Goal: Task Accomplishment & Management: Complete application form

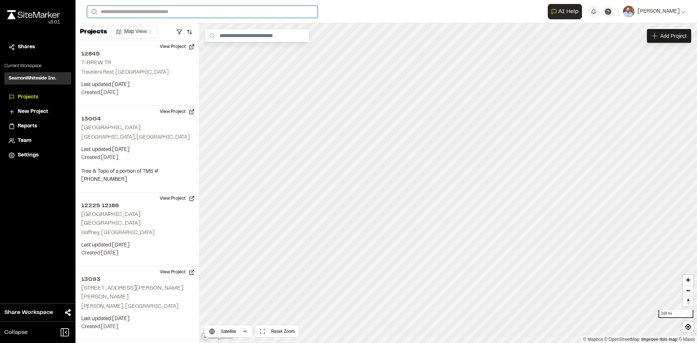
click at [111, 12] on input "Search" at bounding box center [202, 12] width 231 height 12
type input "*****"
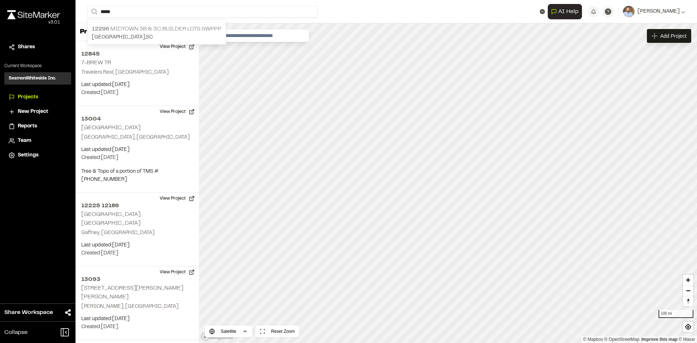
click at [161, 34] on p "Goose Creek , SC" at bounding box center [157, 37] width 130 height 8
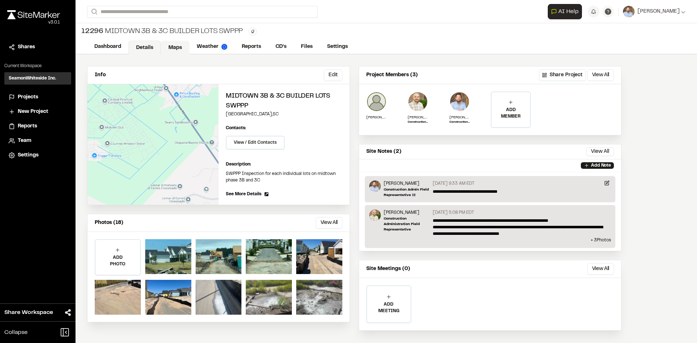
click at [181, 46] on link "Maps" at bounding box center [175, 48] width 29 height 14
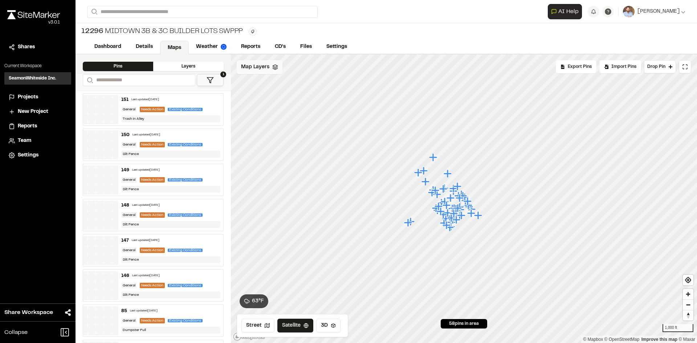
click at [262, 69] on span "Map Layers" at bounding box center [255, 67] width 28 height 8
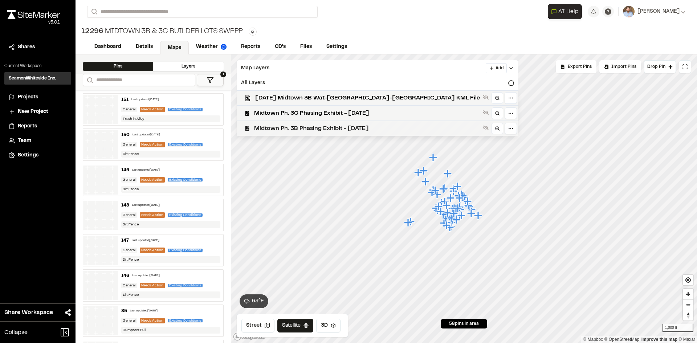
click at [304, 129] on span "Midtown Ph. 3B Phasing Exhibit - 03.06.24" at bounding box center [367, 128] width 226 height 9
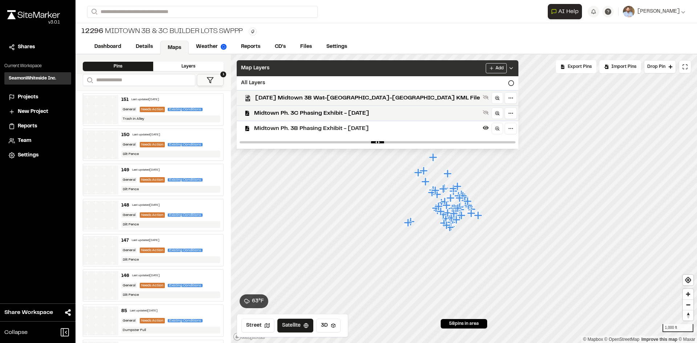
click at [509, 68] on icon at bounding box center [512, 68] width 6 height 6
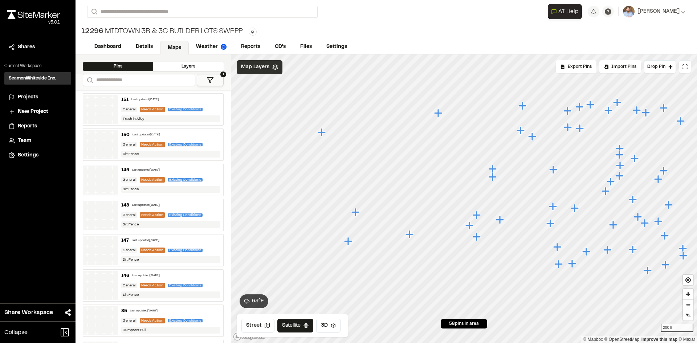
click at [322, 133] on icon "Map marker" at bounding box center [322, 132] width 8 height 8
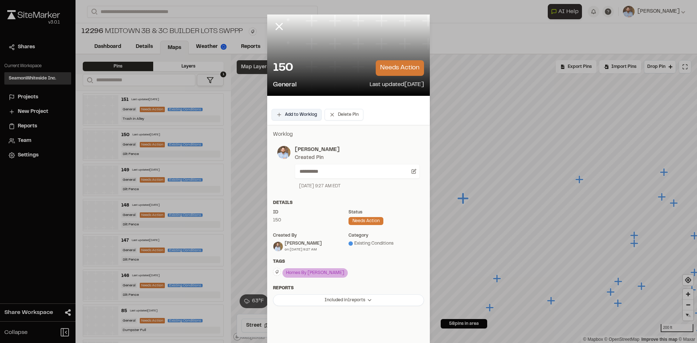
click at [300, 113] on button "Add to Worklog" at bounding box center [297, 115] width 50 height 12
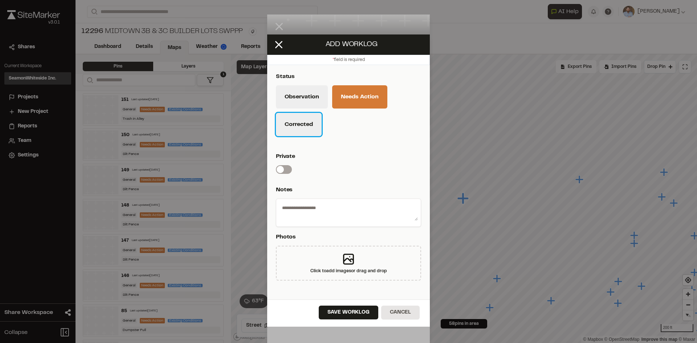
click at [308, 130] on button "Corrected" at bounding box center [299, 124] width 46 height 23
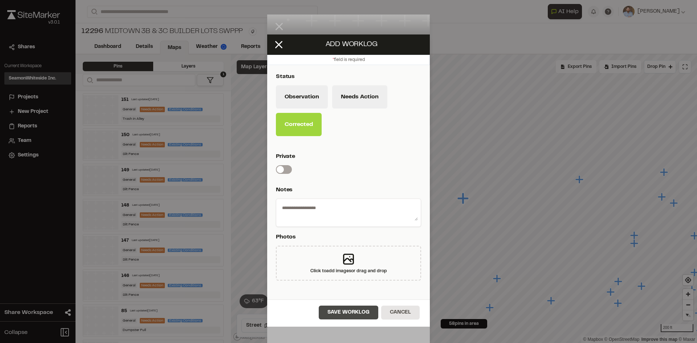
click at [360, 316] on button "Save Worklog" at bounding box center [349, 313] width 60 height 14
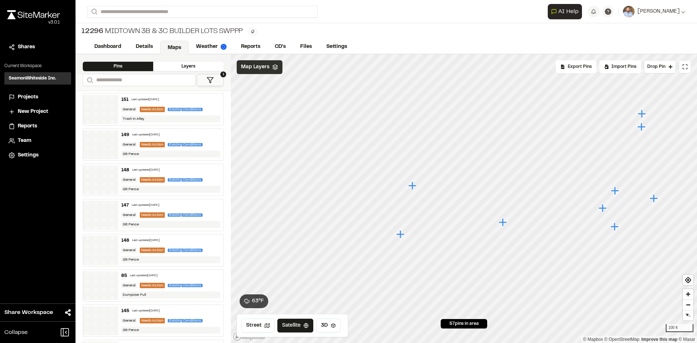
click at [413, 187] on icon "Map marker" at bounding box center [413, 186] width 8 height 8
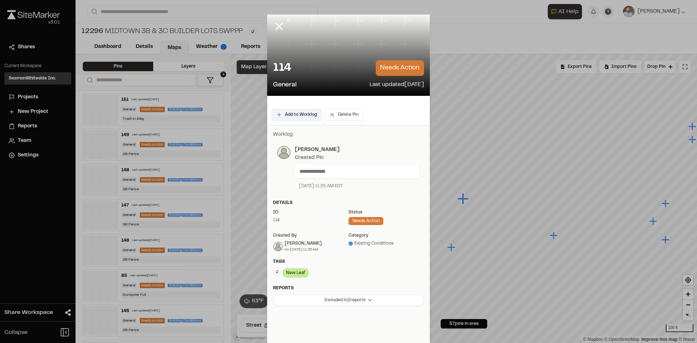
click at [298, 111] on button "Add to Worklog" at bounding box center [297, 115] width 50 height 12
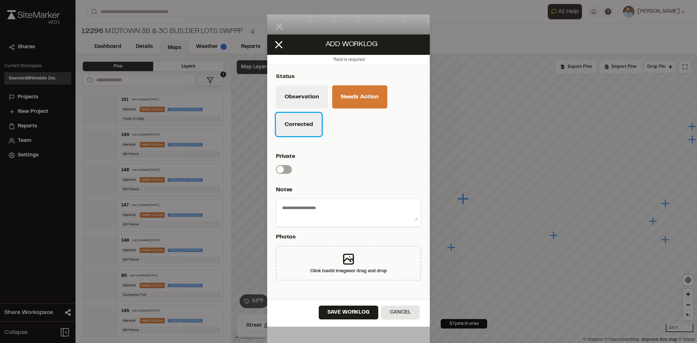
click at [308, 130] on button "Corrected" at bounding box center [299, 124] width 46 height 23
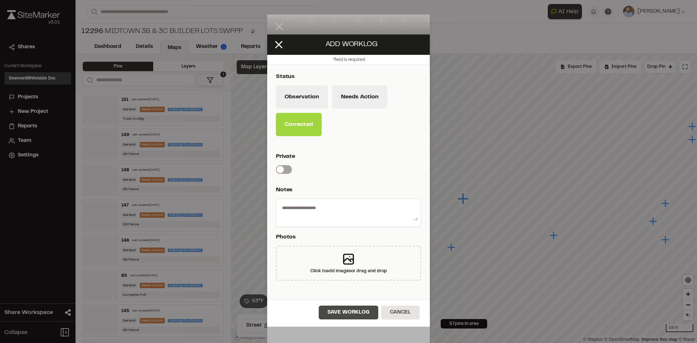
click at [358, 312] on button "Save Worklog" at bounding box center [349, 313] width 60 height 14
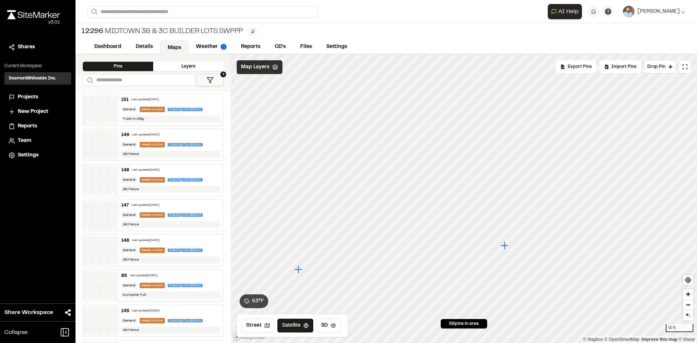
click at [506, 246] on icon "Map marker" at bounding box center [505, 246] width 8 height 8
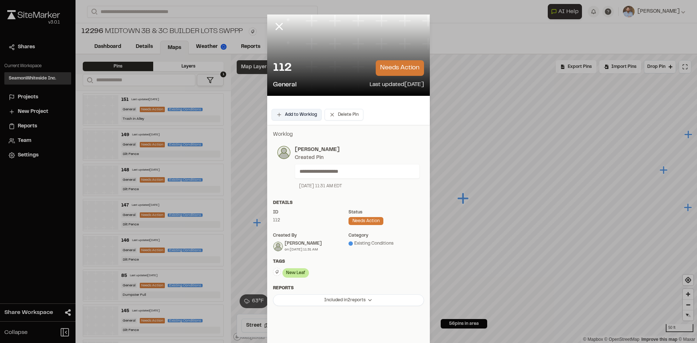
click at [302, 117] on button "Add to Worklog" at bounding box center [297, 115] width 50 height 12
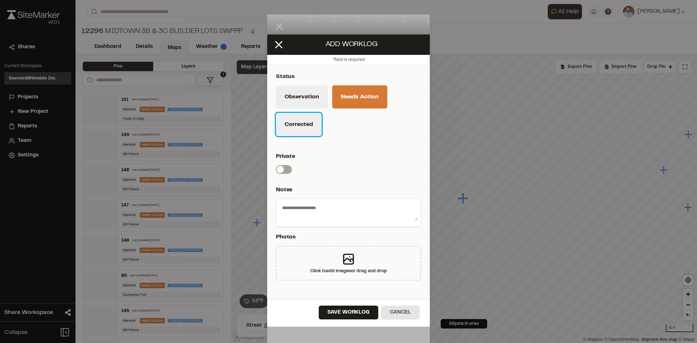
click at [305, 126] on button "Corrected" at bounding box center [299, 124] width 46 height 23
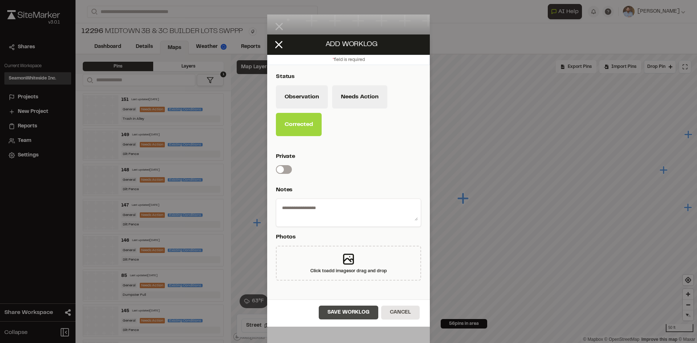
click at [357, 314] on button "Save Worklog" at bounding box center [349, 313] width 60 height 14
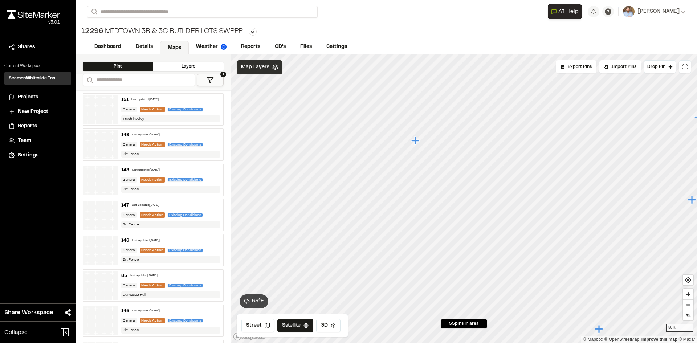
click at [415, 141] on icon "Map marker" at bounding box center [416, 141] width 8 height 8
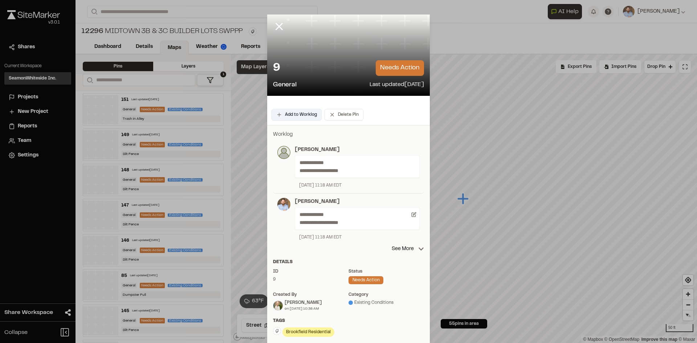
click at [307, 115] on button "Add to Worklog" at bounding box center [297, 115] width 50 height 12
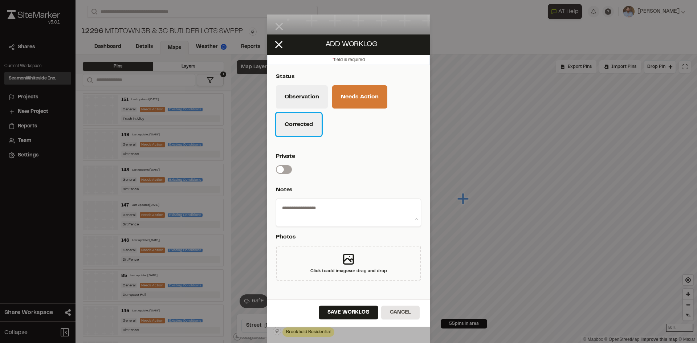
click at [311, 130] on button "Corrected" at bounding box center [299, 124] width 46 height 23
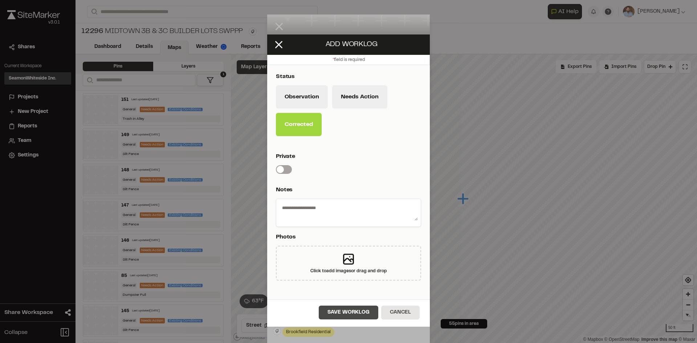
click at [367, 314] on button "Save Worklog" at bounding box center [349, 313] width 60 height 14
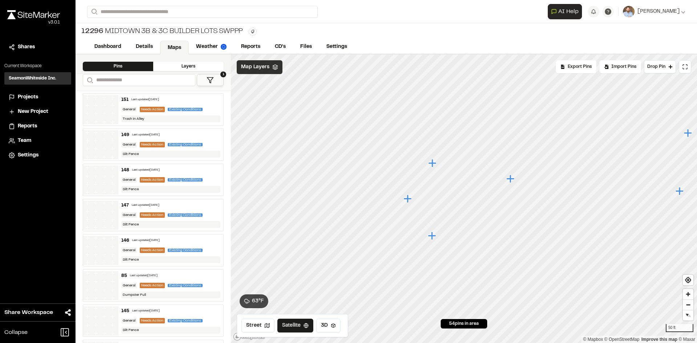
click at [408, 199] on icon "Map marker" at bounding box center [408, 199] width 8 height 8
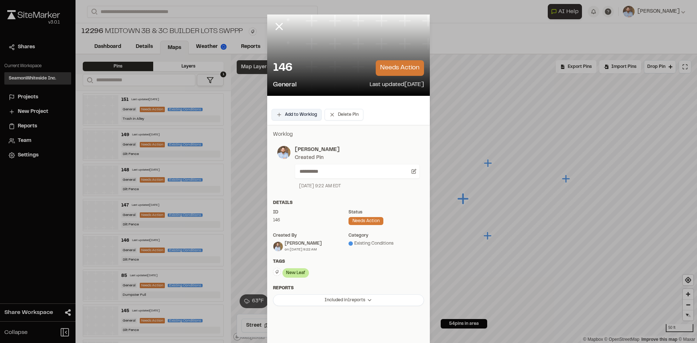
click at [302, 115] on button "Add to Worklog" at bounding box center [297, 115] width 50 height 12
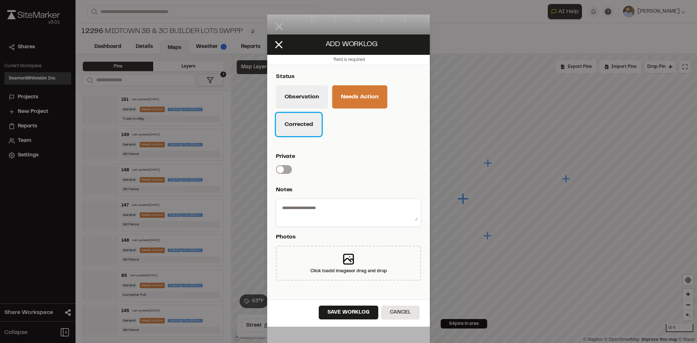
click at [307, 129] on button "Corrected" at bounding box center [299, 124] width 46 height 23
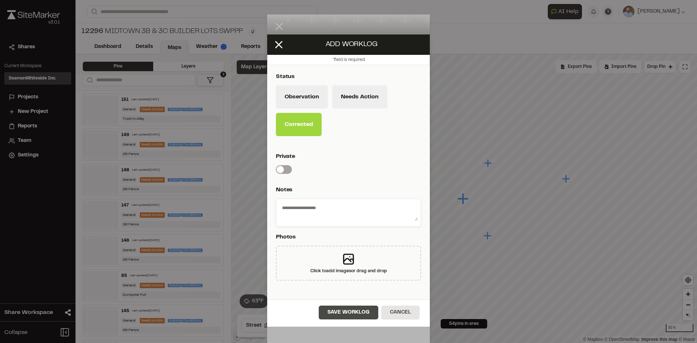
click at [354, 315] on button "Save Worklog" at bounding box center [349, 313] width 60 height 14
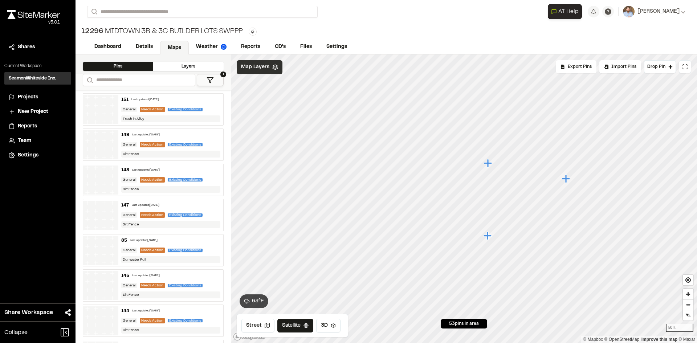
click at [487, 237] on icon "Map marker" at bounding box center [488, 236] width 8 height 8
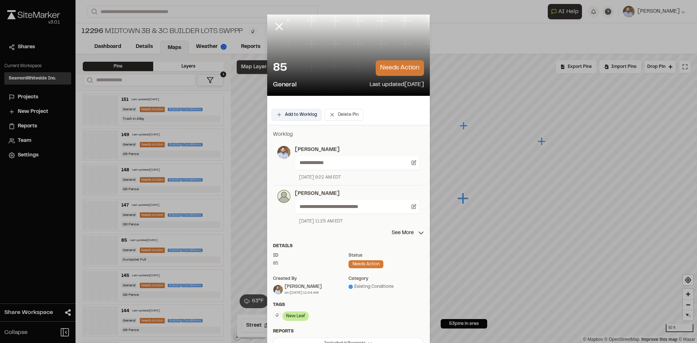
click at [308, 116] on button "Add to Worklog" at bounding box center [297, 115] width 50 height 12
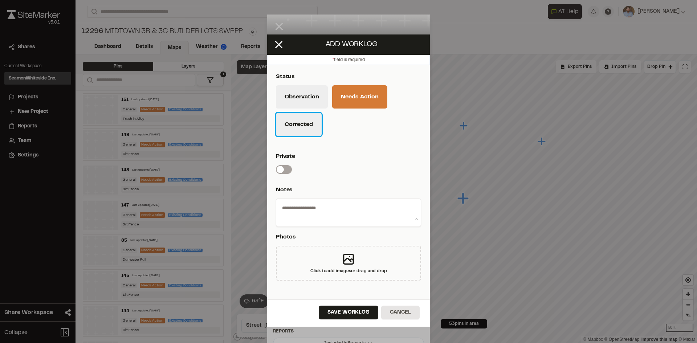
click at [312, 131] on button "Corrected" at bounding box center [299, 124] width 46 height 23
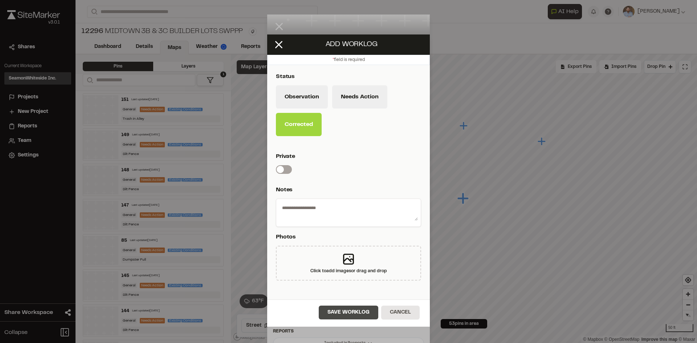
click at [375, 316] on button "Save Worklog" at bounding box center [349, 313] width 60 height 14
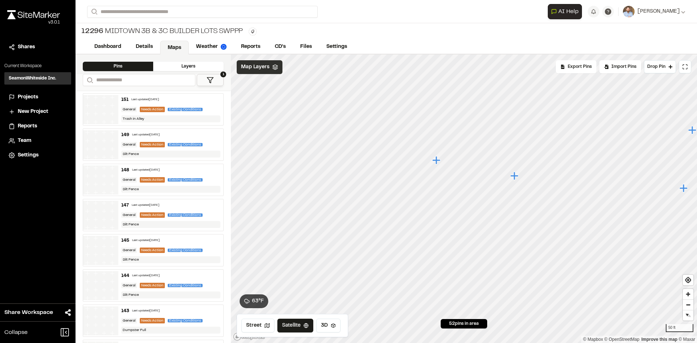
click at [516, 178] on icon "Map marker" at bounding box center [515, 175] width 9 height 9
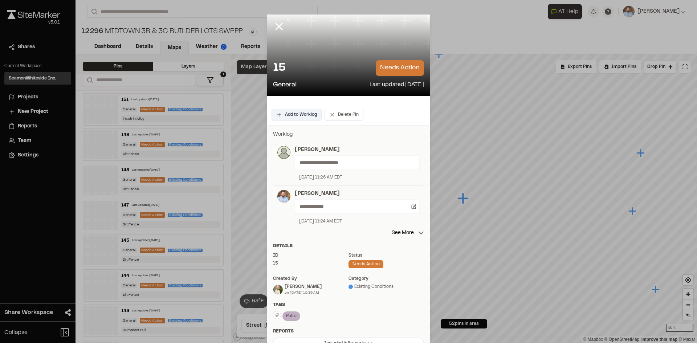
click at [308, 116] on button "Add to Worklog" at bounding box center [297, 115] width 50 height 12
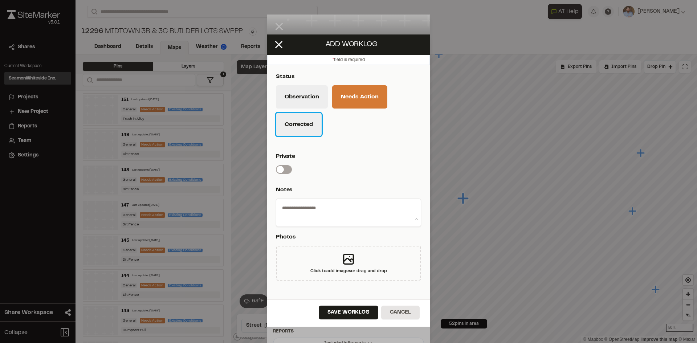
click at [309, 127] on button "Corrected" at bounding box center [299, 124] width 46 height 23
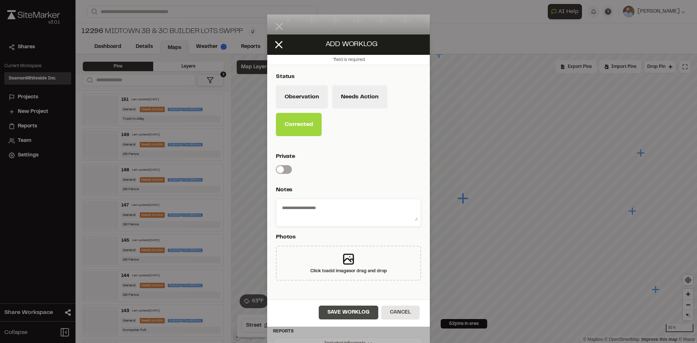
click at [361, 317] on button "Save Worklog" at bounding box center [349, 313] width 60 height 14
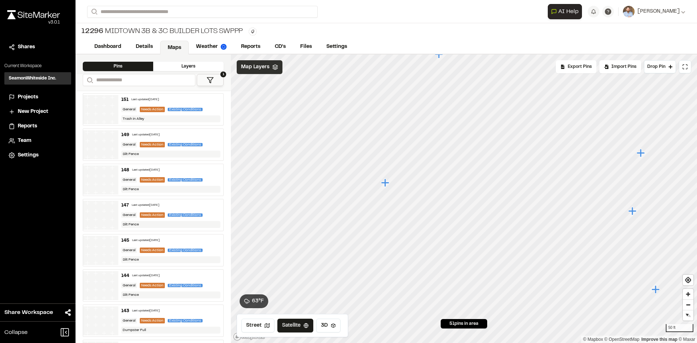
click at [385, 183] on icon "Map marker" at bounding box center [385, 183] width 8 height 8
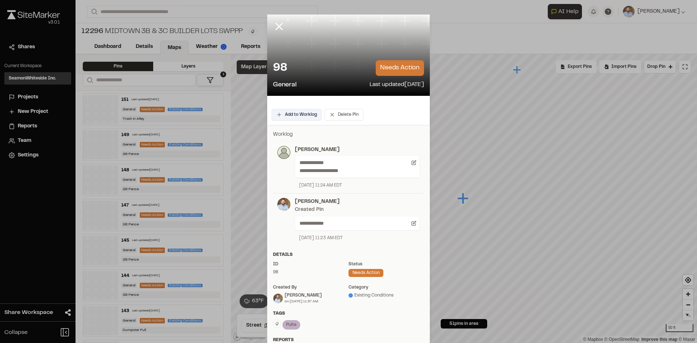
click at [298, 117] on button "Add to Worklog" at bounding box center [297, 115] width 50 height 12
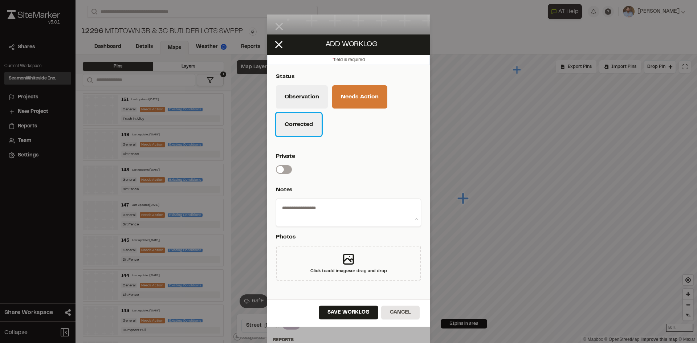
click at [308, 129] on button "Corrected" at bounding box center [299, 124] width 46 height 23
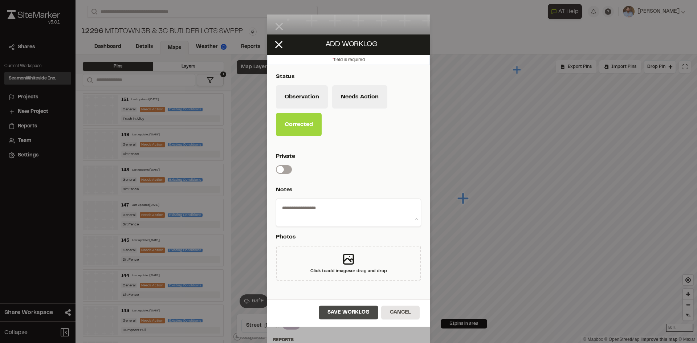
click at [370, 316] on button "Save Worklog" at bounding box center [349, 313] width 60 height 14
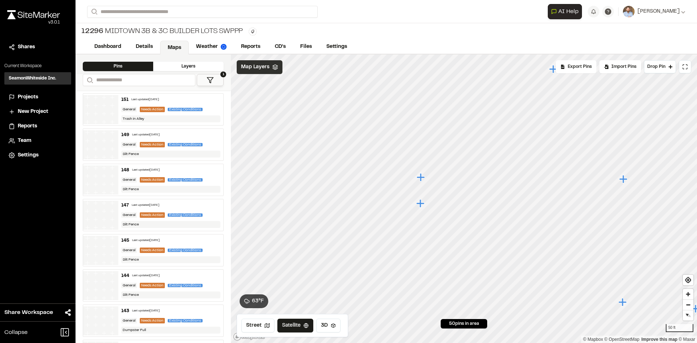
click at [421, 203] on icon "Map marker" at bounding box center [421, 203] width 8 height 8
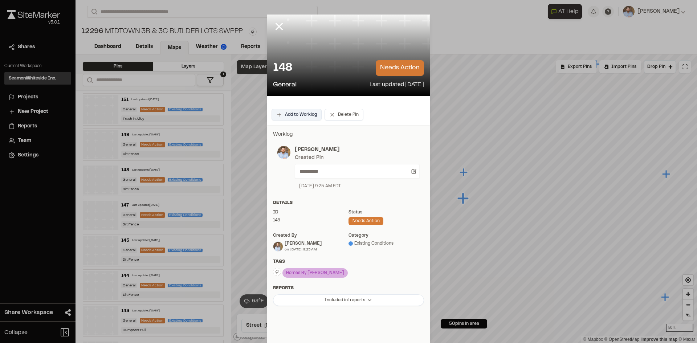
click at [304, 118] on button "Add to Worklog" at bounding box center [297, 115] width 50 height 12
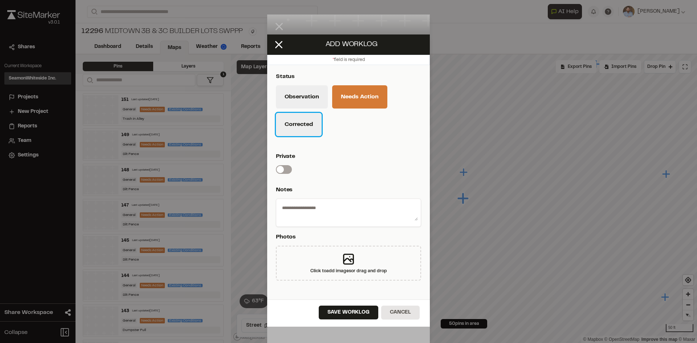
click at [311, 131] on button "Corrected" at bounding box center [299, 124] width 46 height 23
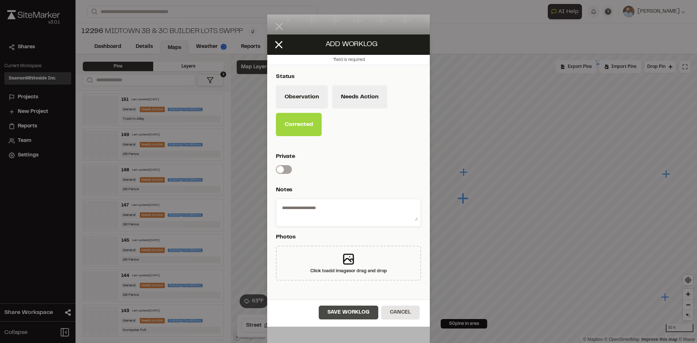
click at [365, 314] on button "Save Worklog" at bounding box center [349, 313] width 60 height 14
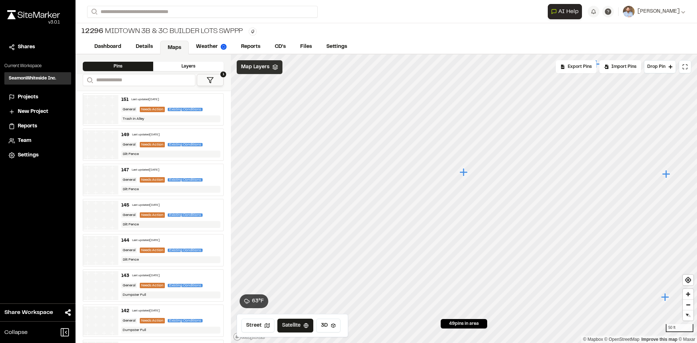
click at [464, 173] on icon "Map marker" at bounding box center [464, 172] width 8 height 8
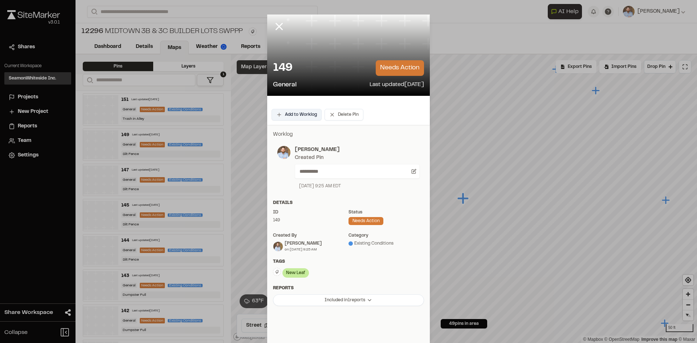
click at [308, 114] on button "Add to Worklog" at bounding box center [297, 115] width 50 height 12
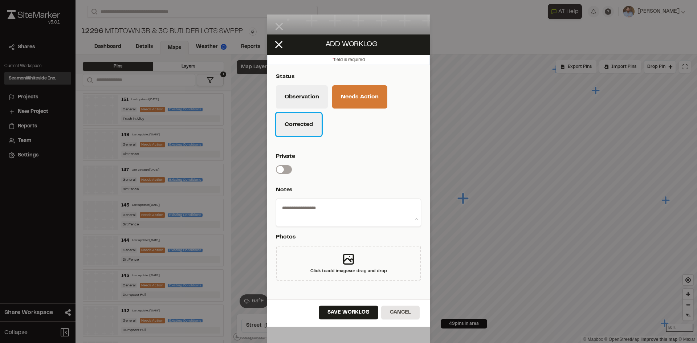
click at [307, 128] on button "Corrected" at bounding box center [299, 124] width 46 height 23
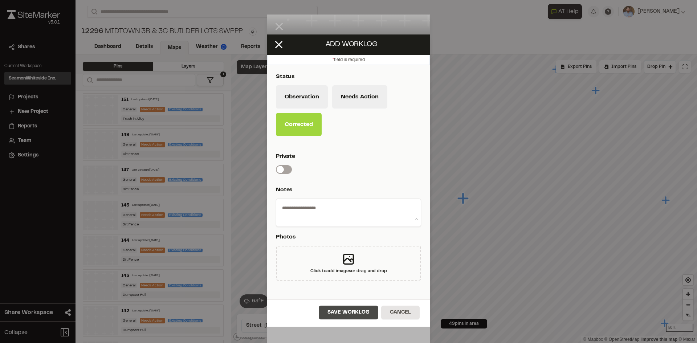
click at [365, 315] on button "Save Worklog" at bounding box center [349, 313] width 60 height 14
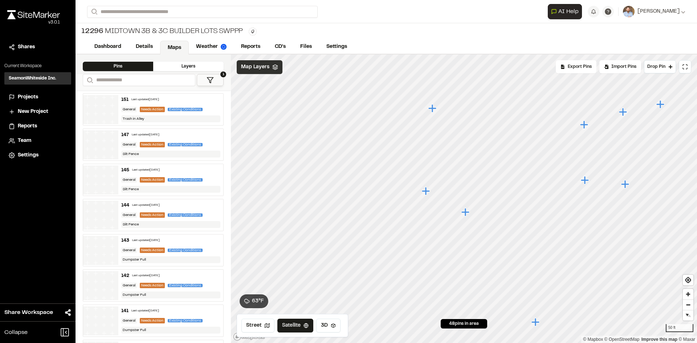
click at [426, 191] on icon "Map marker" at bounding box center [426, 191] width 8 height 8
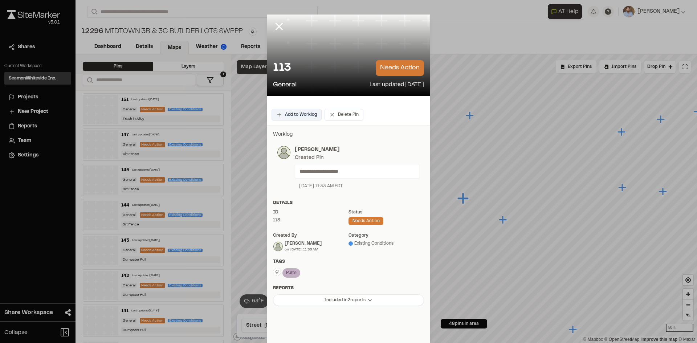
click at [304, 118] on button "Add to Worklog" at bounding box center [297, 115] width 50 height 12
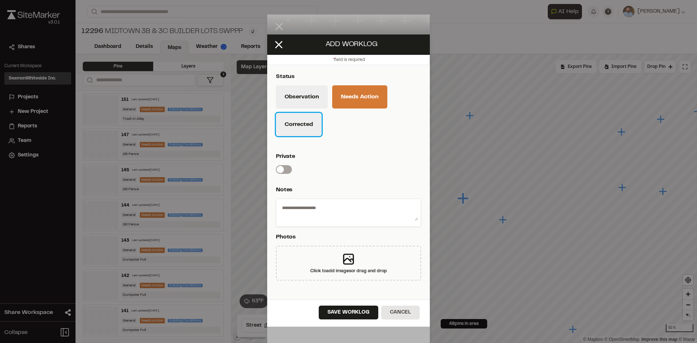
click at [313, 126] on button "Corrected" at bounding box center [299, 124] width 46 height 23
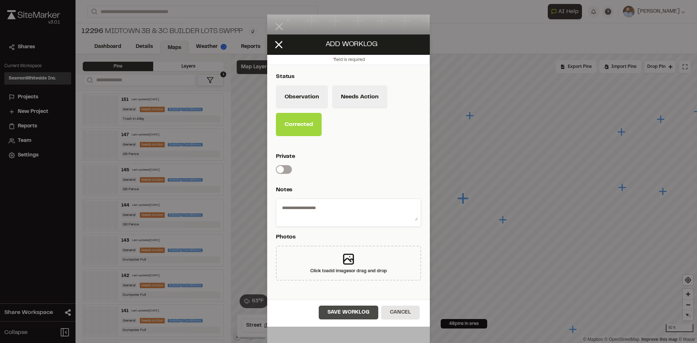
click at [373, 311] on button "Save Worklog" at bounding box center [349, 313] width 60 height 14
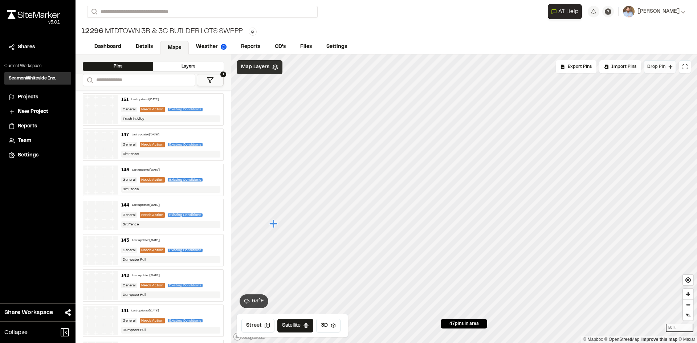
click at [662, 66] on span "Drop Pin" at bounding box center [657, 67] width 18 height 7
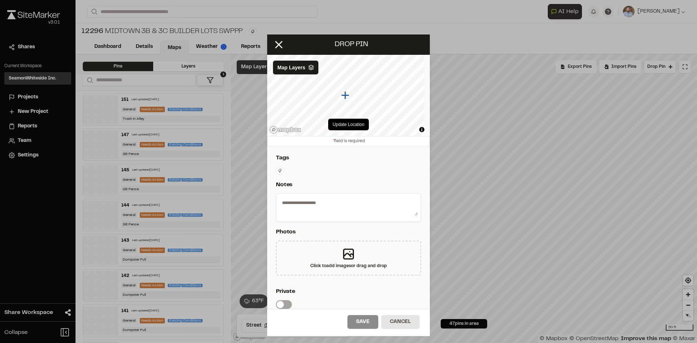
click at [280, 171] on html "Close sidebar v 3.0.1 Shares Current Workspace SeamonWhiteside Inc. SI Projects…" at bounding box center [348, 171] width 697 height 343
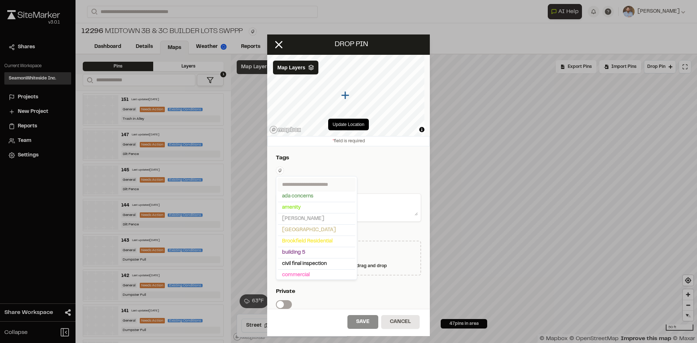
click at [297, 186] on input "text" at bounding box center [317, 184] width 78 height 13
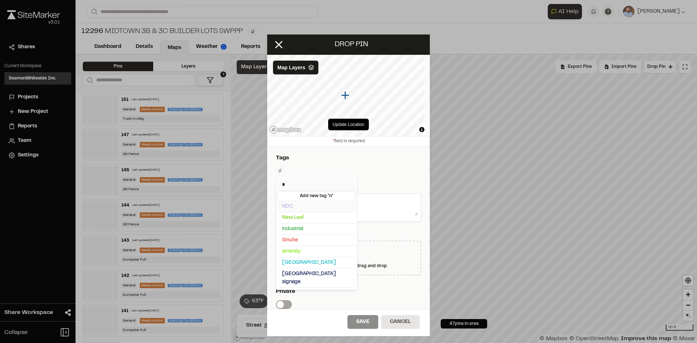
type input "*"
click at [306, 215] on span "New Leaf" at bounding box center [316, 218] width 69 height 8
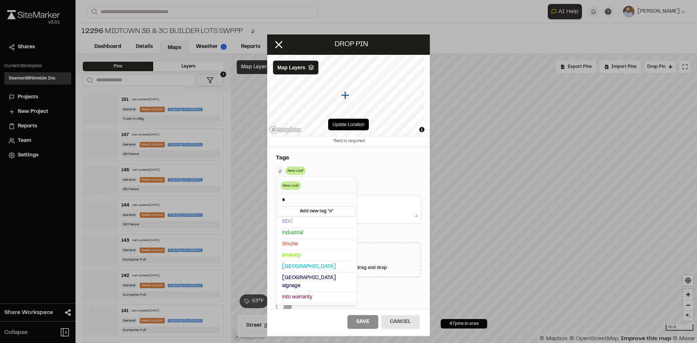
click at [379, 168] on html "Close sidebar v 3.0.1 Shares Current Workspace SeamonWhiteside Inc. SI Projects…" at bounding box center [348, 171] width 697 height 343
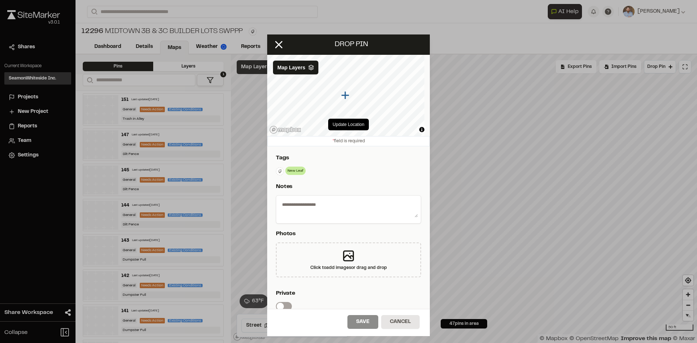
click at [333, 209] on textarea at bounding box center [348, 208] width 139 height 19
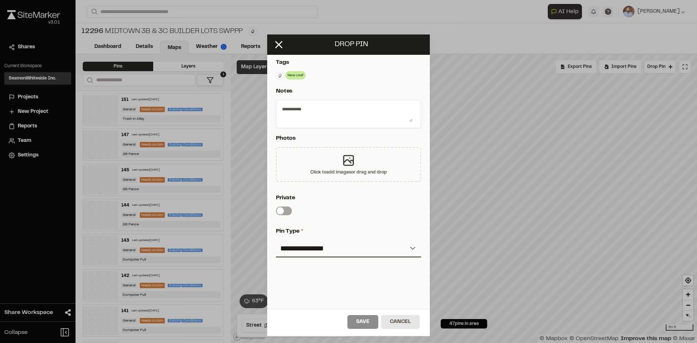
scroll to position [109, 0]
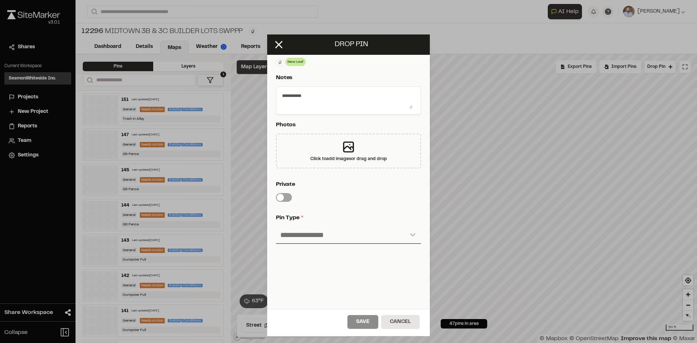
type textarea "**********"
click at [337, 233] on select "**********" at bounding box center [348, 235] width 145 height 17
select select "*"
click at [276, 227] on select "**********" at bounding box center [348, 235] width 145 height 17
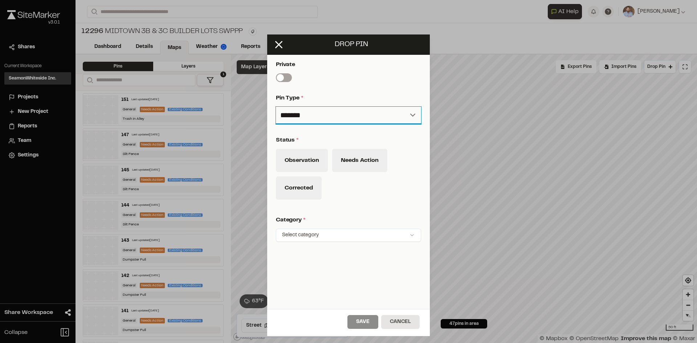
scroll to position [238, 0]
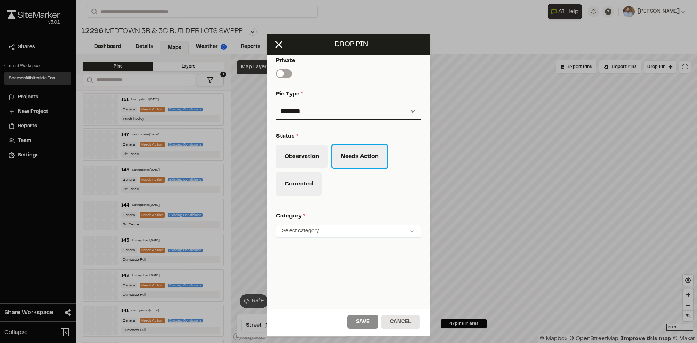
click at [374, 154] on button "Needs Action" at bounding box center [359, 156] width 55 height 23
click at [406, 226] on html "Close sidebar v 3.0.1 Shares Current Workspace SeamonWhiteside Inc. SI Projects…" at bounding box center [348, 171] width 697 height 343
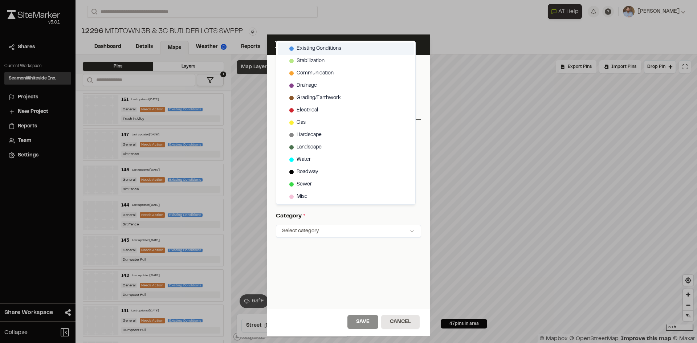
click at [338, 46] on span "Existing Conditions" at bounding box center [319, 49] width 45 height 8
click at [364, 320] on html "Close sidebar v 3.0.1 Shares Current Workspace SeamonWhiteside Inc. SI Projects…" at bounding box center [348, 171] width 697 height 343
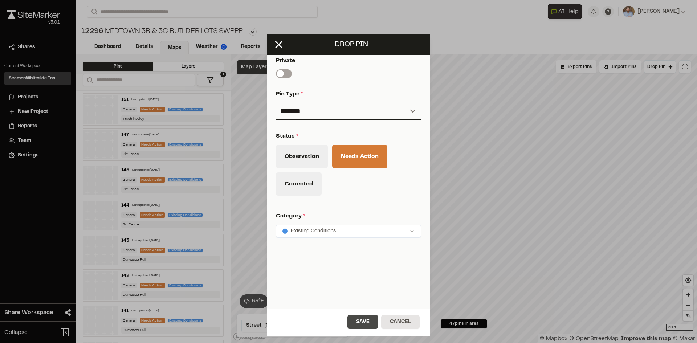
click at [368, 325] on button "Save" at bounding box center [363, 322] width 31 height 14
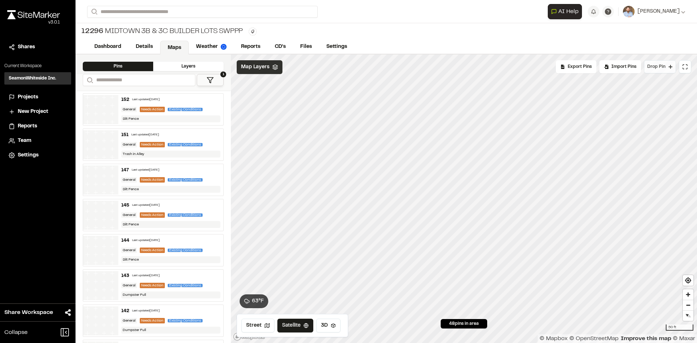
click at [657, 68] on span "Drop Pin" at bounding box center [657, 67] width 18 height 7
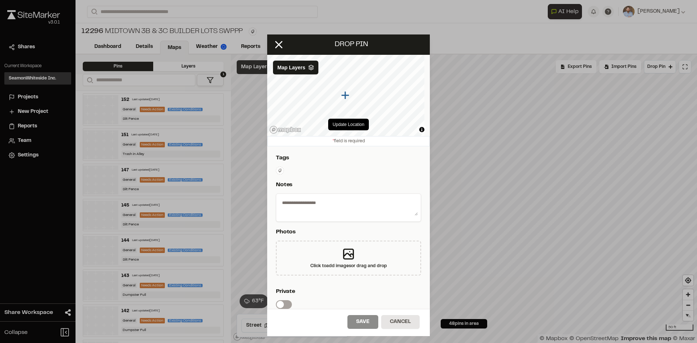
click at [279, 169] on html "Close sidebar v 3.0.1 Shares Current Workspace SeamonWhiteside Inc. SI Projects…" at bounding box center [348, 171] width 697 height 343
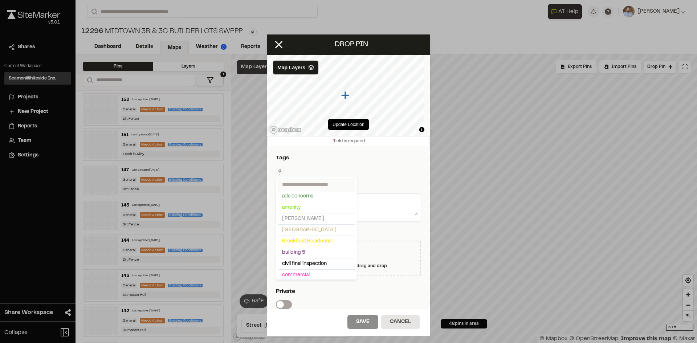
click at [292, 183] on input "text" at bounding box center [317, 184] width 78 height 13
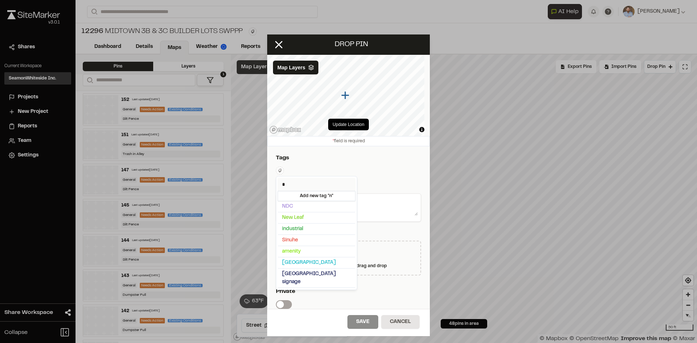
type input "*"
click at [306, 216] on span "New Leaf" at bounding box center [316, 218] width 69 height 8
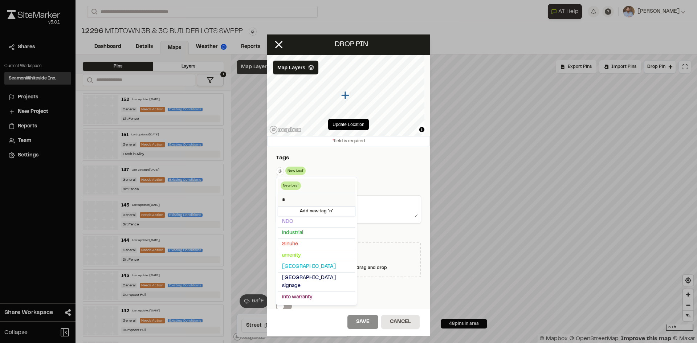
click at [394, 177] on html "Close sidebar v 3.0.1 Shares Current Workspace SeamonWhiteside Inc. SI Projects…" at bounding box center [348, 171] width 697 height 343
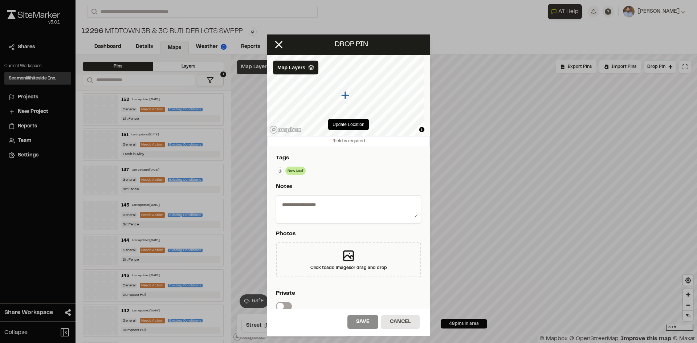
click at [326, 206] on textarea at bounding box center [348, 208] width 139 height 19
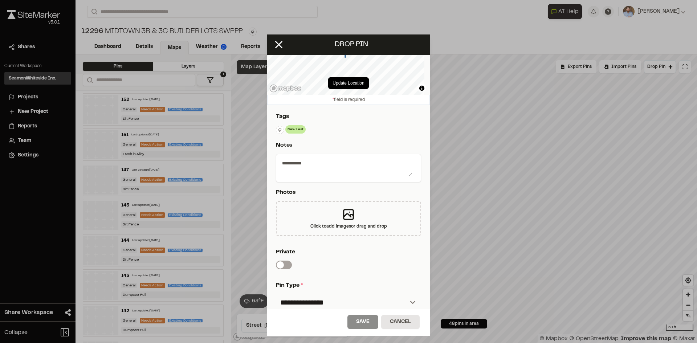
scroll to position [109, 0]
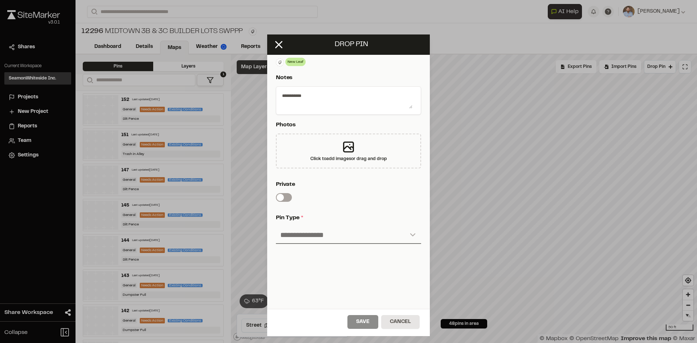
type textarea "**********"
click at [316, 233] on select "**********" at bounding box center [348, 235] width 145 height 17
select select "*"
click at [276, 227] on select "**********" at bounding box center [348, 235] width 145 height 17
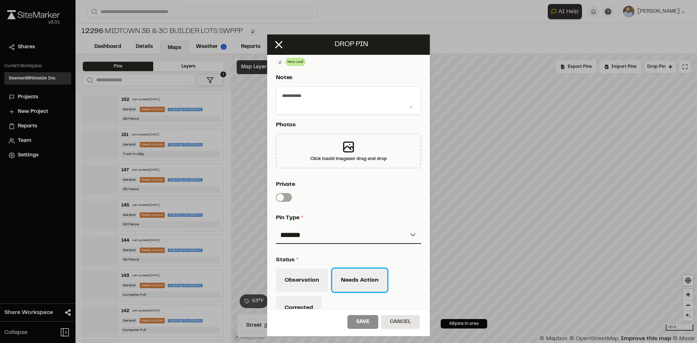
click at [374, 284] on button "Needs Action" at bounding box center [359, 280] width 55 height 23
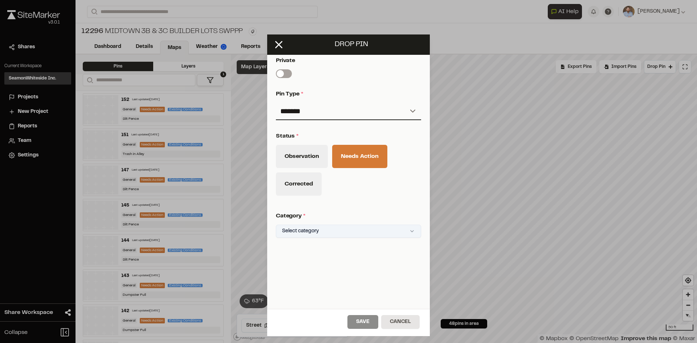
click at [332, 226] on html "Close sidebar v 3.0.1 Shares Current Workspace SeamonWhiteside Inc. SI Projects…" at bounding box center [348, 171] width 697 height 343
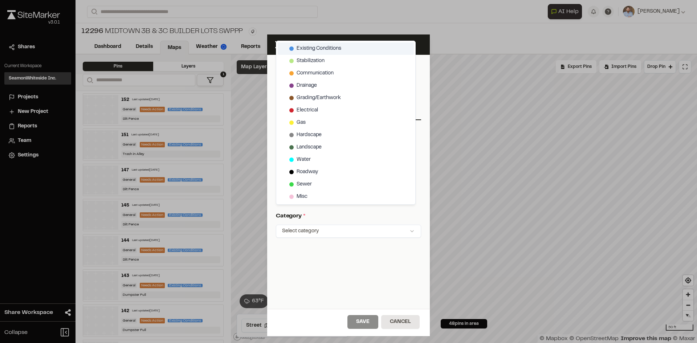
click at [321, 47] on span "Existing Conditions" at bounding box center [319, 49] width 45 height 8
click at [370, 325] on html "Close sidebar v 3.0.1 Shares Current Workspace SeamonWhiteside Inc. SI Projects…" at bounding box center [348, 171] width 697 height 343
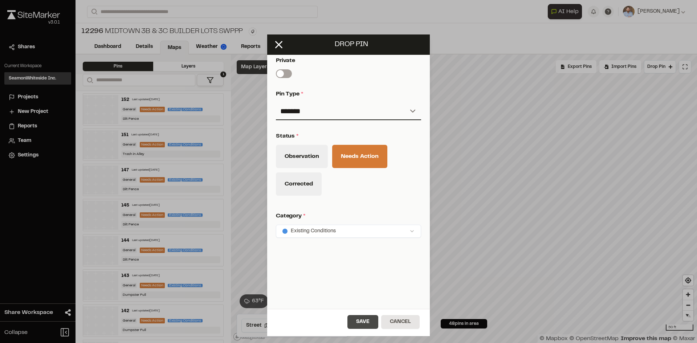
click at [373, 322] on button "Save" at bounding box center [363, 322] width 31 height 14
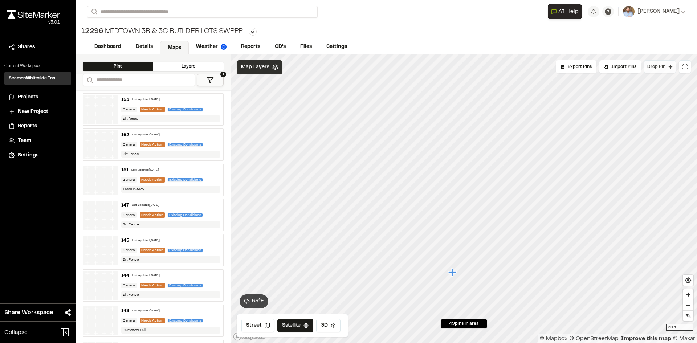
click at [656, 69] on span "Drop Pin" at bounding box center [657, 67] width 18 height 7
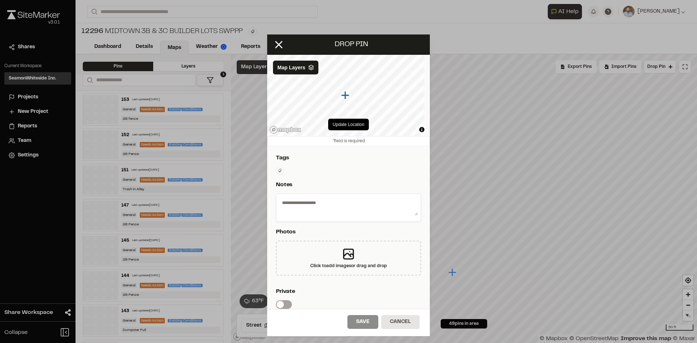
click at [282, 170] on html "Close sidebar v 3.0.1 Shares Current Workspace SeamonWhiteside Inc. SI Projects…" at bounding box center [348, 171] width 697 height 343
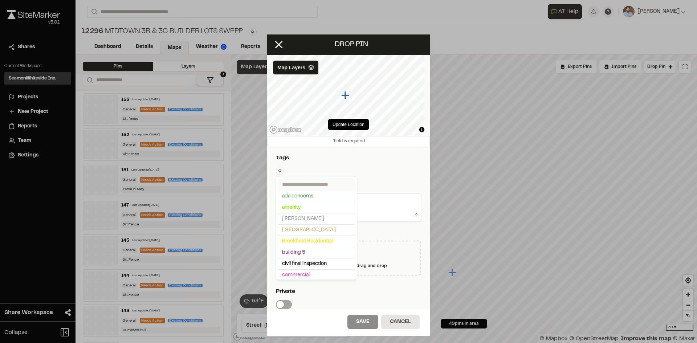
click at [303, 185] on input "text" at bounding box center [317, 184] width 78 height 13
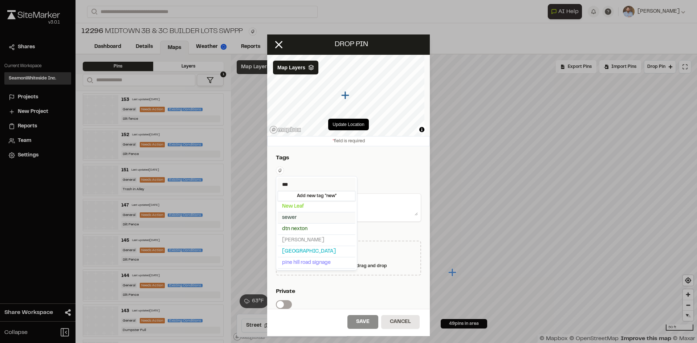
type input "***"
click at [305, 210] on span "New Leaf" at bounding box center [316, 207] width 69 height 8
click at [374, 182] on html "Close sidebar v 3.0.1 Shares Current Workspace SeamonWhiteside Inc. SI Projects…" at bounding box center [348, 171] width 697 height 343
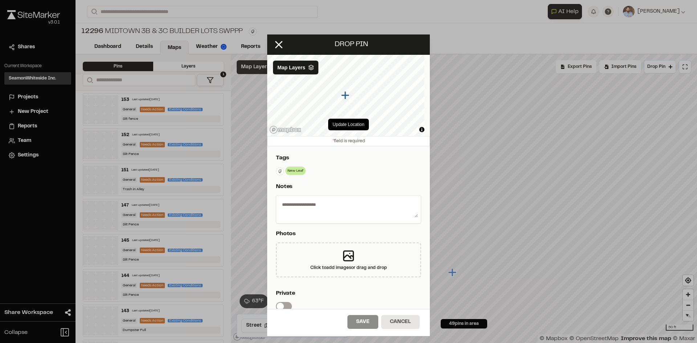
drag, startPoint x: 318, startPoint y: 208, endPoint x: 341, endPoint y: 197, distance: 25.3
click at [319, 208] on textarea at bounding box center [348, 208] width 139 height 19
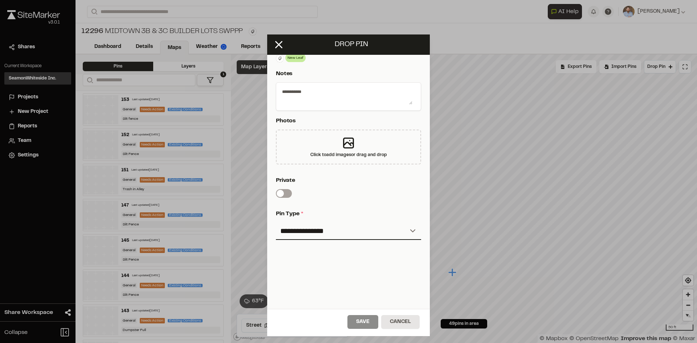
scroll to position [121, 0]
type textarea "**********"
click at [326, 220] on select "**********" at bounding box center [348, 228] width 145 height 17
select select "*"
click at [276, 220] on select "**********" at bounding box center [348, 228] width 145 height 17
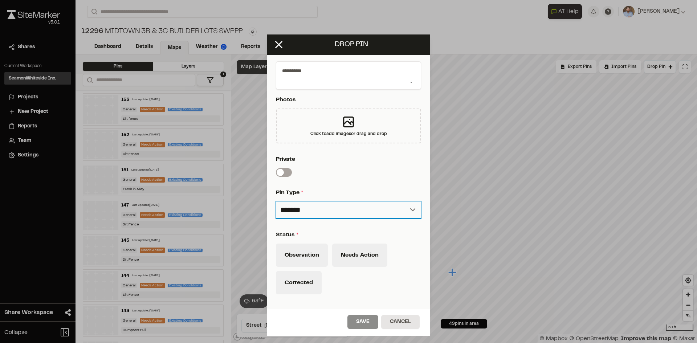
scroll to position [157, 0]
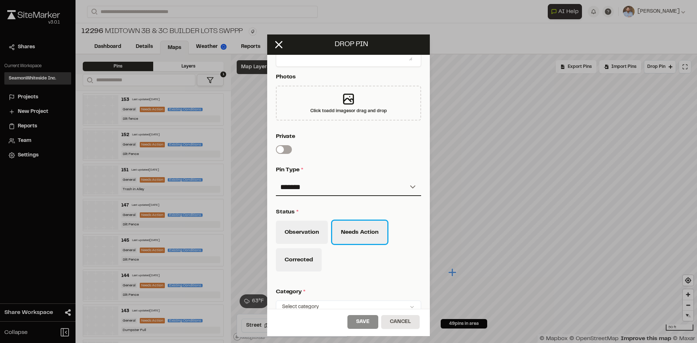
drag, startPoint x: 373, startPoint y: 238, endPoint x: 404, endPoint y: 246, distance: 32.5
click at [373, 238] on button "Needs Action" at bounding box center [359, 232] width 55 height 23
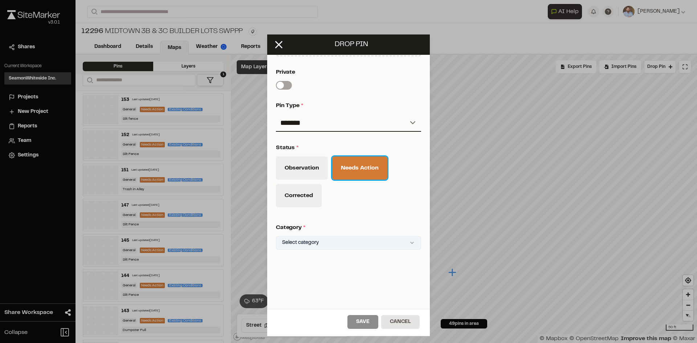
scroll to position [238, 0]
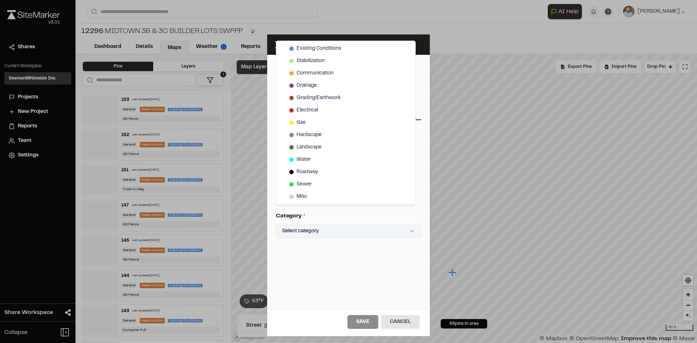
click at [362, 225] on html "Close sidebar v 3.0.1 Shares Current Workspace SeamonWhiteside Inc. SI Projects…" at bounding box center [348, 171] width 697 height 343
click at [328, 48] on span "Existing Conditions" at bounding box center [319, 49] width 45 height 8
click at [369, 323] on html "Close sidebar v 3.0.1 Shares Current Workspace SeamonWhiteside Inc. SI Projects…" at bounding box center [348, 171] width 697 height 343
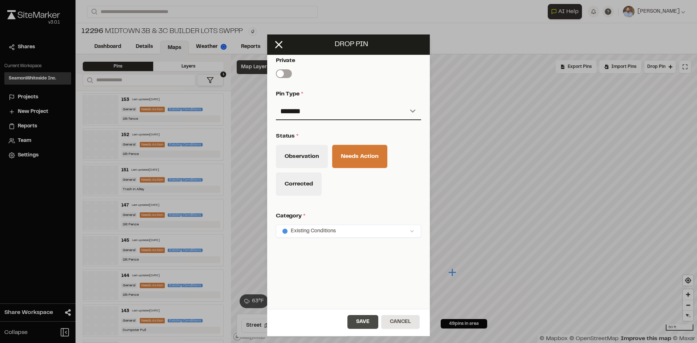
click at [370, 325] on button "Save" at bounding box center [363, 322] width 31 height 14
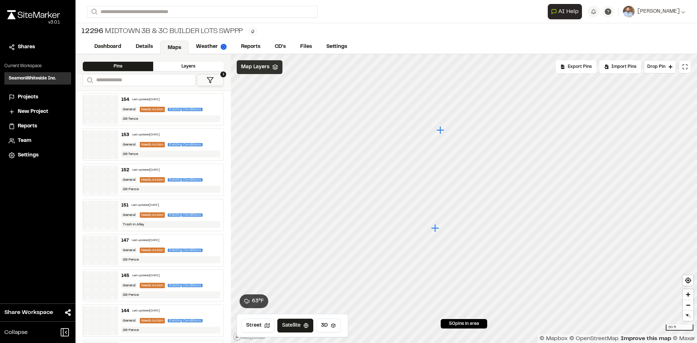
drag, startPoint x: 446, startPoint y: 259, endPoint x: 430, endPoint y: 219, distance: 42.9
click at [432, 224] on icon "Map marker" at bounding box center [436, 228] width 8 height 8
click at [662, 65] on span "Drop Pin" at bounding box center [657, 67] width 18 height 7
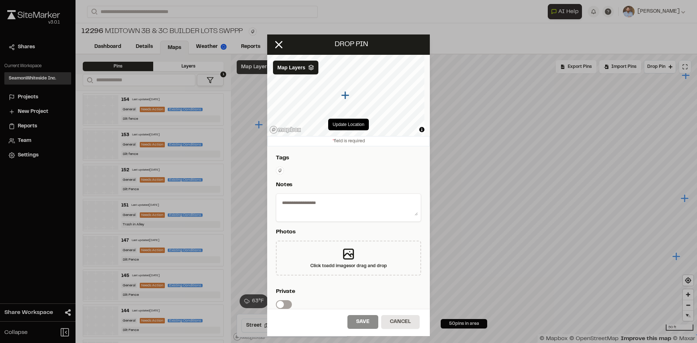
click at [280, 169] on html "Close sidebar v 3.0.1 Shares Current Workspace SeamonWhiteside Inc. SI Projects…" at bounding box center [348, 171] width 697 height 343
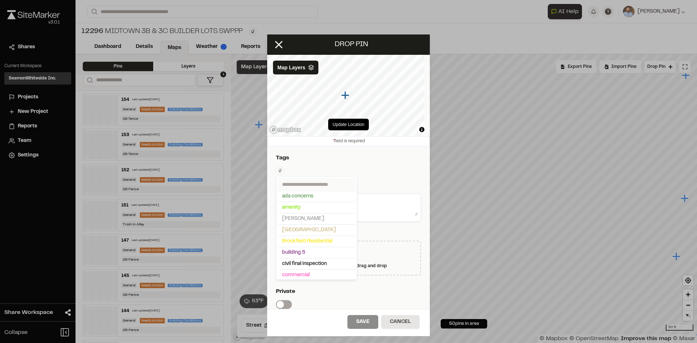
click at [304, 186] on input "text" at bounding box center [317, 184] width 78 height 13
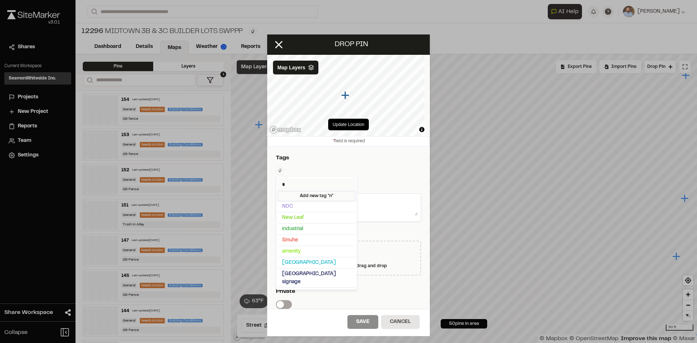
type input "*"
click at [303, 216] on span "New Leaf" at bounding box center [316, 218] width 69 height 8
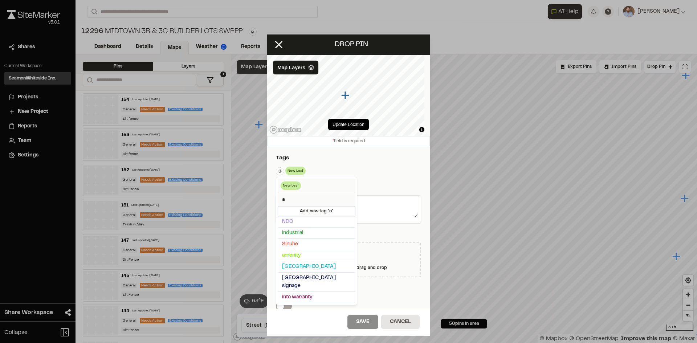
click at [370, 212] on html "Close sidebar v 3.0.1 Shares Current Workspace SeamonWhiteside Inc. SI Projects…" at bounding box center [348, 171] width 697 height 343
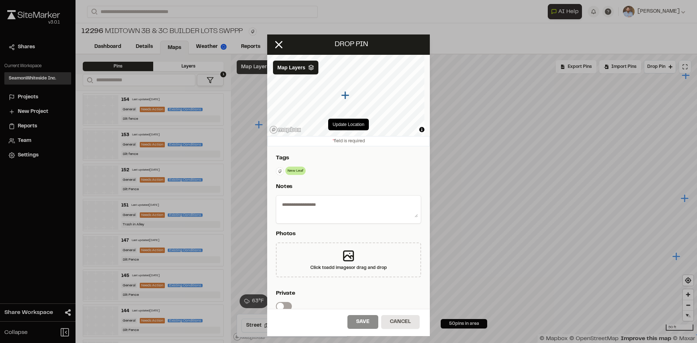
click at [352, 207] on textarea at bounding box center [348, 208] width 139 height 19
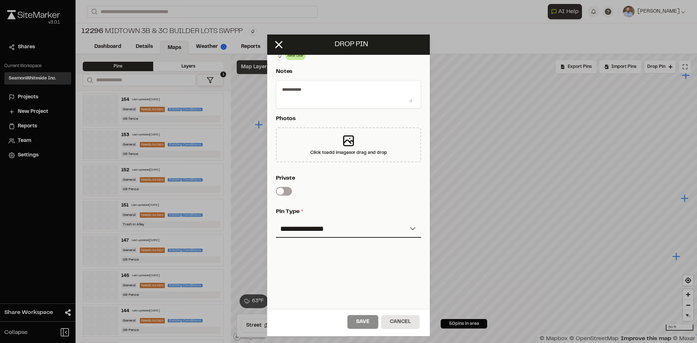
scroll to position [121, 0]
type textarea "**********"
click at [325, 222] on select "**********" at bounding box center [348, 228] width 145 height 17
select select "*"
click at [276, 220] on select "**********" at bounding box center [348, 228] width 145 height 17
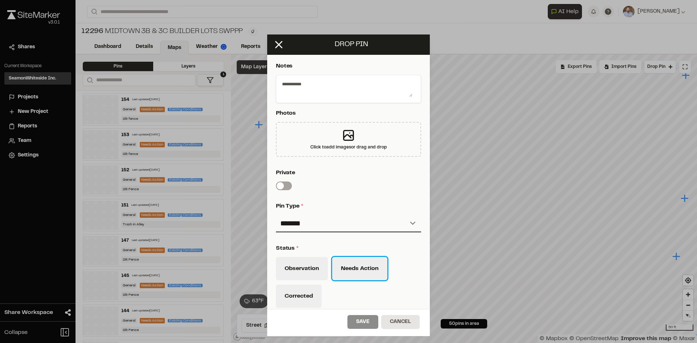
click at [380, 263] on button "Needs Action" at bounding box center [359, 268] width 55 height 23
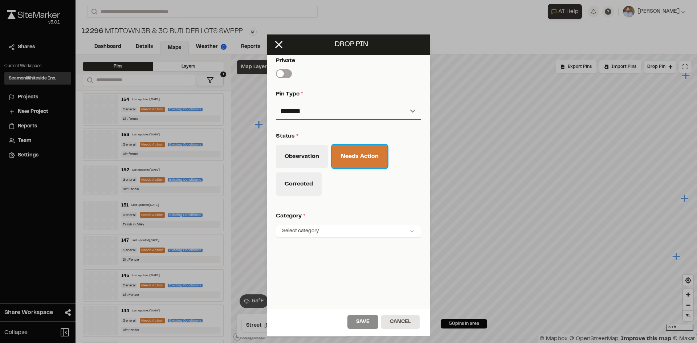
scroll to position [238, 0]
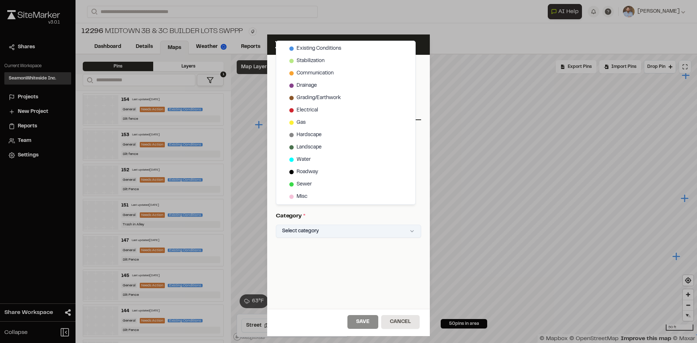
click at [331, 227] on html "Close sidebar v 3.0.1 Shares Current Workspace SeamonWhiteside Inc. SI Projects…" at bounding box center [348, 171] width 697 height 343
click at [322, 49] on span "Existing Conditions" at bounding box center [319, 49] width 45 height 8
click at [368, 325] on html "Close sidebar v 3.0.1 Shares Current Workspace SeamonWhiteside Inc. SI Projects…" at bounding box center [348, 171] width 697 height 343
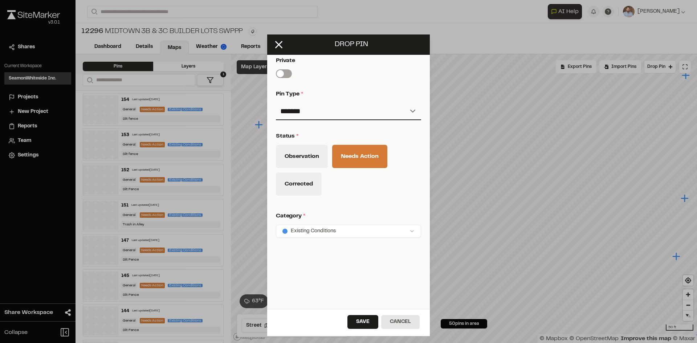
click at [368, 325] on button "Save" at bounding box center [363, 322] width 31 height 14
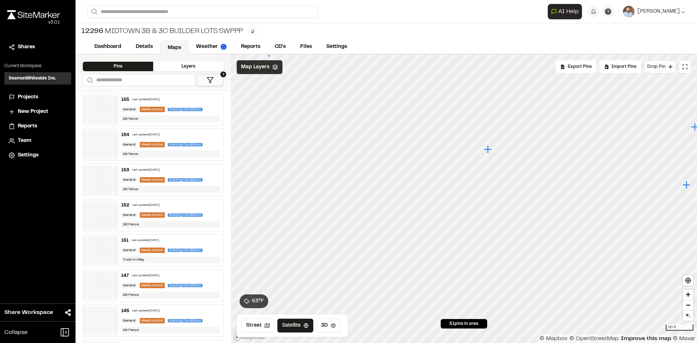
click at [656, 66] on span "Drop Pin" at bounding box center [657, 67] width 18 height 7
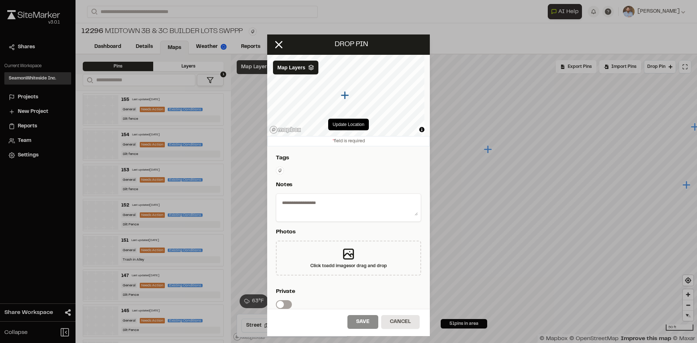
click at [336, 205] on textarea at bounding box center [348, 206] width 139 height 19
type textarea "**********"
click at [281, 169] on html "Close sidebar v 3.0.1 Shares Current Workspace SeamonWhiteside Inc. SI Projects…" at bounding box center [348, 171] width 697 height 343
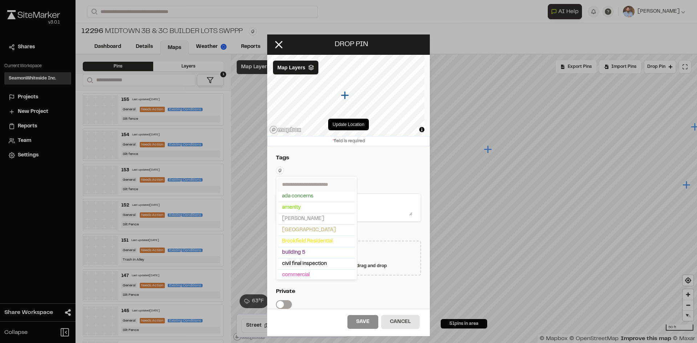
click at [309, 182] on input "text" at bounding box center [317, 184] width 78 height 13
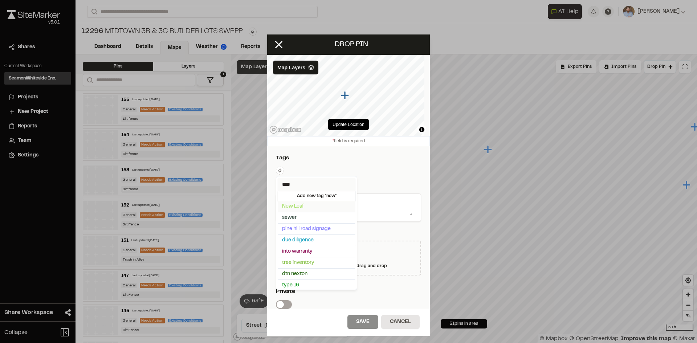
type input "***"
click at [303, 207] on span "New Leaf" at bounding box center [316, 207] width 69 height 8
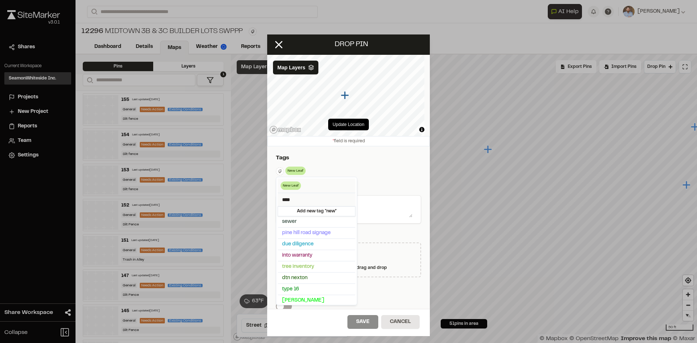
click at [402, 289] on html "Close sidebar v 3.0.1 Shares Current Workspace SeamonWhiteside Inc. SI Projects…" at bounding box center [348, 171] width 697 height 343
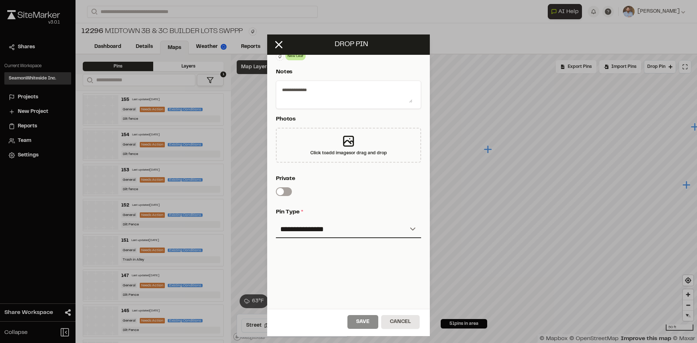
scroll to position [121, 0]
click at [328, 222] on select "**********" at bounding box center [348, 228] width 145 height 17
select select "*"
click at [276, 220] on select "**********" at bounding box center [348, 228] width 145 height 17
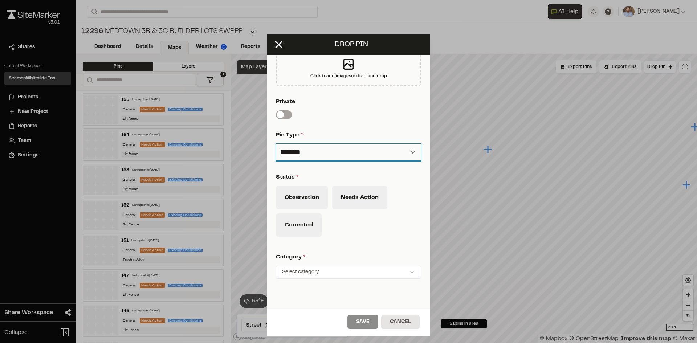
scroll to position [230, 0]
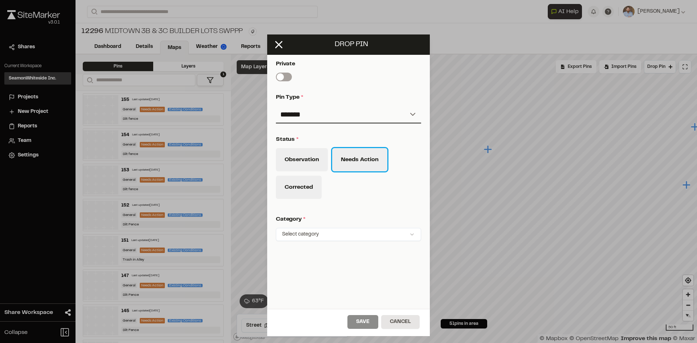
click at [370, 166] on button "Needs Action" at bounding box center [359, 159] width 55 height 23
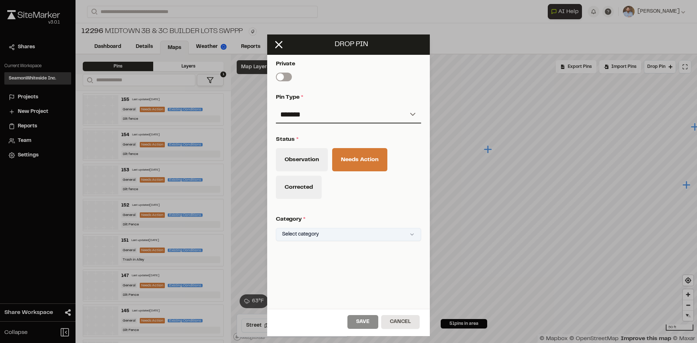
click at [341, 235] on html "Close sidebar v 3.0.1 Shares Current Workspace SeamonWhiteside Inc. SI Projects…" at bounding box center [348, 171] width 697 height 343
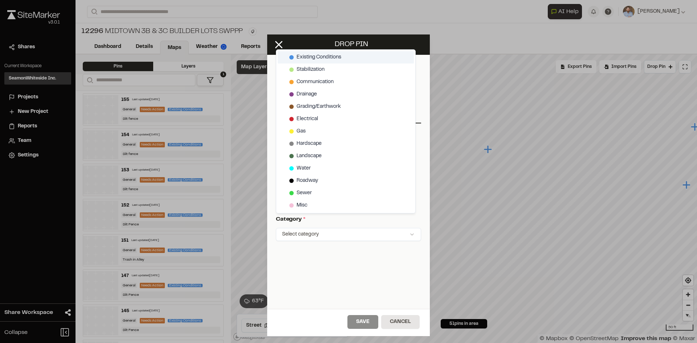
drag, startPoint x: 333, startPoint y: 55, endPoint x: 331, endPoint y: 64, distance: 8.9
click at [332, 55] on span "Existing Conditions" at bounding box center [319, 57] width 45 height 8
click at [371, 325] on html "Close sidebar v 3.0.1 Shares Current Workspace SeamonWhiteside Inc. SI Projects…" at bounding box center [348, 171] width 697 height 343
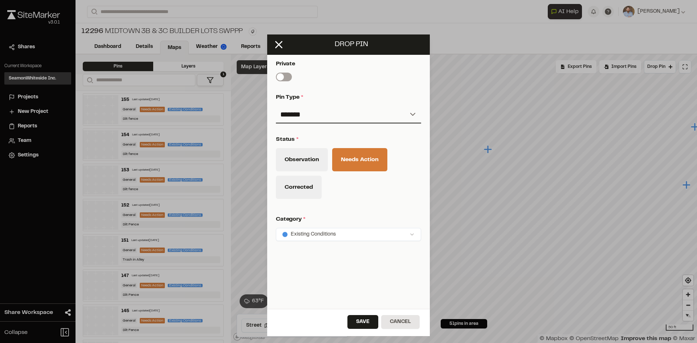
click at [371, 325] on button "Save" at bounding box center [363, 322] width 31 height 14
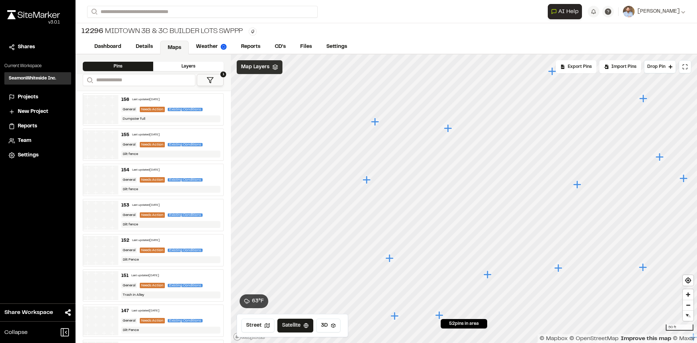
click at [268, 71] on div "Map Layers" at bounding box center [260, 67] width 46 height 14
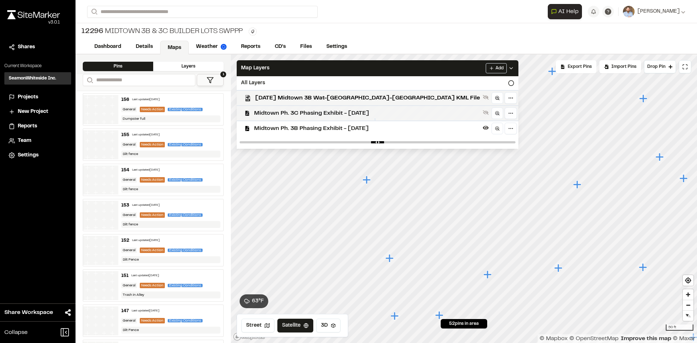
click at [329, 112] on span "Midtown Ph. 3C Phasing Exhibit - 03.06.24" at bounding box center [367, 113] width 226 height 9
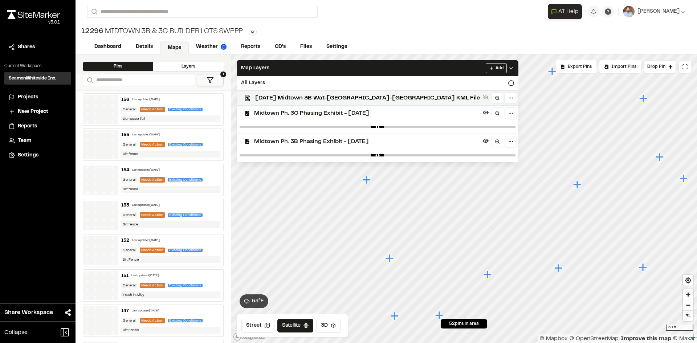
click at [329, 139] on span "Midtown Ph. 3B Phasing Exhibit - 03.06.24" at bounding box center [367, 141] width 226 height 9
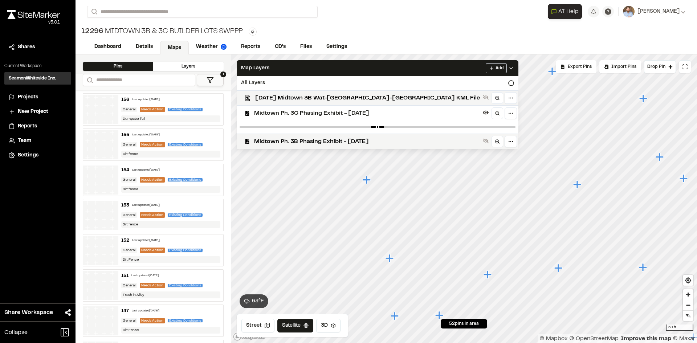
click at [510, 68] on polyline at bounding box center [511, 68] width 3 height 1
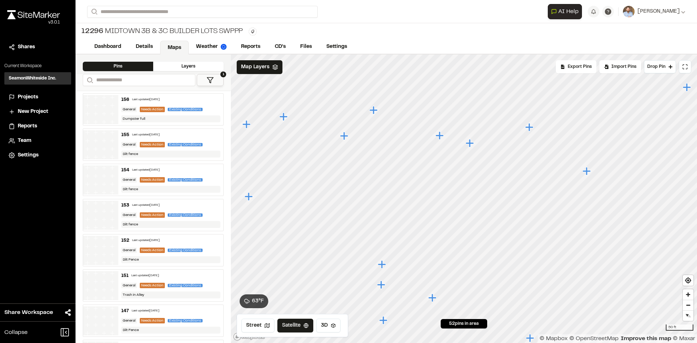
click at [374, 110] on icon "Map marker" at bounding box center [374, 110] width 8 height 8
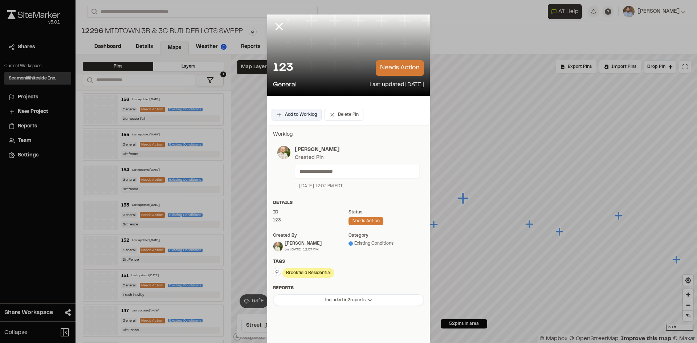
click at [298, 114] on button "Add to Worklog" at bounding box center [297, 115] width 50 height 12
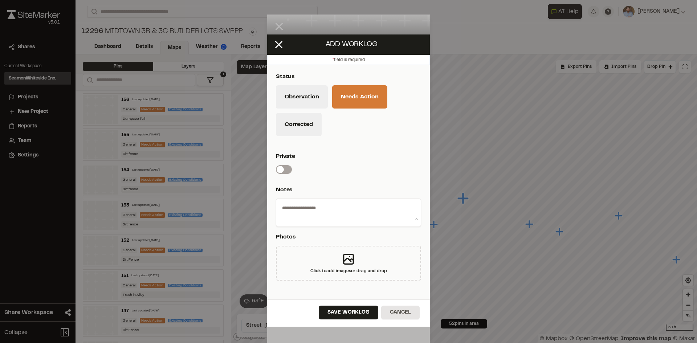
click at [329, 209] on textarea at bounding box center [348, 211] width 139 height 19
type textarea "**********"
click at [363, 315] on button "Save Worklog" at bounding box center [349, 313] width 60 height 14
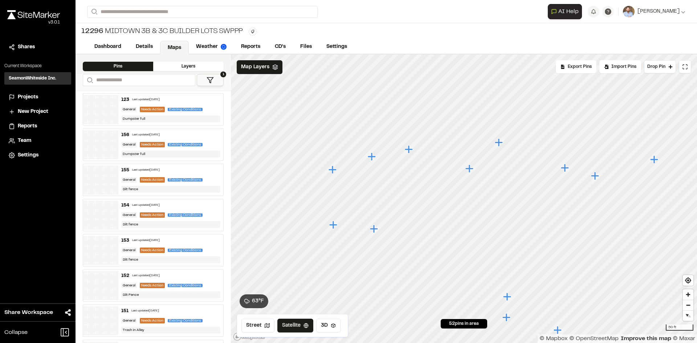
click at [409, 150] on icon "Map marker" at bounding box center [409, 149] width 8 height 8
click at [426, 206] on icon "Map marker" at bounding box center [426, 206] width 8 height 8
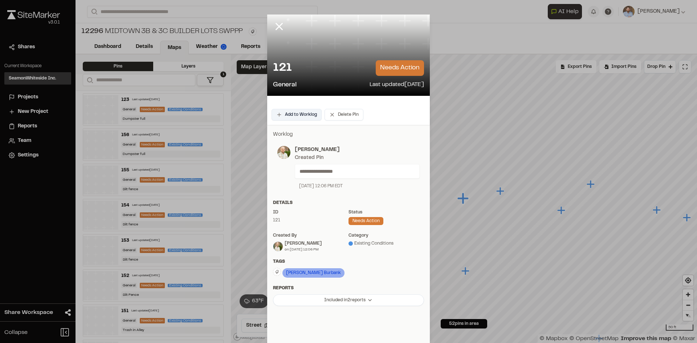
click at [313, 118] on button "Add to Worklog" at bounding box center [297, 115] width 50 height 12
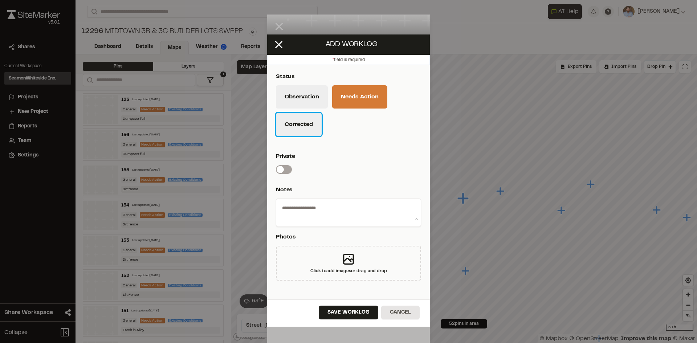
click at [311, 131] on button "Corrected" at bounding box center [299, 124] width 46 height 23
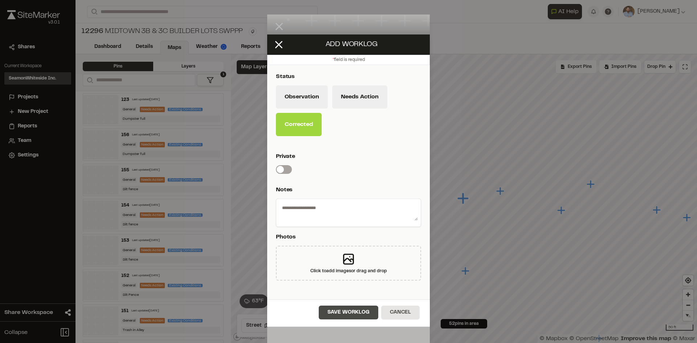
click at [373, 315] on button "Save Worklog" at bounding box center [349, 313] width 60 height 14
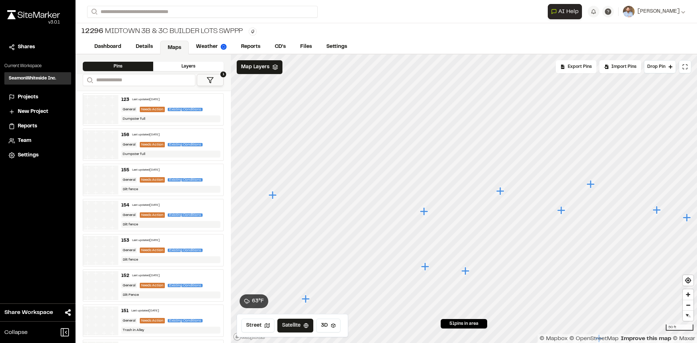
click at [425, 213] on icon "Map marker" at bounding box center [424, 211] width 8 height 8
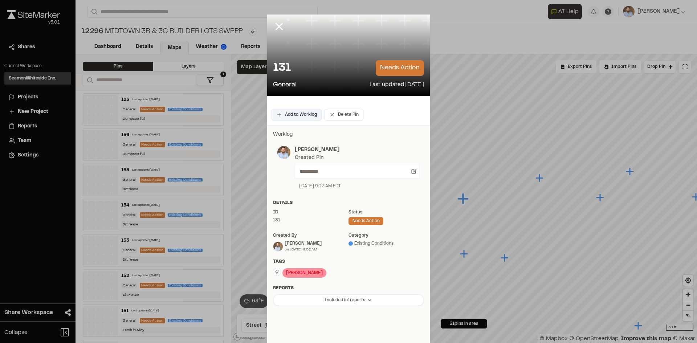
click at [301, 117] on button "Add to Worklog" at bounding box center [297, 115] width 50 height 12
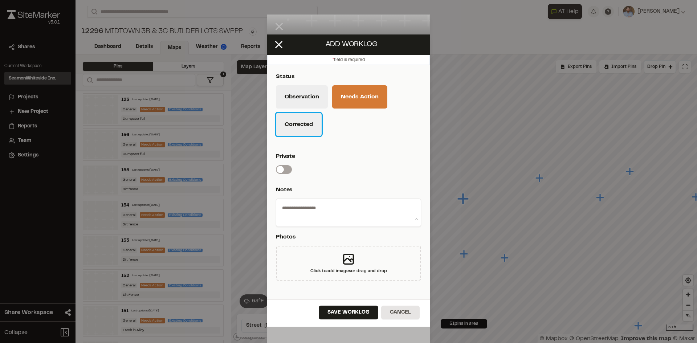
click at [307, 129] on button "Corrected" at bounding box center [299, 124] width 46 height 23
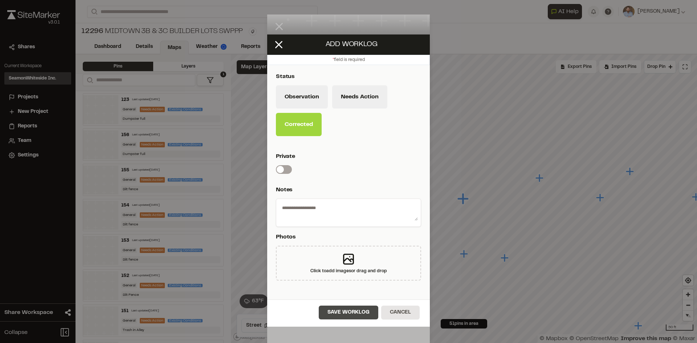
click at [368, 313] on button "Save Worklog" at bounding box center [349, 313] width 60 height 14
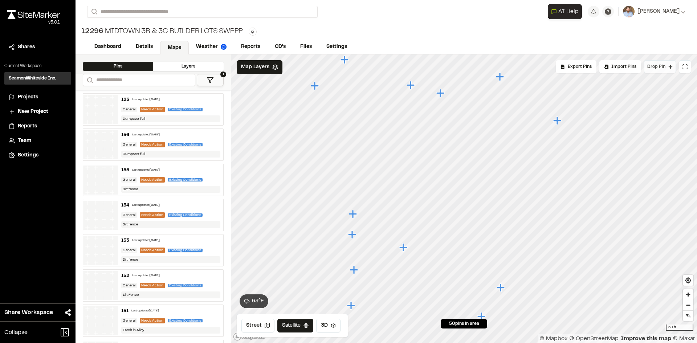
click at [658, 68] on span "Drop Pin" at bounding box center [657, 67] width 18 height 7
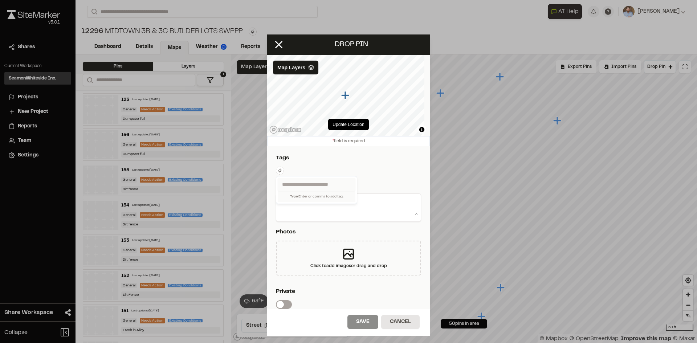
click at [281, 170] on html "Close sidebar v 3.0.1 Shares Current Workspace SeamonWhiteside Inc. SI Projects…" at bounding box center [348, 171] width 697 height 343
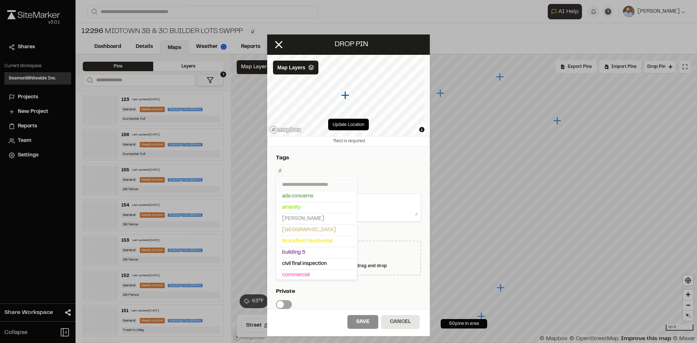
click at [304, 183] on input "text" at bounding box center [317, 184] width 78 height 13
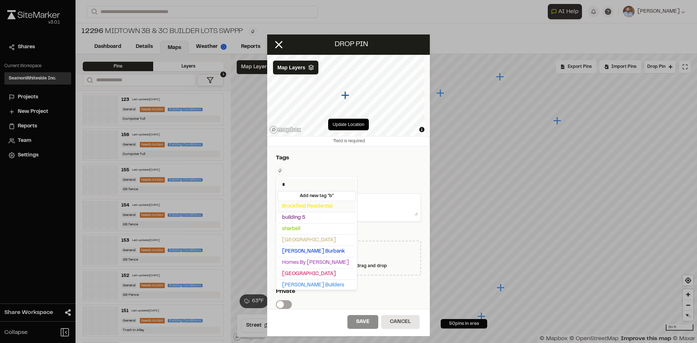
type input "*"
click at [317, 204] on span "Brookfield Residential" at bounding box center [316, 207] width 69 height 8
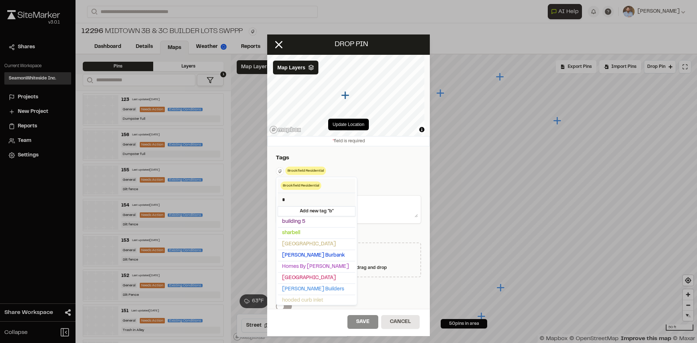
click at [378, 203] on html "Close sidebar v 3.0.1 Shares Current Workspace SeamonWhiteside Inc. SI Projects…" at bounding box center [348, 171] width 697 height 343
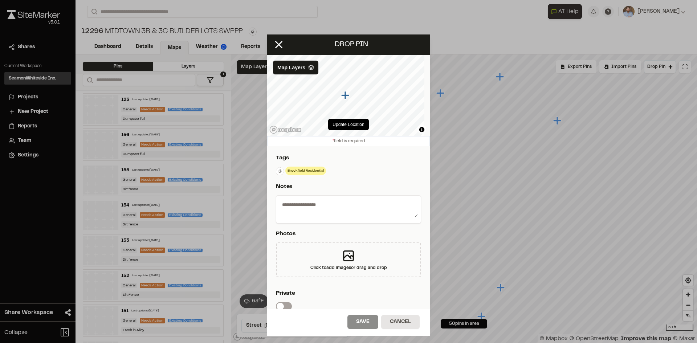
click at [323, 194] on div "**********" at bounding box center [348, 259] width 163 height 226
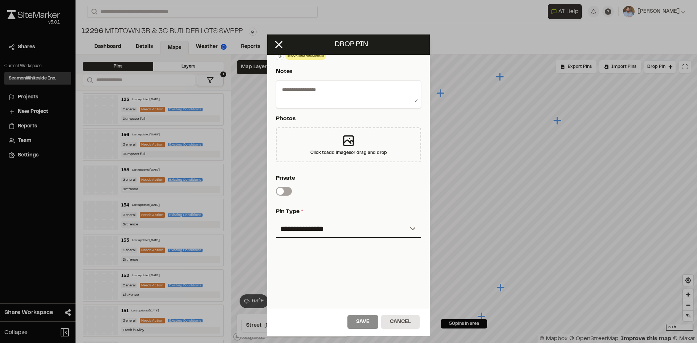
scroll to position [121, 0]
click at [303, 86] on textarea at bounding box center [348, 93] width 139 height 19
type textarea "*"
type textarea "**********"
click at [328, 223] on select "**********" at bounding box center [348, 228] width 145 height 17
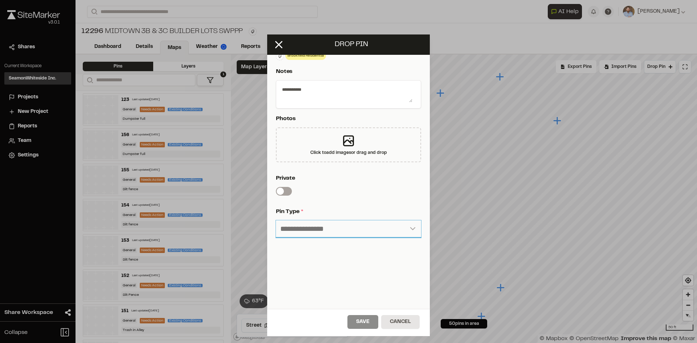
select select "*"
click at [276, 220] on select "**********" at bounding box center [348, 228] width 145 height 17
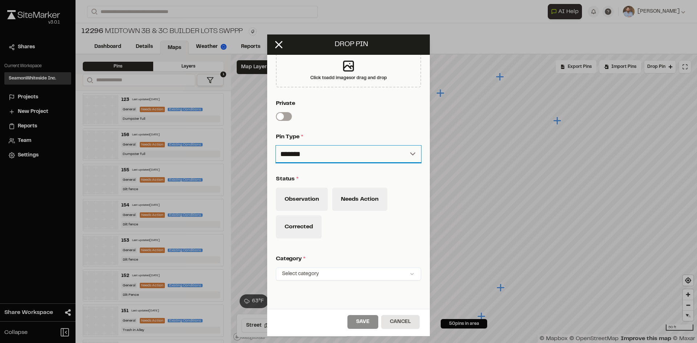
scroll to position [193, 0]
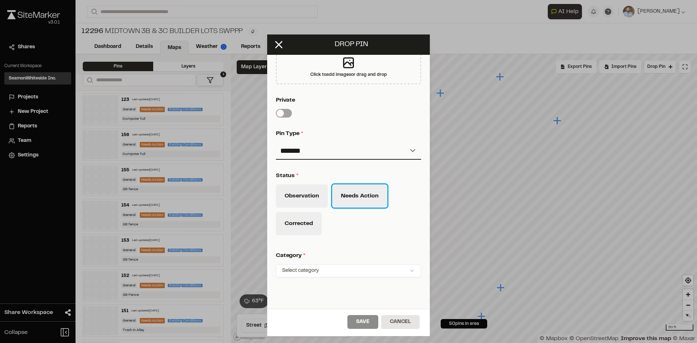
click at [375, 202] on button "Needs Action" at bounding box center [359, 196] width 55 height 23
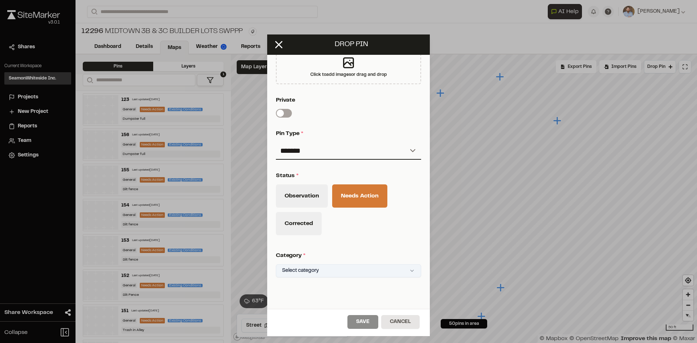
click at [356, 269] on div "Click to Drop Pin 50 pins in area Export Pins Available Datums Datums Apply Con…" at bounding box center [464, 198] width 466 height 289
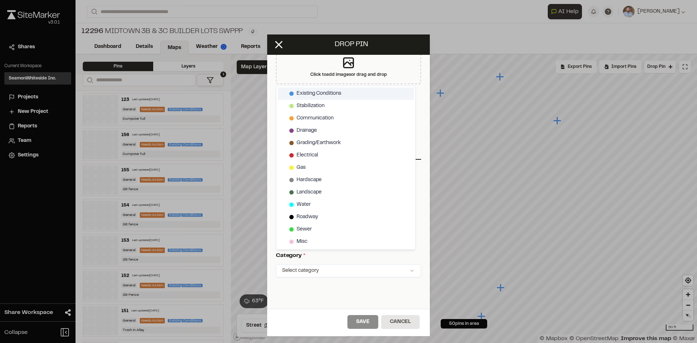
click at [322, 88] on div "Existing Conditions" at bounding box center [346, 94] width 136 height 12
click at [366, 323] on html "Close sidebar v 3.0.1 Shares Current Workspace SeamonWhiteside Inc. SI Projects…" at bounding box center [348, 171] width 697 height 343
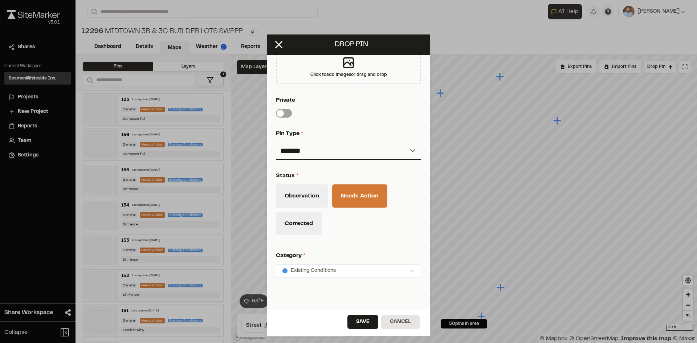
click at [366, 323] on button "Save" at bounding box center [363, 322] width 31 height 14
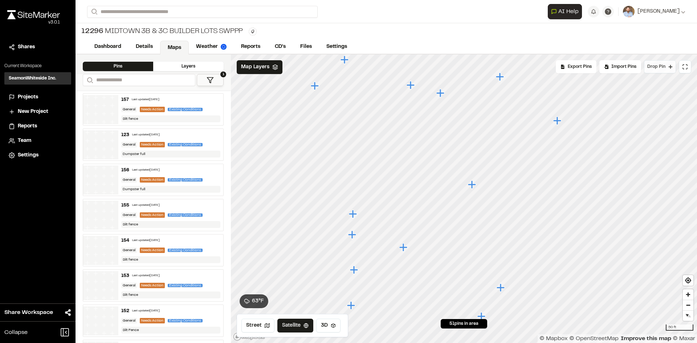
click at [657, 68] on span "Drop Pin" at bounding box center [657, 67] width 18 height 7
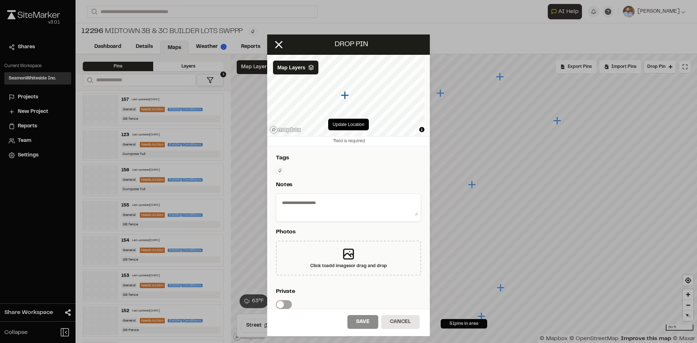
click at [279, 170] on html "Close sidebar v 3.0.1 Shares Current Workspace SeamonWhiteside Inc. SI Projects…" at bounding box center [348, 171] width 697 height 343
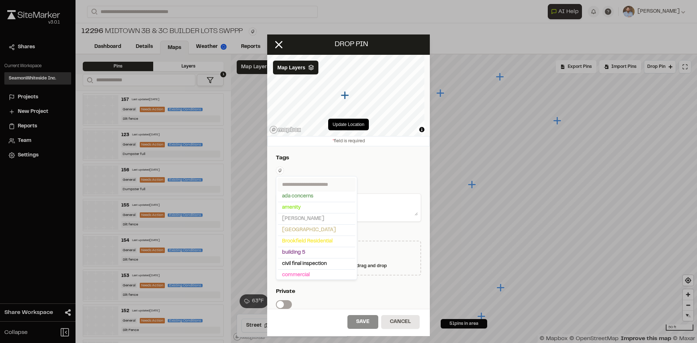
click at [295, 181] on input "text" at bounding box center [317, 184] width 78 height 13
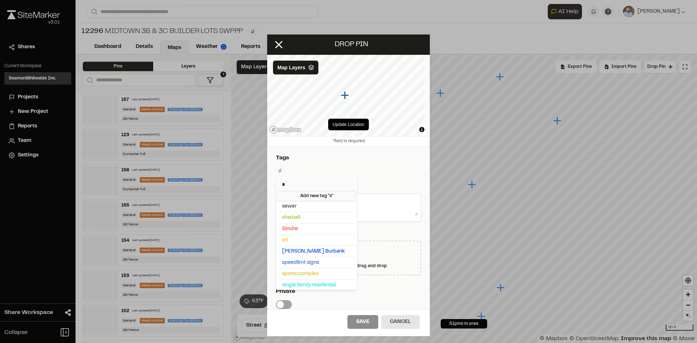
type input "*"
click at [308, 250] on span "Saussy Burbank" at bounding box center [316, 252] width 69 height 8
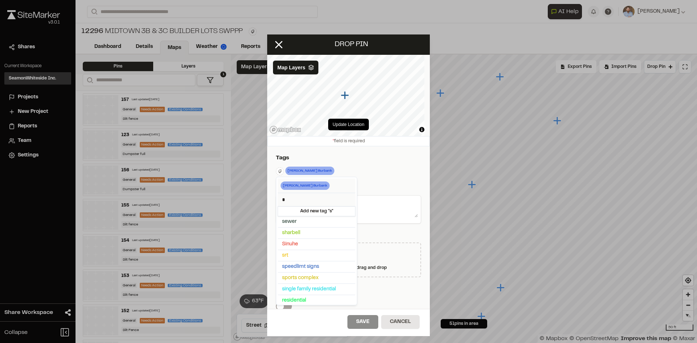
click at [374, 172] on html "Close sidebar v 3.0.1 Shares Current Workspace SeamonWhiteside Inc. SI Projects…" at bounding box center [348, 171] width 697 height 343
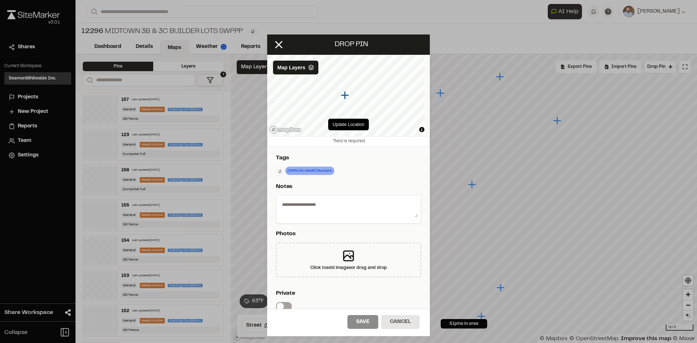
click at [324, 206] on textarea at bounding box center [348, 208] width 139 height 19
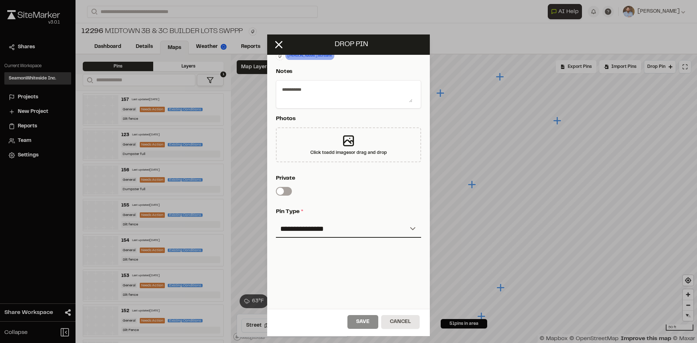
scroll to position [121, 0]
type textarea "**********"
click at [320, 225] on select "**********" at bounding box center [348, 228] width 145 height 17
select select "*"
click at [276, 220] on select "**********" at bounding box center [348, 228] width 145 height 17
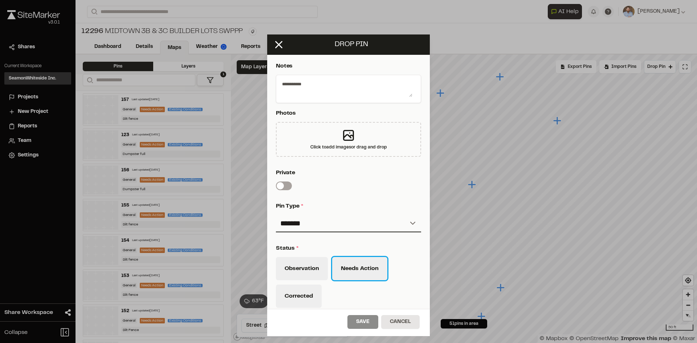
click at [357, 274] on button "Needs Action" at bounding box center [359, 268] width 55 height 23
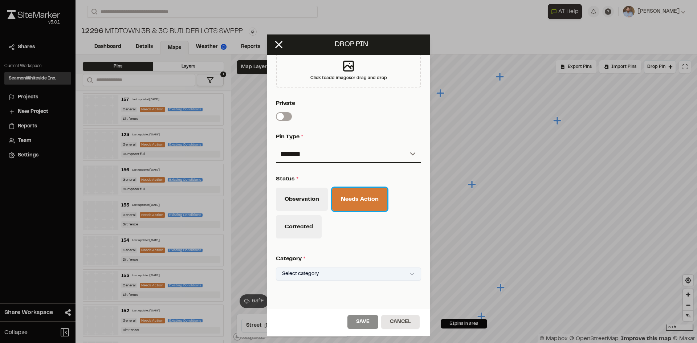
scroll to position [193, 0]
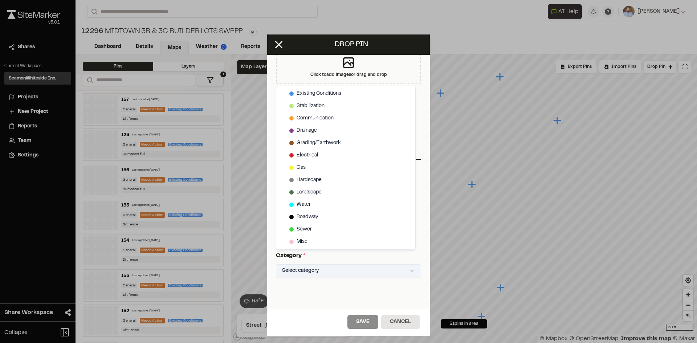
click at [337, 272] on html "Close sidebar v 3.0.1 Shares Current Workspace SeamonWhiteside Inc. SI Projects…" at bounding box center [348, 171] width 697 height 343
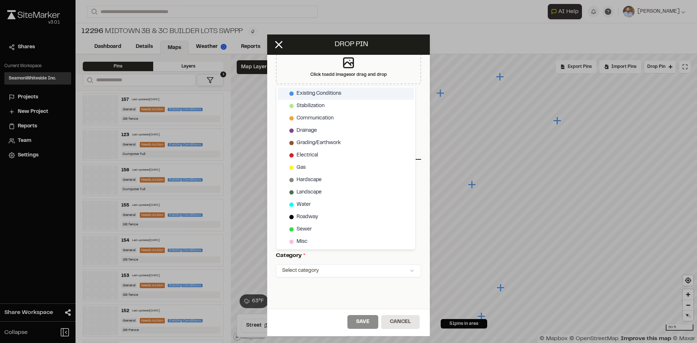
click at [331, 96] on span "Existing Conditions" at bounding box center [319, 94] width 45 height 8
click at [375, 323] on html "Close sidebar v 3.0.1 Shares Current Workspace SeamonWhiteside Inc. SI Projects…" at bounding box center [348, 171] width 697 height 343
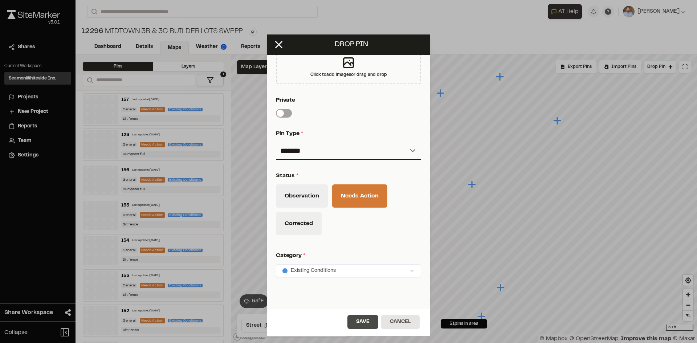
click at [375, 319] on button "Save" at bounding box center [363, 322] width 31 height 14
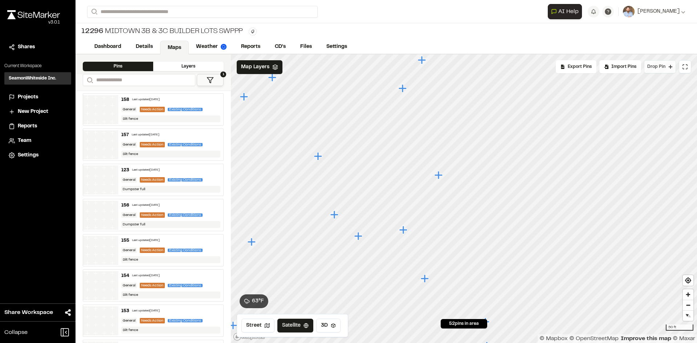
click at [657, 66] on span "Drop Pin" at bounding box center [657, 67] width 18 height 7
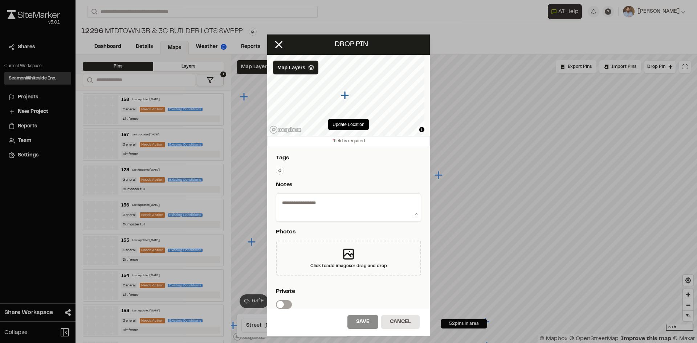
click at [280, 170] on html "Close sidebar v 3.0.1 Shares Current Workspace SeamonWhiteside Inc. SI Projects…" at bounding box center [348, 171] width 697 height 343
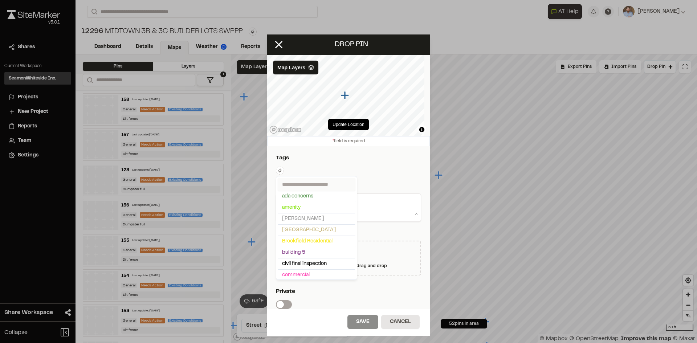
click at [294, 183] on input "text" at bounding box center [317, 184] width 78 height 13
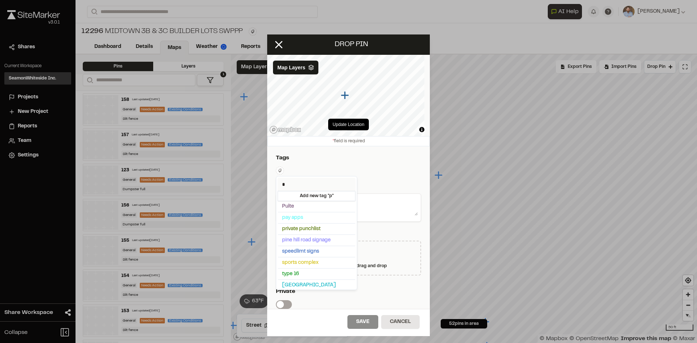
type input "*"
click at [295, 207] on span "Pulte" at bounding box center [316, 207] width 69 height 8
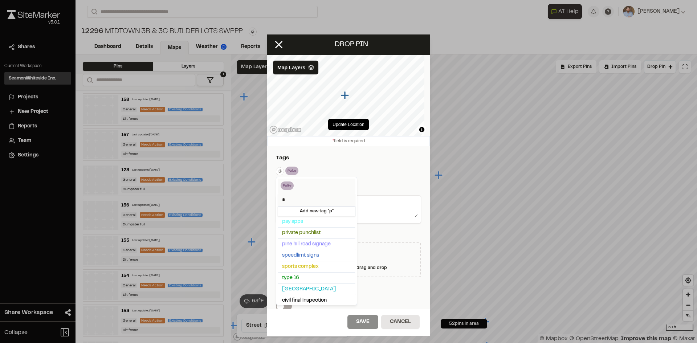
click at [380, 209] on html "Close sidebar v 3.0.1 Shares Current Workspace SeamonWhiteside Inc. SI Projects…" at bounding box center [348, 171] width 697 height 343
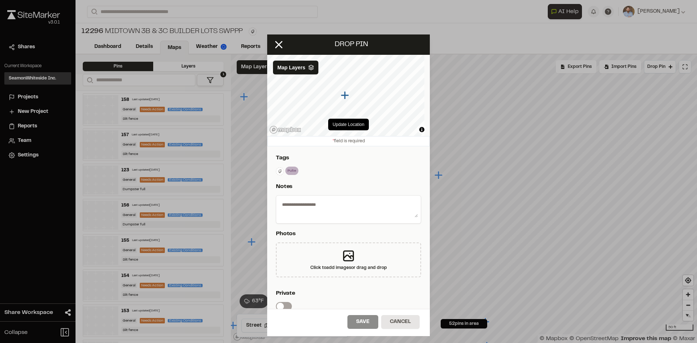
click at [357, 212] on textarea at bounding box center [348, 208] width 139 height 19
type textarea "*"
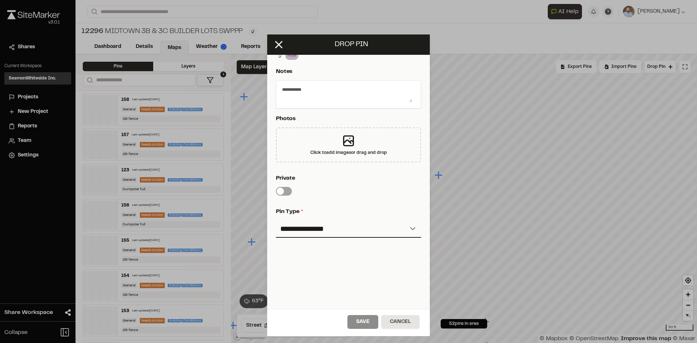
scroll to position [121, 0]
type textarea "**********"
click at [325, 220] on select "**********" at bounding box center [348, 228] width 145 height 17
select select "*"
click at [276, 220] on select "**********" at bounding box center [348, 228] width 145 height 17
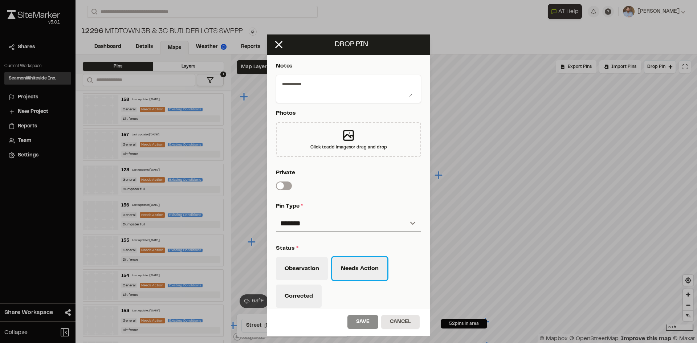
click at [365, 274] on button "Needs Action" at bounding box center [359, 268] width 55 height 23
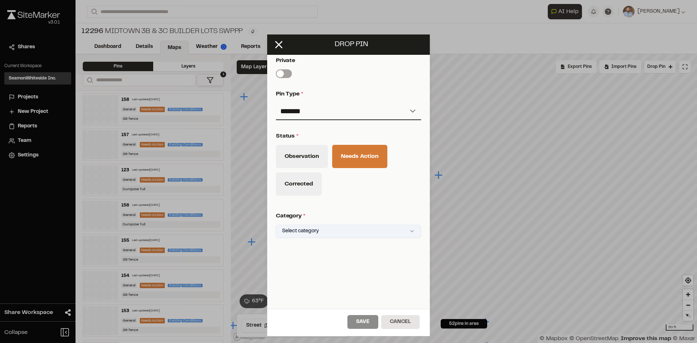
click at [345, 228] on html "Close sidebar v 3.0.1 Shares Current Workspace SeamonWhiteside Inc. SI Projects…" at bounding box center [348, 171] width 697 height 343
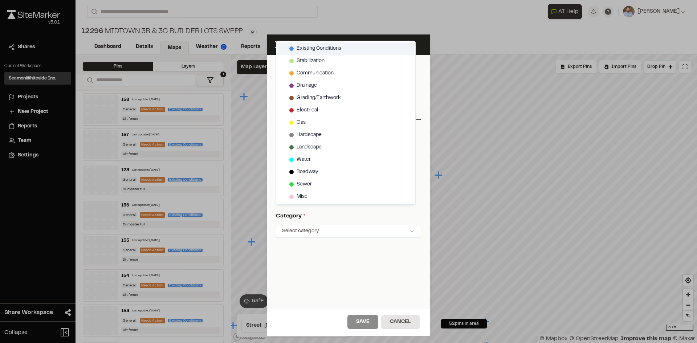
click at [337, 46] on span "Existing Conditions" at bounding box center [319, 49] width 45 height 8
click at [361, 326] on html "Close sidebar v 3.0.1 Shares Current Workspace SeamonWhiteside Inc. SI Projects…" at bounding box center [348, 171] width 697 height 343
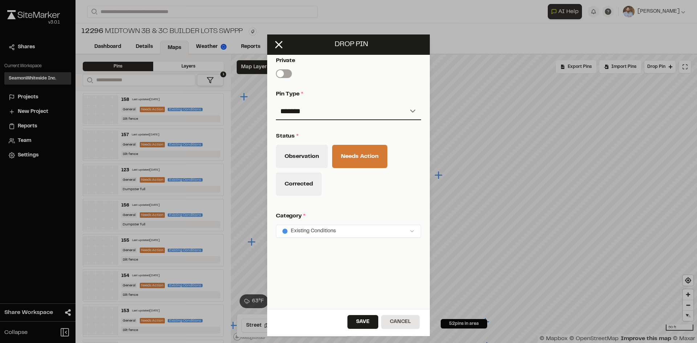
click at [361, 326] on button "Save" at bounding box center [363, 322] width 31 height 14
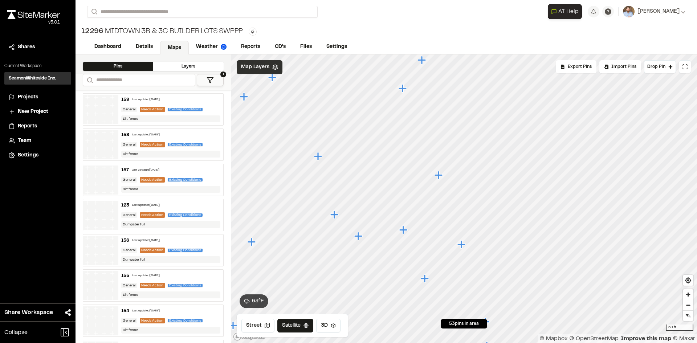
click at [258, 68] on span "Map Layers" at bounding box center [255, 67] width 28 height 8
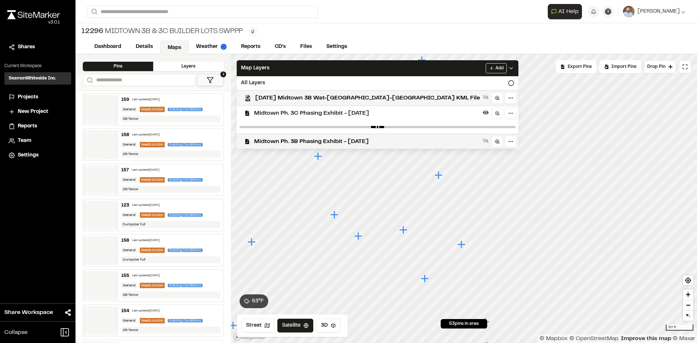
click at [283, 117] on span "Midtown Ph. 3C Phasing Exhibit - 03.06.24" at bounding box center [367, 113] width 226 height 9
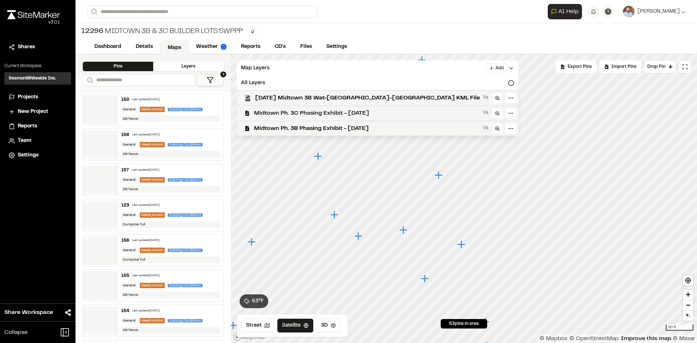
click at [285, 113] on span "Midtown Ph. 3C Phasing Exhibit - 03.06.24" at bounding box center [367, 113] width 226 height 9
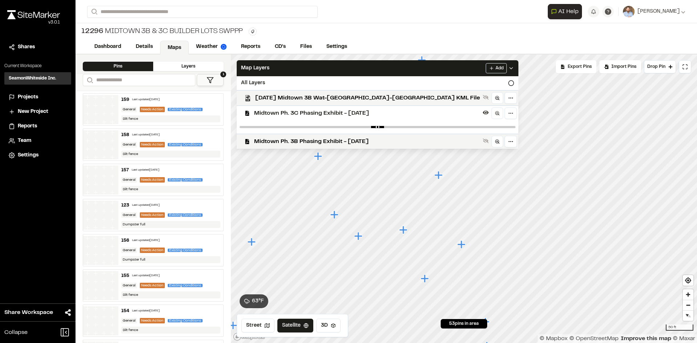
click at [509, 68] on icon at bounding box center [512, 68] width 6 height 6
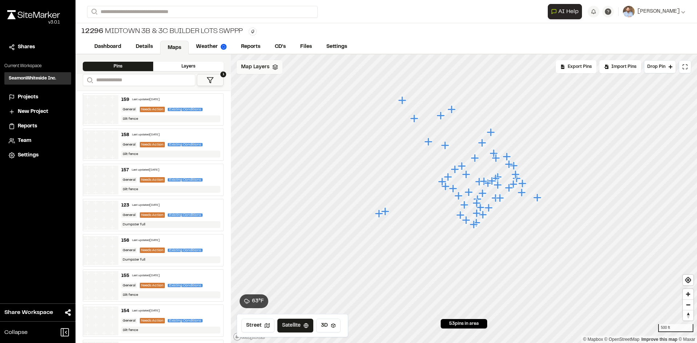
click at [261, 62] on div "Map Layers" at bounding box center [260, 67] width 46 height 14
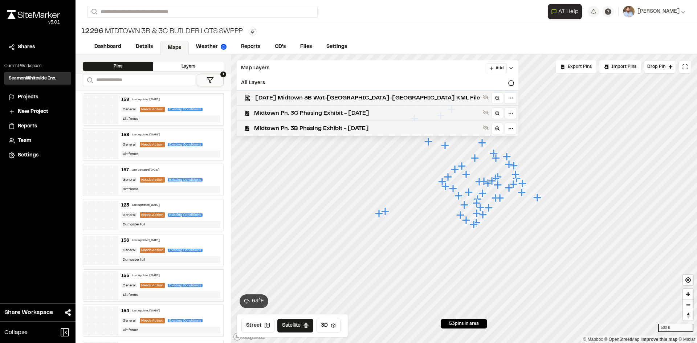
click at [308, 112] on span "Midtown Ph. 3C Phasing Exhibit - [DATE]" at bounding box center [367, 113] width 226 height 9
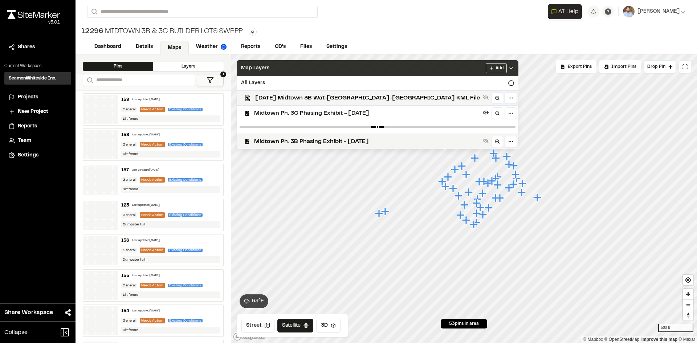
click at [509, 66] on icon at bounding box center [512, 68] width 6 height 6
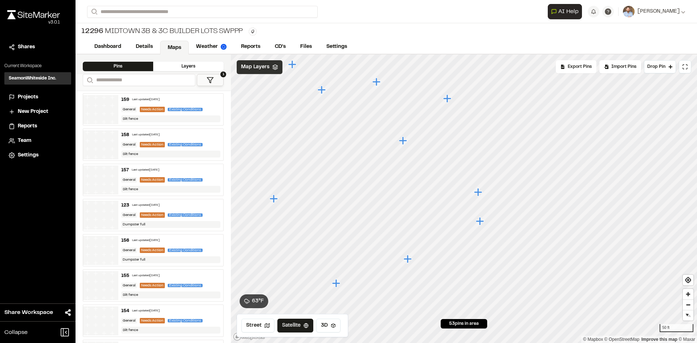
click at [481, 221] on icon "Map marker" at bounding box center [480, 221] width 8 height 8
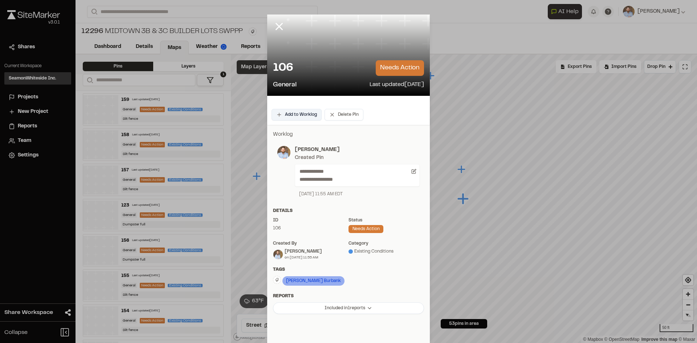
click at [301, 117] on button "Add to Worklog" at bounding box center [297, 115] width 50 height 12
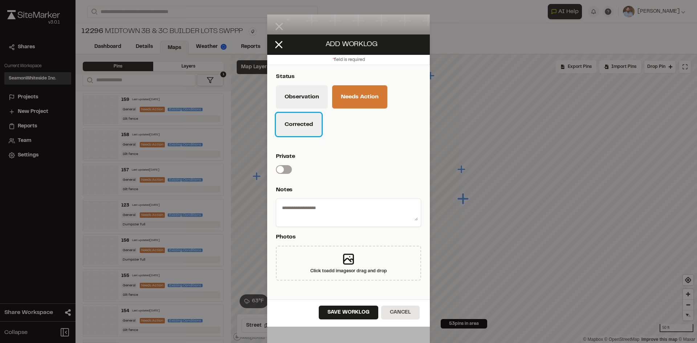
click at [311, 129] on button "Corrected" at bounding box center [299, 124] width 46 height 23
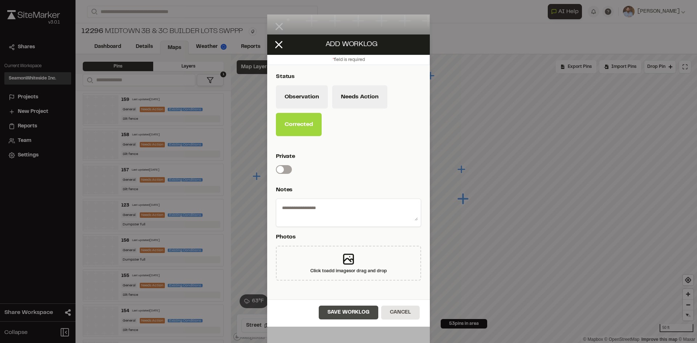
click at [358, 318] on button "Save Worklog" at bounding box center [349, 313] width 60 height 14
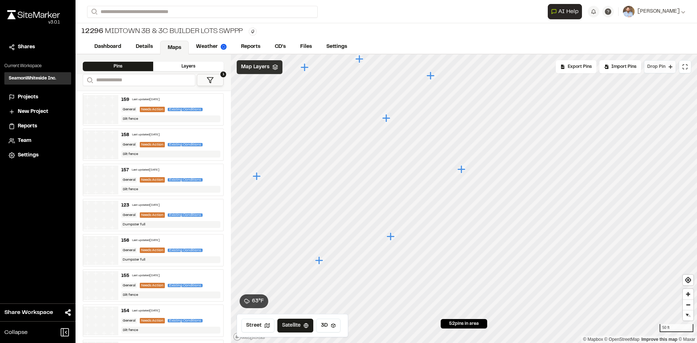
click at [661, 70] on button "Drop Pin" at bounding box center [660, 66] width 32 height 13
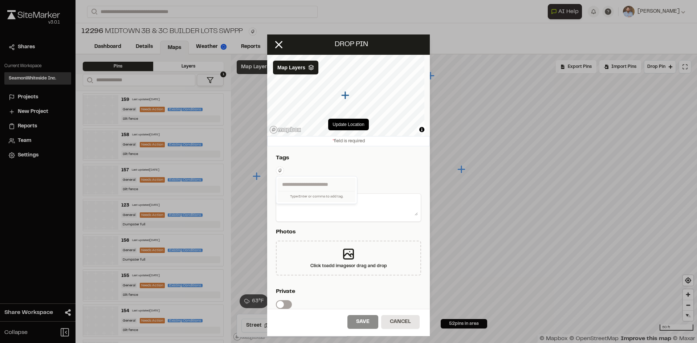
click at [280, 170] on html "Close sidebar v 3.0.1 Shares Current Workspace SeamonWhiteside Inc. SI Projects…" at bounding box center [348, 171] width 697 height 343
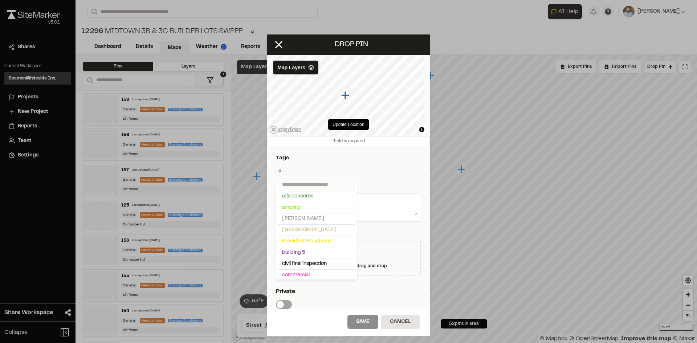
click at [298, 186] on input "text" at bounding box center [317, 184] width 78 height 13
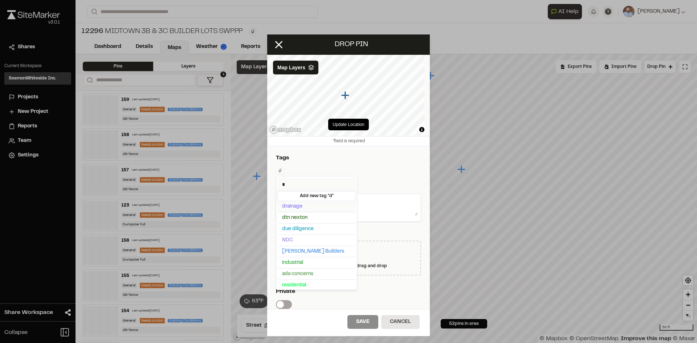
type input "*"
click at [297, 251] on span "Dan Ryan Builders" at bounding box center [316, 252] width 69 height 8
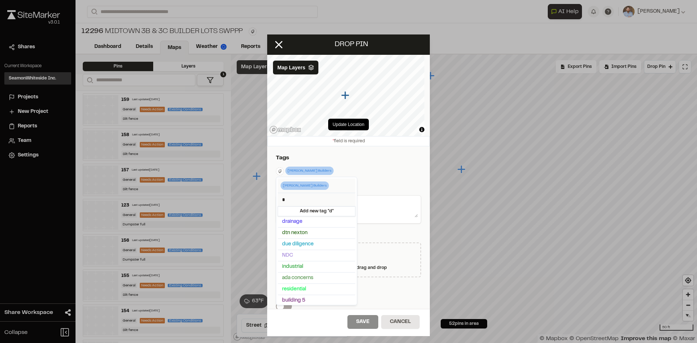
click at [375, 206] on html "Close sidebar v 3.0.1 Shares Current Workspace SeamonWhiteside Inc. SI Projects…" at bounding box center [348, 171] width 697 height 343
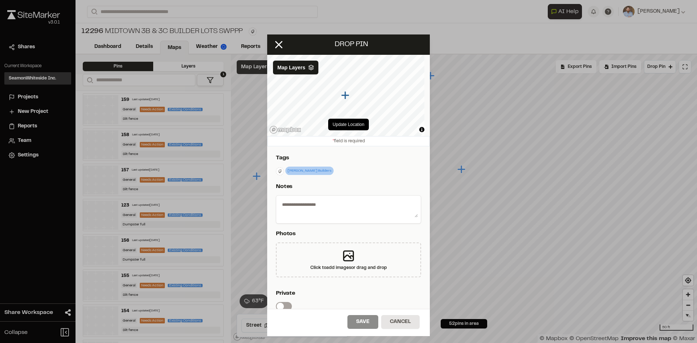
click at [375, 206] on textarea at bounding box center [348, 208] width 139 height 19
type textarea "*"
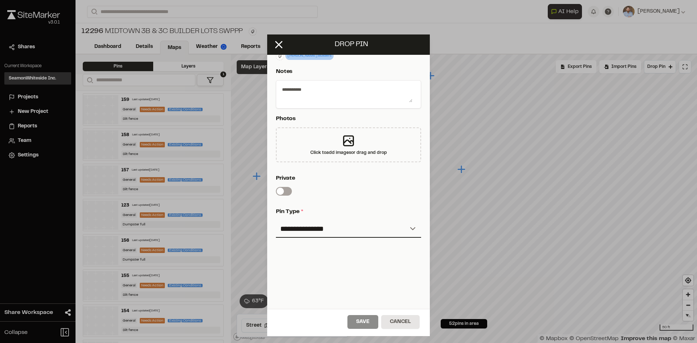
scroll to position [121, 0]
type textarea "**********"
click at [328, 222] on select "**********" at bounding box center [348, 228] width 145 height 17
select select "*"
click at [276, 220] on select "**********" at bounding box center [348, 228] width 145 height 17
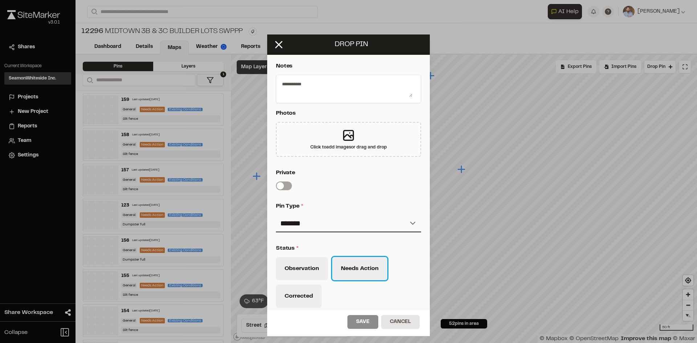
click at [364, 273] on button "Needs Action" at bounding box center [359, 268] width 55 height 23
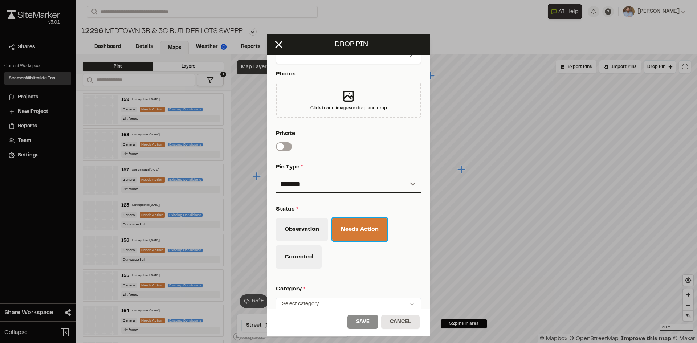
scroll to position [230, 0]
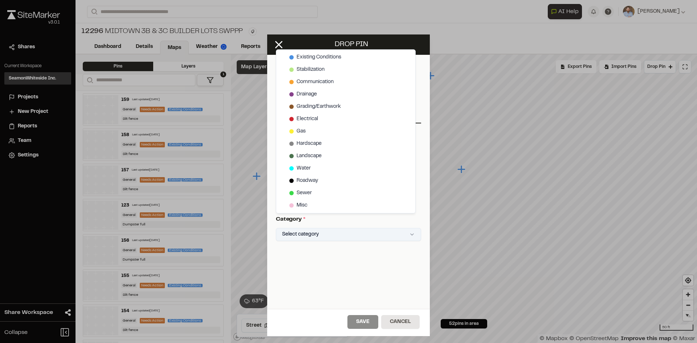
click at [329, 234] on html "Close sidebar v 3.0.1 Shares Current Workspace SeamonWhiteside Inc. SI Projects…" at bounding box center [348, 171] width 697 height 343
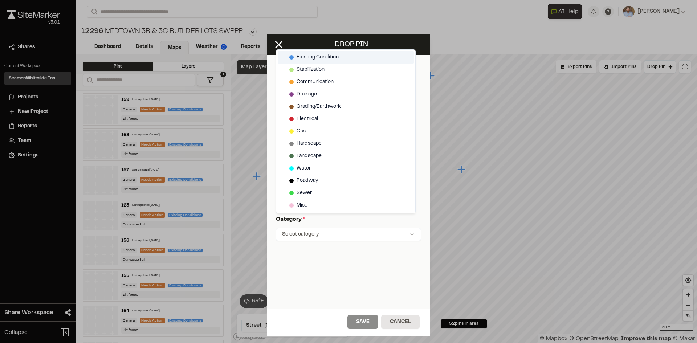
click at [324, 58] on span "Existing Conditions" at bounding box center [319, 57] width 45 height 8
click at [366, 327] on html "Close sidebar v 3.0.1 Shares Current Workspace SeamonWhiteside Inc. SI Projects…" at bounding box center [348, 171] width 697 height 343
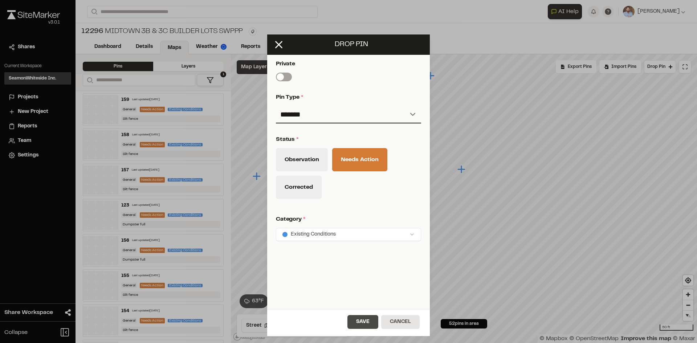
click at [367, 326] on button "Save" at bounding box center [363, 322] width 31 height 14
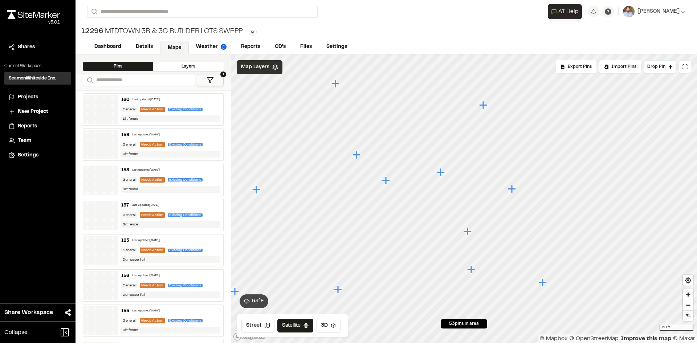
click at [387, 182] on icon "Map marker" at bounding box center [386, 181] width 8 height 8
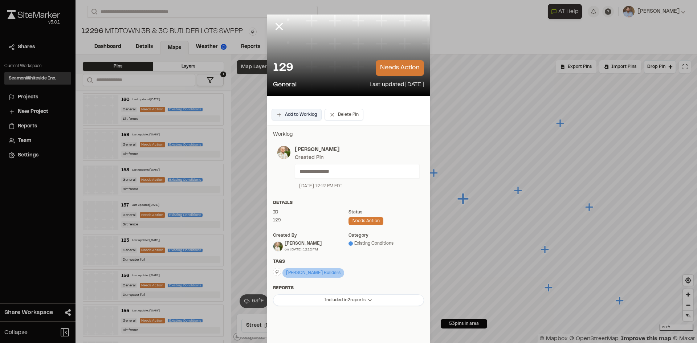
click at [303, 117] on button "Add to Worklog" at bounding box center [297, 115] width 50 height 12
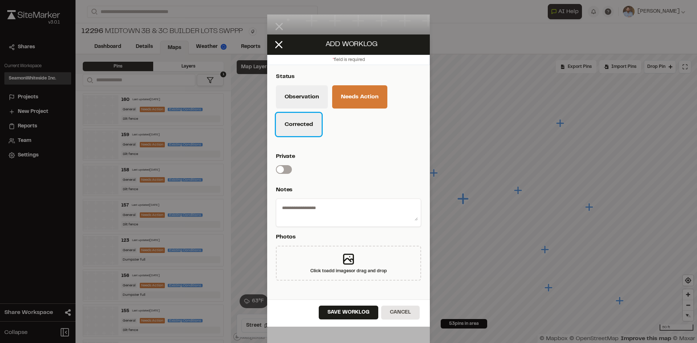
click at [301, 134] on button "Corrected" at bounding box center [299, 124] width 46 height 23
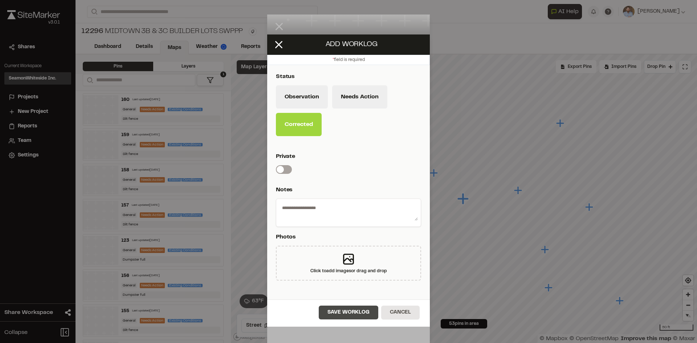
click at [368, 315] on button "Save Worklog" at bounding box center [349, 313] width 60 height 14
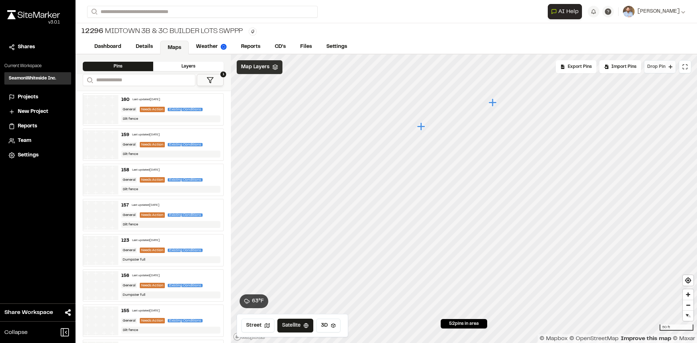
click at [660, 70] on button "Drop Pin" at bounding box center [660, 66] width 32 height 13
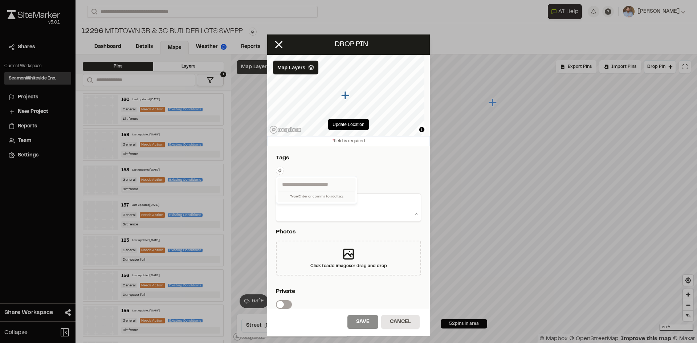
click at [283, 169] on html "Close sidebar v 3.0.1 Shares Current Workspace SeamonWhiteside Inc. SI Projects…" at bounding box center [348, 171] width 697 height 343
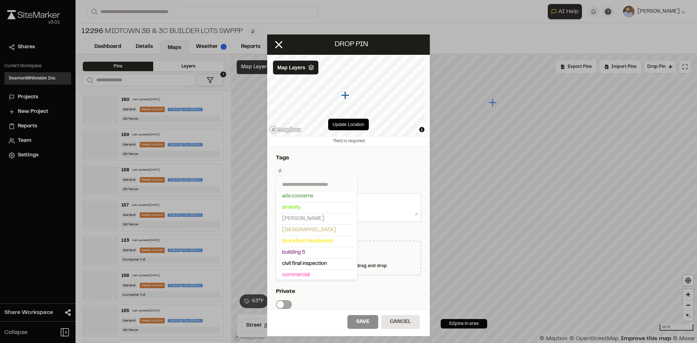
click at [300, 183] on input "text" at bounding box center [317, 184] width 78 height 13
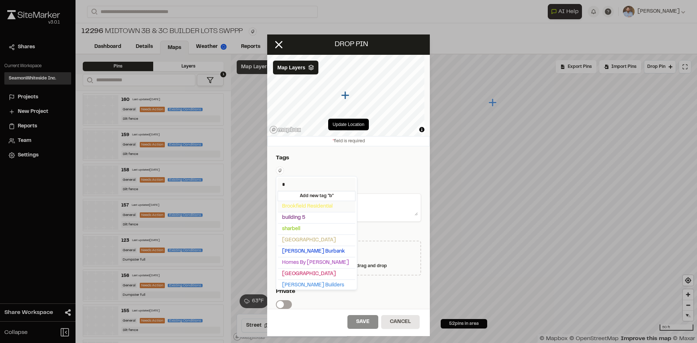
type input "*"
click at [309, 209] on span "Brookfield Residential" at bounding box center [316, 207] width 69 height 8
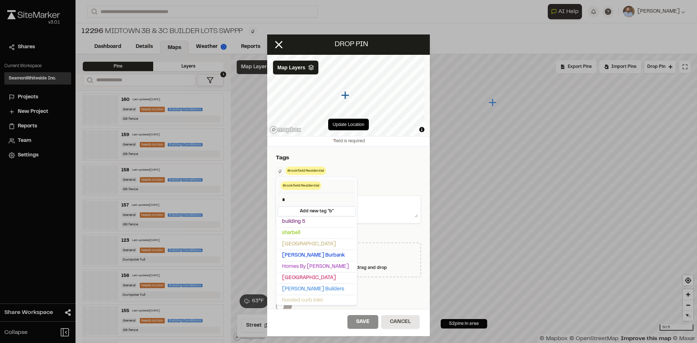
click at [378, 177] on html "Close sidebar v 3.0.1 Shares Current Workspace SeamonWhiteside Inc. SI Projects…" at bounding box center [348, 171] width 697 height 343
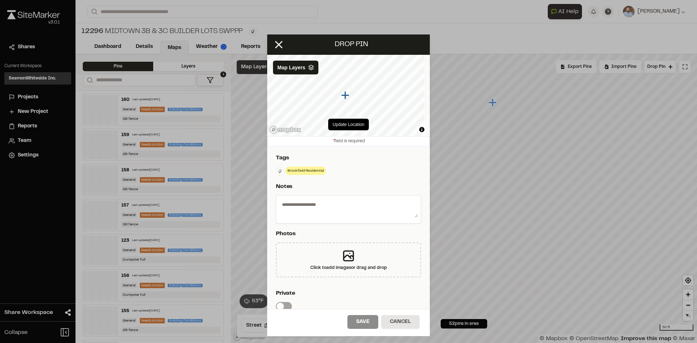
click at [325, 206] on textarea at bounding box center [348, 208] width 139 height 19
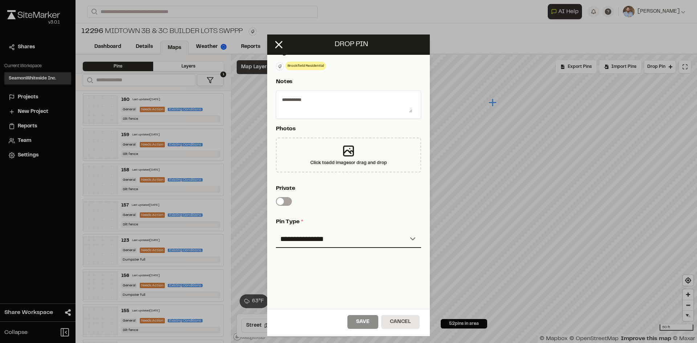
scroll to position [109, 0]
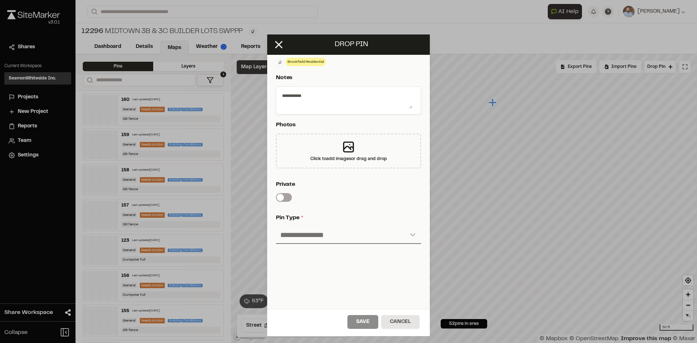
type textarea "**********"
click at [326, 234] on select "**********" at bounding box center [348, 235] width 145 height 17
select select "*"
click at [276, 227] on select "**********" at bounding box center [348, 235] width 145 height 17
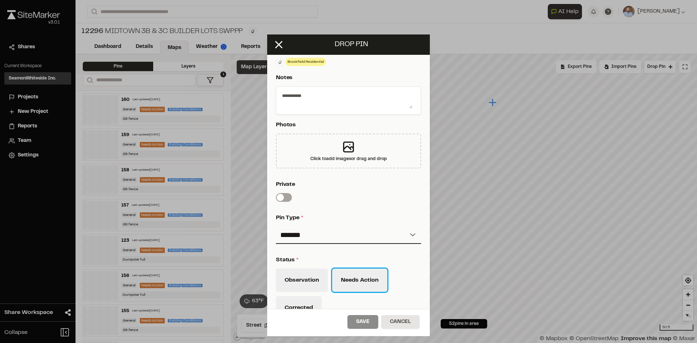
click at [364, 283] on button "Needs Action" at bounding box center [359, 280] width 55 height 23
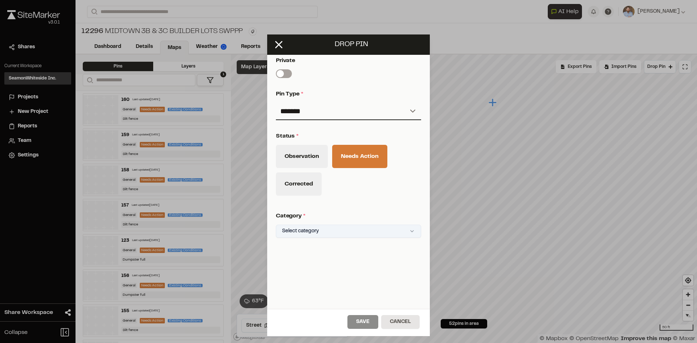
click at [328, 224] on html "Close sidebar v 3.0.1 Shares Current Workspace SeamonWhiteside Inc. SI Projects…" at bounding box center [348, 171] width 697 height 343
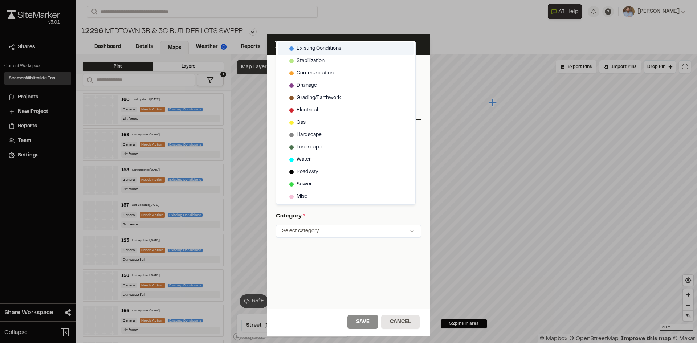
click at [338, 47] on span "Existing Conditions" at bounding box center [319, 49] width 45 height 8
click at [371, 320] on html "Close sidebar v 3.0.1 Shares Current Workspace SeamonWhiteside Inc. SI Projects…" at bounding box center [348, 171] width 697 height 343
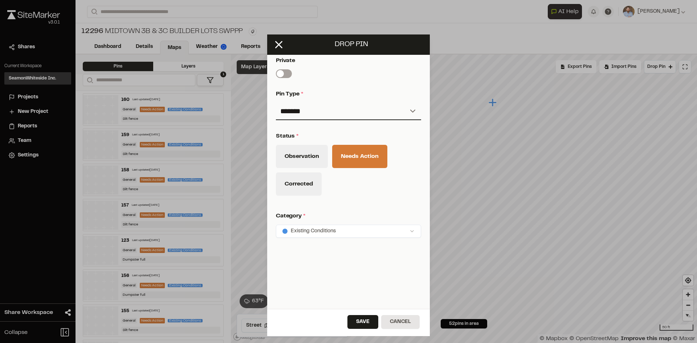
click at [371, 320] on button "Save" at bounding box center [363, 322] width 31 height 14
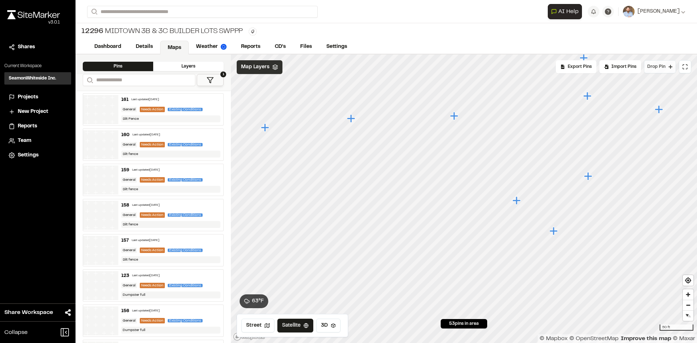
click at [665, 69] on span "Drop Pin" at bounding box center [657, 67] width 18 height 7
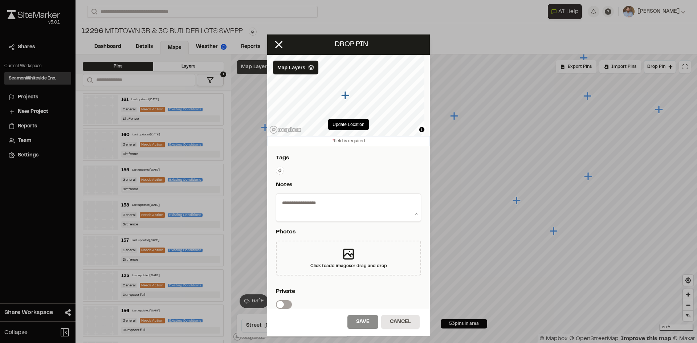
click at [280, 168] on html "Close sidebar v 3.0.1 Shares Current Workspace SeamonWhiteside Inc. SI Projects…" at bounding box center [348, 171] width 697 height 343
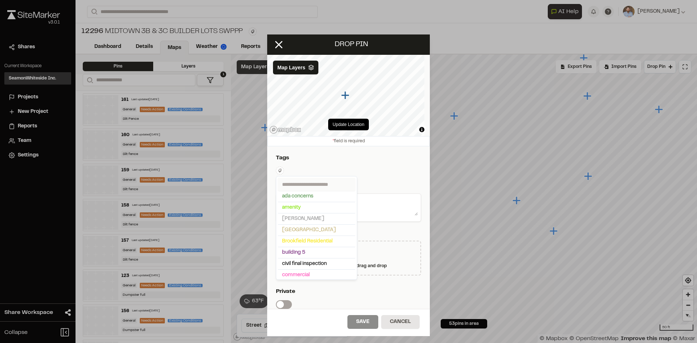
click at [288, 183] on input "text" at bounding box center [317, 184] width 78 height 13
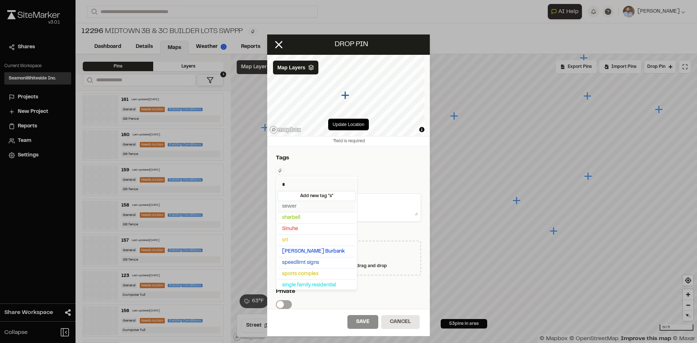
type input "*"
click at [308, 249] on span "Saussy Burbank" at bounding box center [316, 252] width 69 height 8
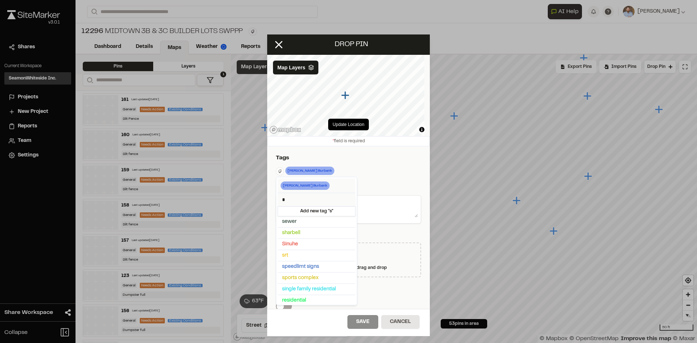
click at [385, 175] on html "Close sidebar v 3.0.1 Shares Current Workspace SeamonWhiteside Inc. SI Projects…" at bounding box center [348, 171] width 697 height 343
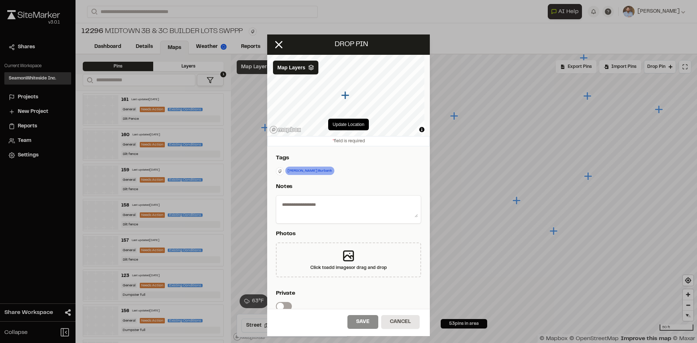
click at [325, 208] on textarea at bounding box center [348, 208] width 139 height 19
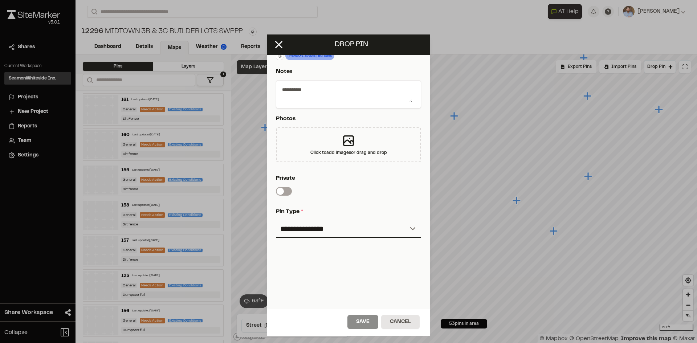
scroll to position [121, 0]
type textarea "**********"
click at [321, 222] on select "**********" at bounding box center [348, 228] width 145 height 17
select select "*"
click at [276, 220] on select "**********" at bounding box center [348, 228] width 145 height 17
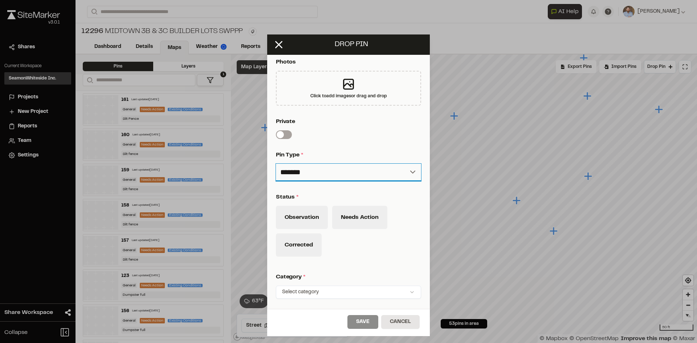
scroll to position [230, 0]
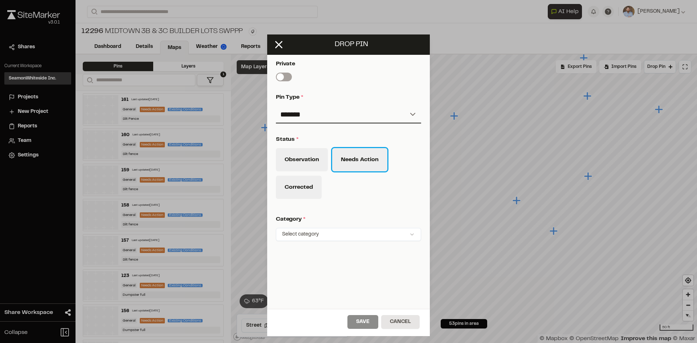
click at [364, 166] on button "Needs Action" at bounding box center [359, 159] width 55 height 23
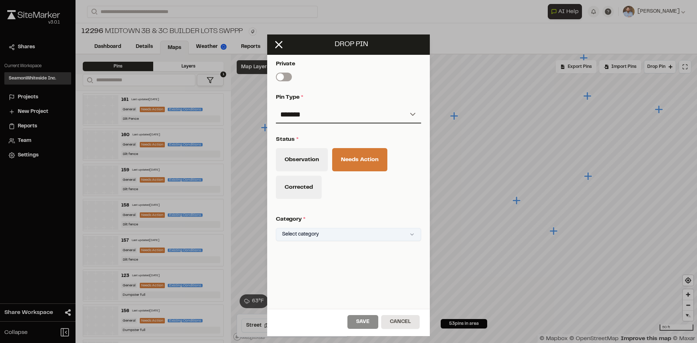
click at [370, 235] on html "Close sidebar v 3.0.1 Shares Current Workspace SeamonWhiteside Inc. SI Projects…" at bounding box center [348, 171] width 697 height 343
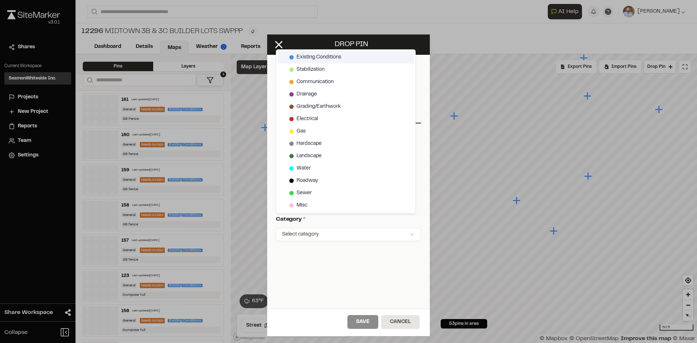
click at [316, 54] on span "Existing Conditions" at bounding box center [319, 57] width 45 height 8
click at [368, 325] on html "Close sidebar v 3.0.1 Shares Current Workspace SeamonWhiteside Inc. SI Projects…" at bounding box center [348, 171] width 697 height 343
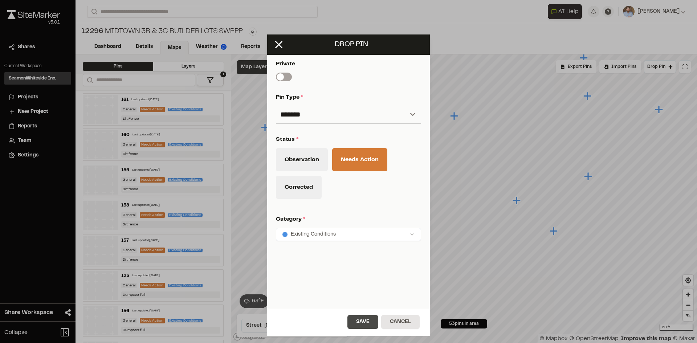
click at [368, 325] on button "Save" at bounding box center [363, 322] width 31 height 14
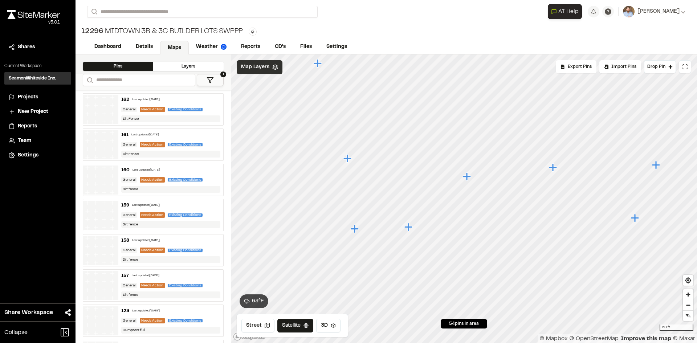
click at [409, 227] on icon "Map marker" at bounding box center [409, 227] width 8 height 8
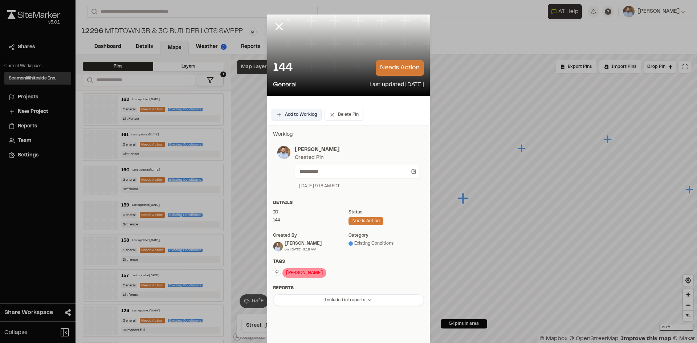
click at [309, 114] on button "Add to Worklog" at bounding box center [297, 115] width 50 height 12
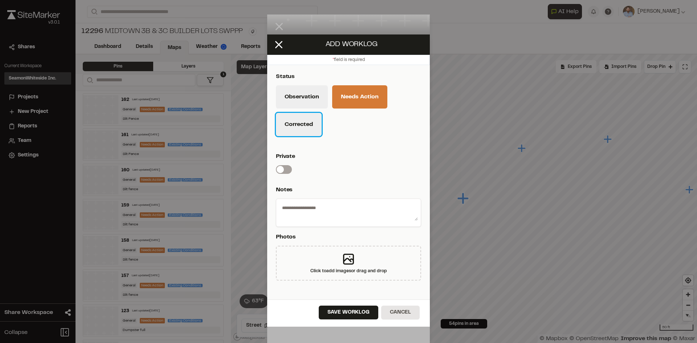
click at [308, 131] on button "Corrected" at bounding box center [299, 124] width 46 height 23
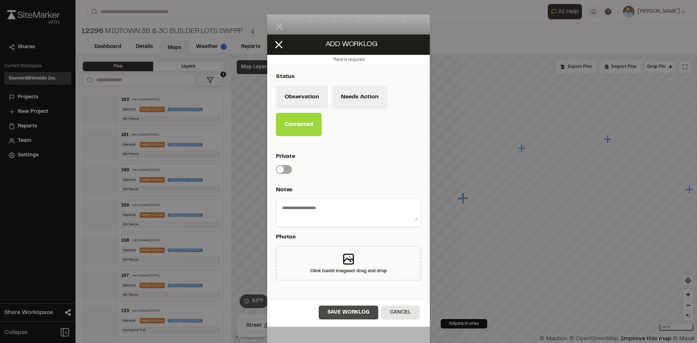
click at [374, 315] on button "Save Worklog" at bounding box center [349, 313] width 60 height 14
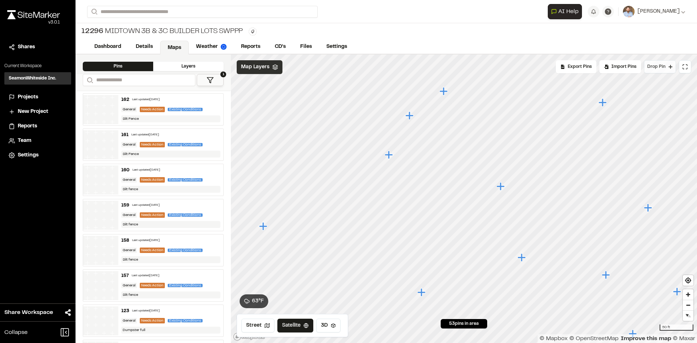
click at [659, 71] on button "Drop Pin" at bounding box center [660, 66] width 32 height 13
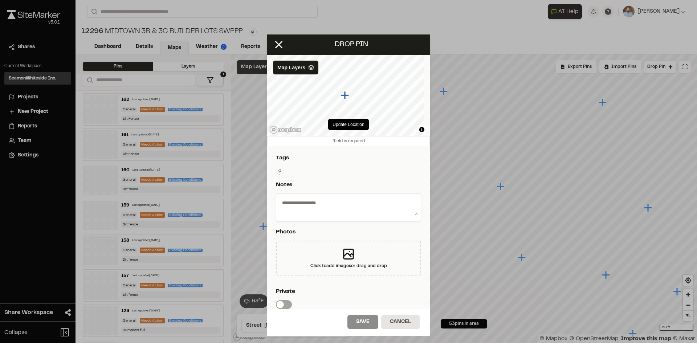
click at [281, 171] on html "Close sidebar v 3.0.1 Shares Current Workspace SeamonWhiteside Inc. SI Projects…" at bounding box center [348, 171] width 697 height 343
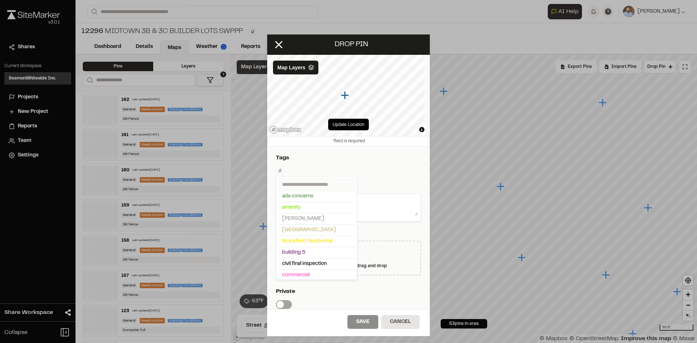
click at [308, 185] on input "text" at bounding box center [317, 184] width 78 height 13
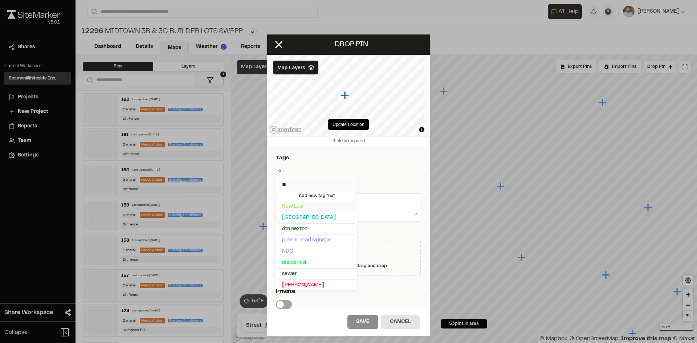
type input "**"
click at [291, 207] on span "New Leaf" at bounding box center [316, 207] width 69 height 8
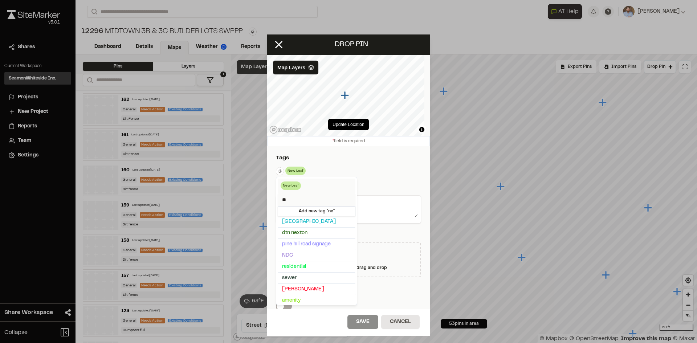
click at [375, 172] on html "Close sidebar v 3.0.1 Shares Current Workspace SeamonWhiteside Inc. SI Projects…" at bounding box center [348, 171] width 697 height 343
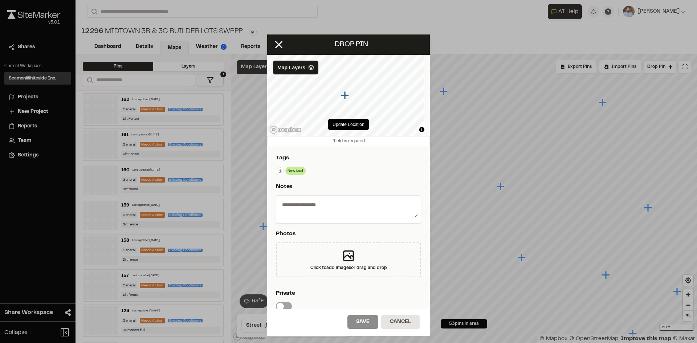
click at [315, 207] on textarea at bounding box center [348, 208] width 139 height 19
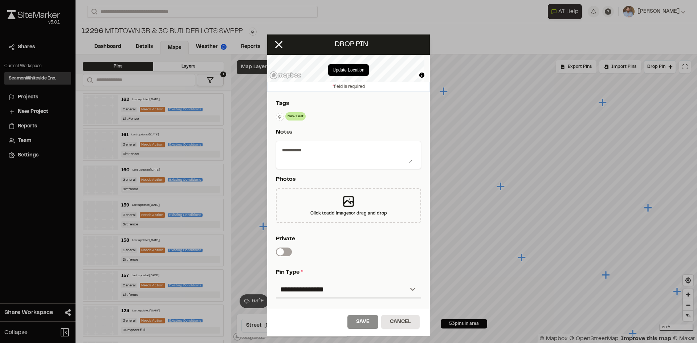
scroll to position [121, 0]
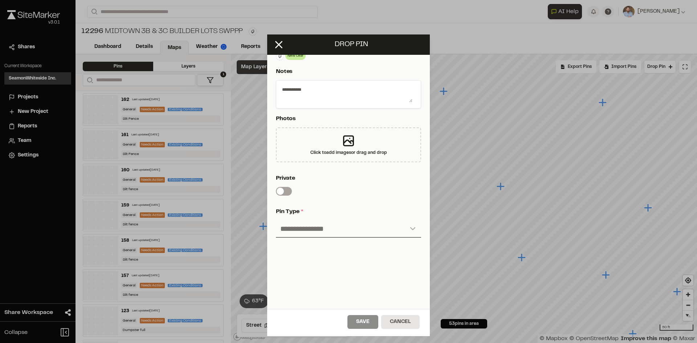
type textarea "**********"
click at [300, 220] on select "**********" at bounding box center [348, 228] width 145 height 17
select select "*"
click at [276, 220] on select "**********" at bounding box center [348, 228] width 145 height 17
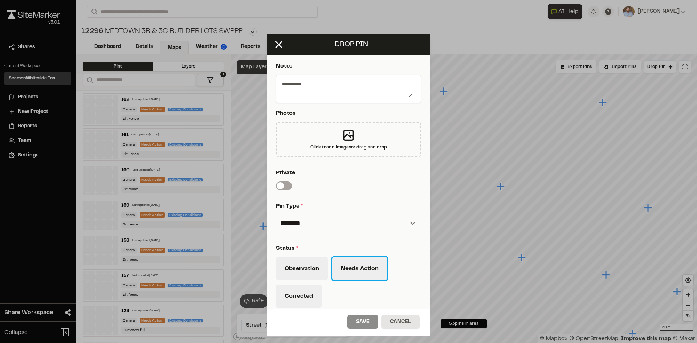
click at [376, 272] on button "Needs Action" at bounding box center [359, 268] width 55 height 23
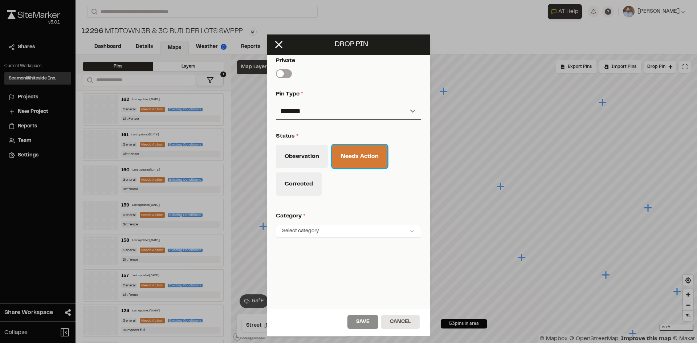
scroll to position [238, 0]
click at [328, 227] on html "Close sidebar v 3.0.1 Shares Current Workspace SeamonWhiteside Inc. SI Projects…" at bounding box center [348, 171] width 697 height 343
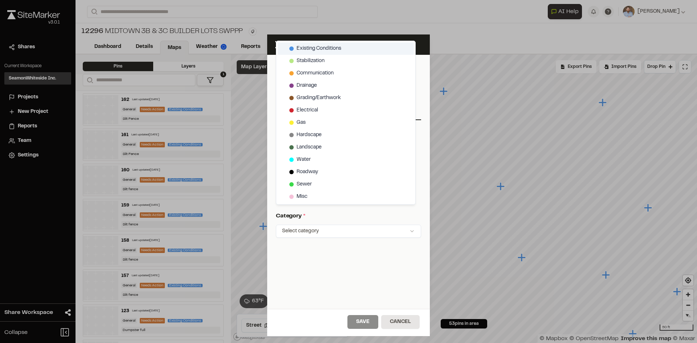
click at [324, 48] on span "Existing Conditions" at bounding box center [319, 49] width 45 height 8
click at [376, 319] on html "Close sidebar v 3.0.1 Shares Current Workspace SeamonWhiteside Inc. SI Projects…" at bounding box center [348, 171] width 697 height 343
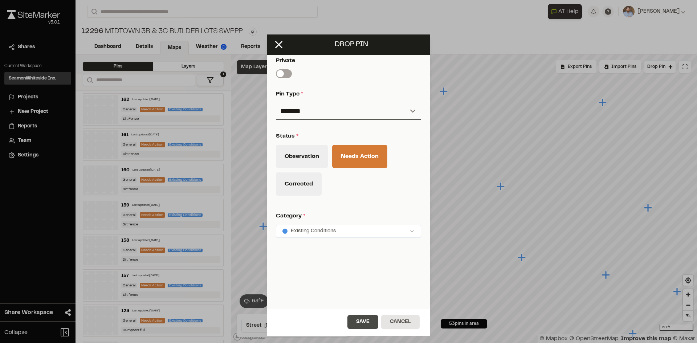
click at [370, 325] on button "Save" at bounding box center [363, 322] width 31 height 14
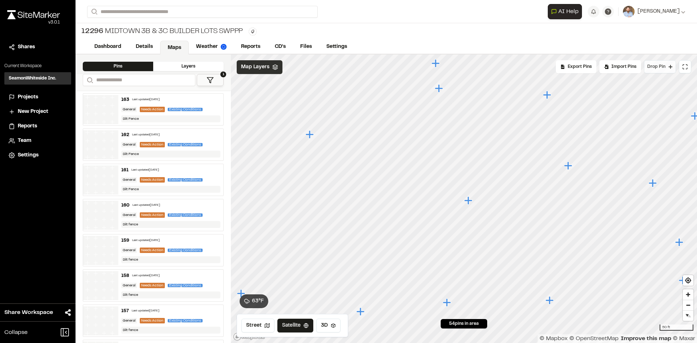
click at [662, 67] on span "Drop Pin" at bounding box center [657, 67] width 18 height 7
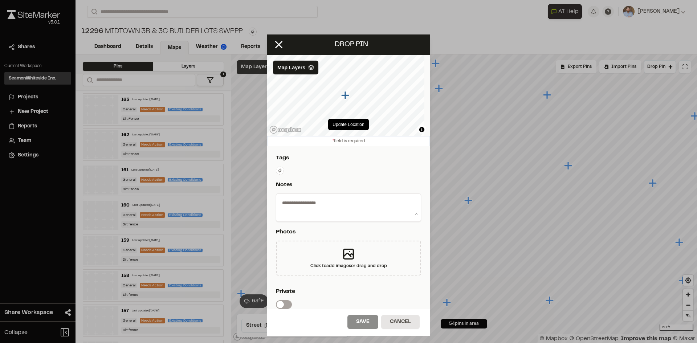
click at [282, 169] on html "Close sidebar v 3.0.1 Shares Current Workspace SeamonWhiteside Inc. SI Projects…" at bounding box center [348, 171] width 697 height 343
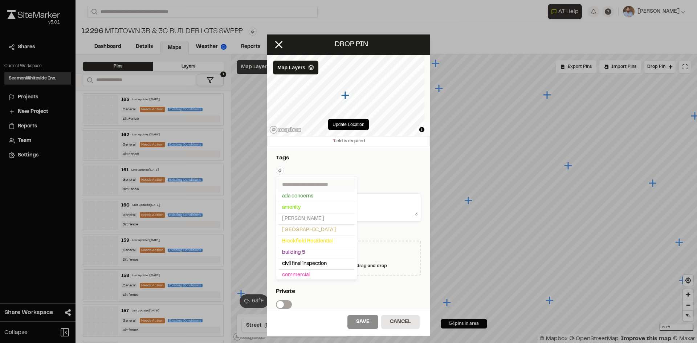
click at [296, 186] on input "text" at bounding box center [317, 184] width 78 height 13
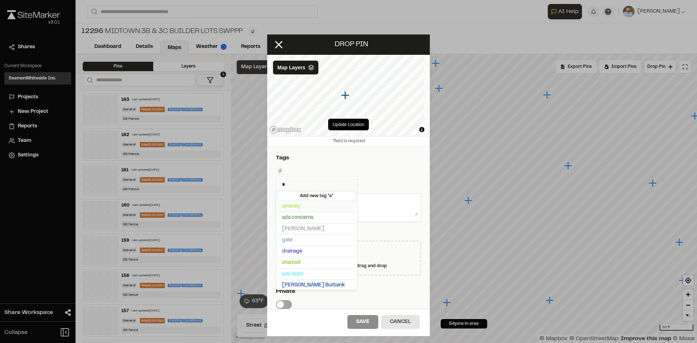
type input "*"
click at [312, 229] on span "Ashton Wood" at bounding box center [316, 229] width 69 height 8
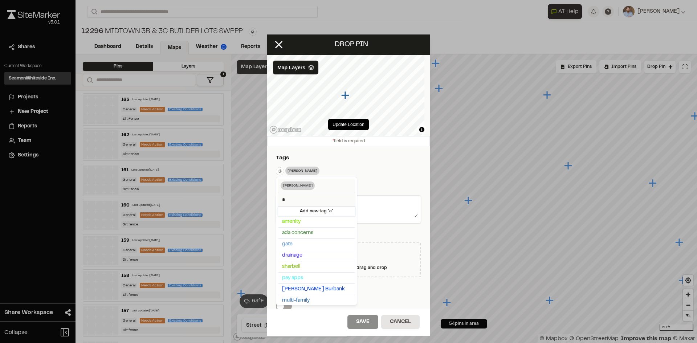
click at [381, 232] on html "Close sidebar v 3.0.1 Shares Current Workspace SeamonWhiteside Inc. SI Projects…" at bounding box center [348, 171] width 697 height 343
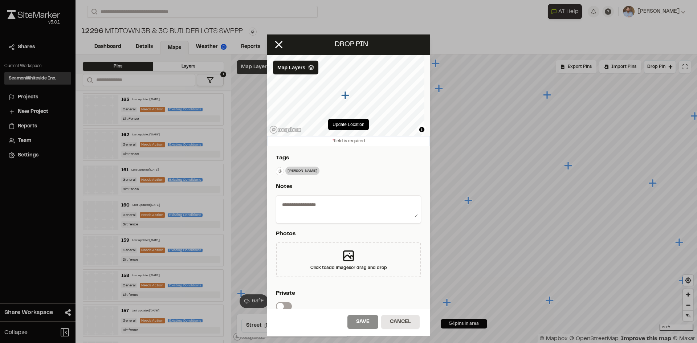
click at [368, 206] on textarea at bounding box center [348, 208] width 139 height 19
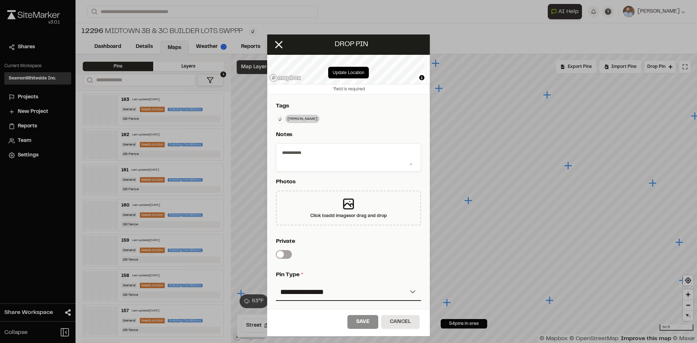
scroll to position [73, 0]
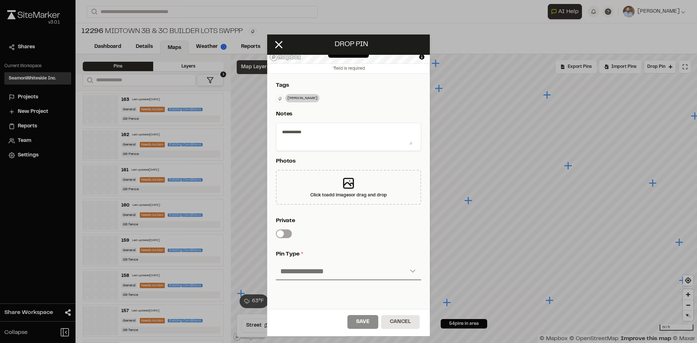
type textarea "**********"
click at [327, 274] on select "**********" at bounding box center [348, 271] width 145 height 17
select select "*"
click at [276, 263] on select "**********" at bounding box center [348, 271] width 145 height 17
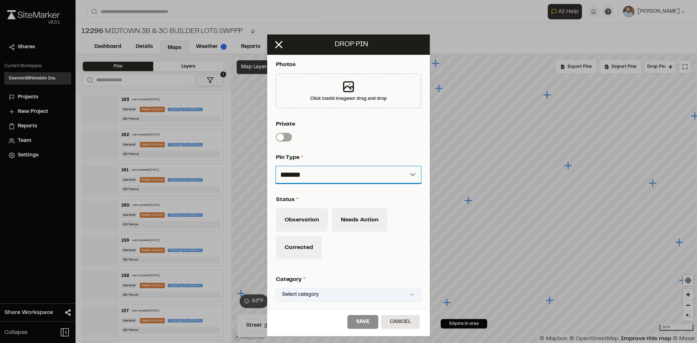
scroll to position [238, 0]
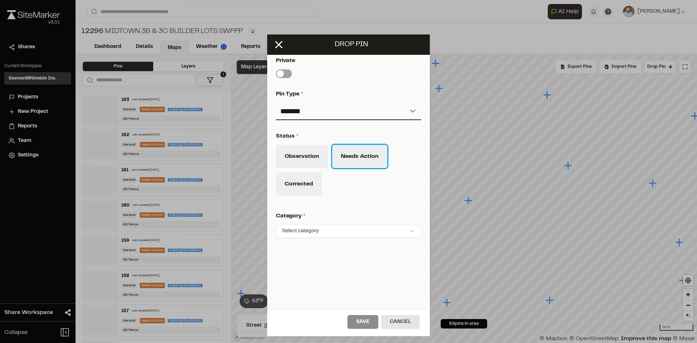
click at [366, 155] on button "Needs Action" at bounding box center [359, 156] width 55 height 23
click at [344, 228] on html "Close sidebar v 3.0.1 Shares Current Workspace SeamonWhiteside Inc. SI Projects…" at bounding box center [348, 171] width 697 height 343
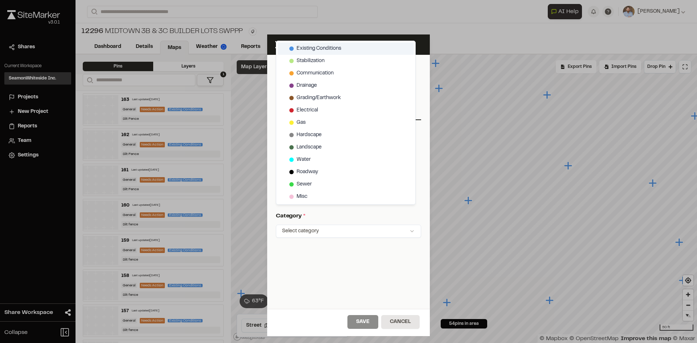
click at [327, 50] on span "Existing Conditions" at bounding box center [319, 49] width 45 height 8
click at [368, 324] on html "Close sidebar v 3.0.1 Shares Current Workspace SeamonWhiteside Inc. SI Projects…" at bounding box center [348, 171] width 697 height 343
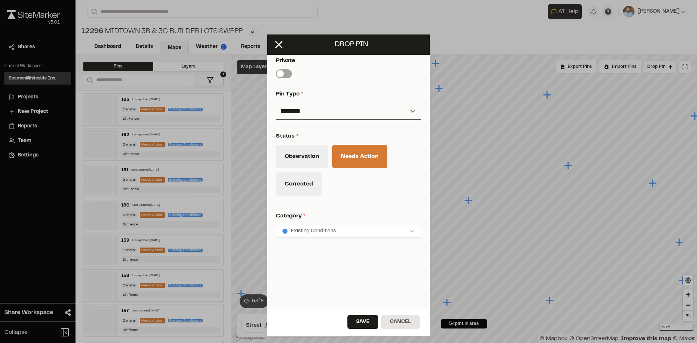
click at [368, 324] on button "Save" at bounding box center [363, 322] width 31 height 14
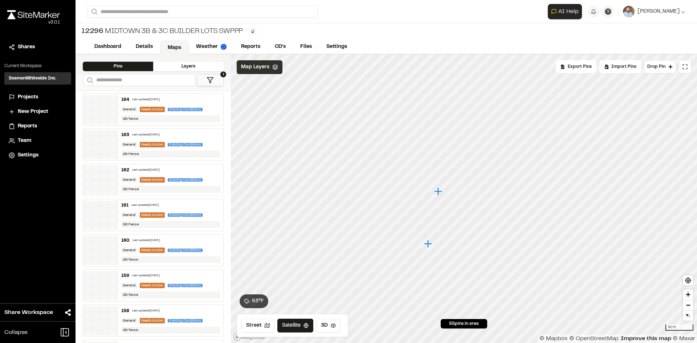
click at [438, 192] on icon "Map marker" at bounding box center [438, 191] width 8 height 8
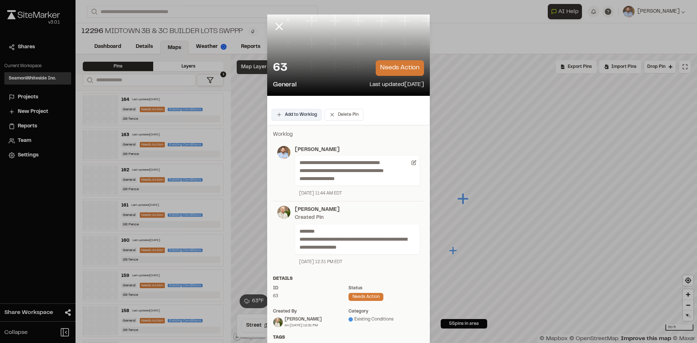
click at [307, 117] on button "Add to Worklog" at bounding box center [297, 115] width 50 height 12
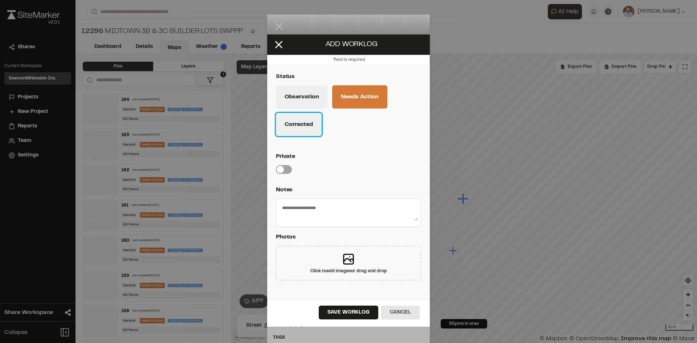
click at [311, 124] on button "Corrected" at bounding box center [299, 124] width 46 height 23
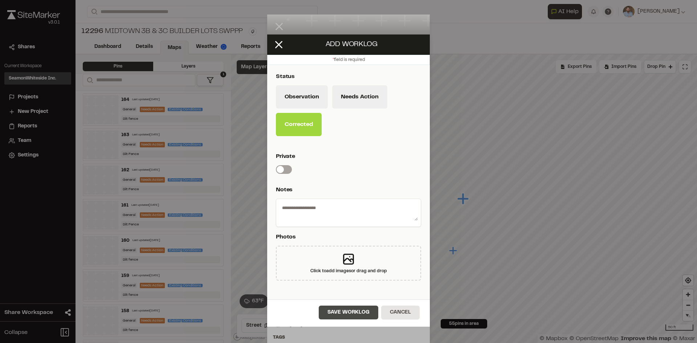
click at [368, 317] on button "Save Worklog" at bounding box center [349, 313] width 60 height 14
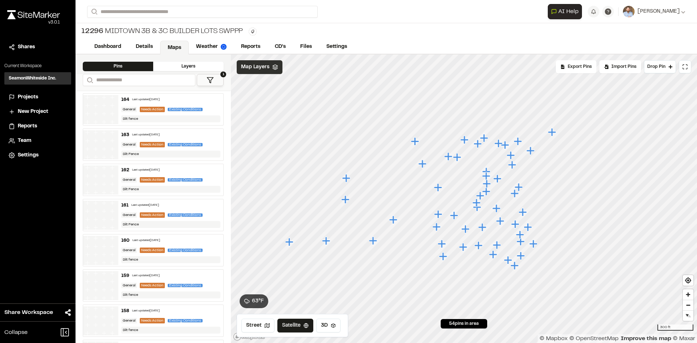
drag, startPoint x: 437, startPoint y: 163, endPoint x: 452, endPoint y: 216, distance: 55.5
click at [452, 216] on icon "Map marker" at bounding box center [454, 216] width 8 height 8
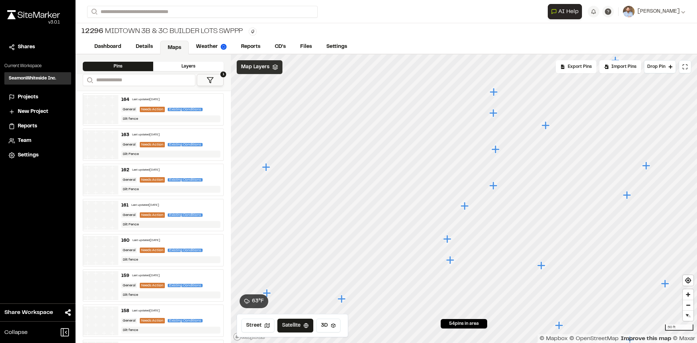
click at [465, 207] on icon "Map marker" at bounding box center [465, 206] width 8 height 8
click at [471, 149] on icon "Map marker" at bounding box center [470, 146] width 8 height 8
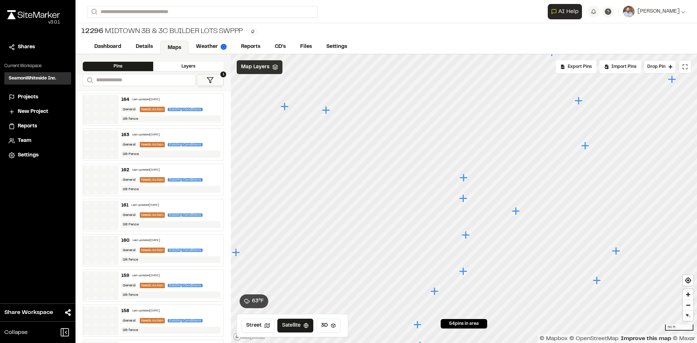
click at [464, 178] on icon "Map marker" at bounding box center [464, 178] width 8 height 8
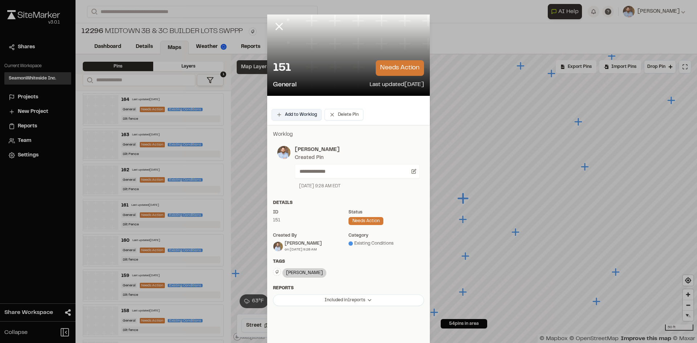
click at [306, 117] on button "Add to Worklog" at bounding box center [297, 115] width 50 height 12
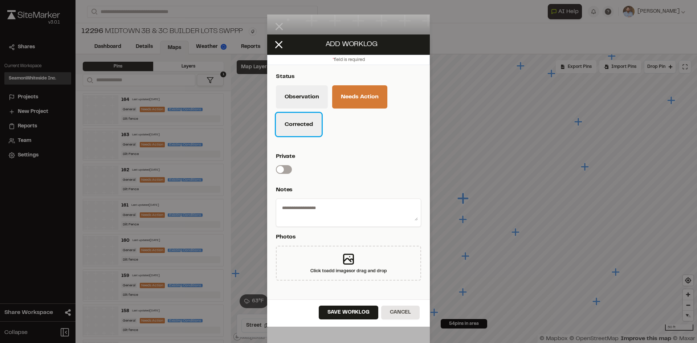
click at [303, 128] on button "Corrected" at bounding box center [299, 124] width 46 height 23
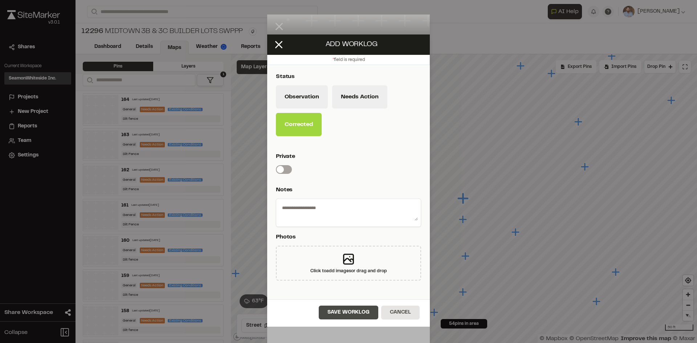
click at [373, 317] on button "Save Worklog" at bounding box center [349, 313] width 60 height 14
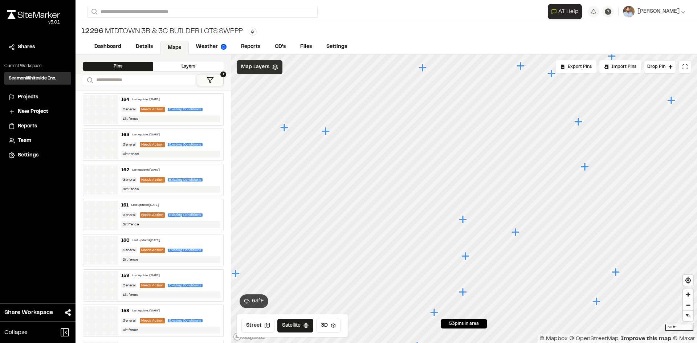
click at [463, 222] on icon "Map marker" at bounding box center [463, 219] width 8 height 8
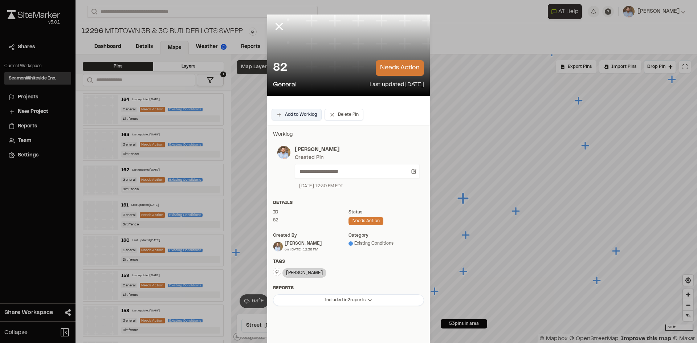
click at [311, 112] on button "Add to Worklog" at bounding box center [297, 115] width 50 height 12
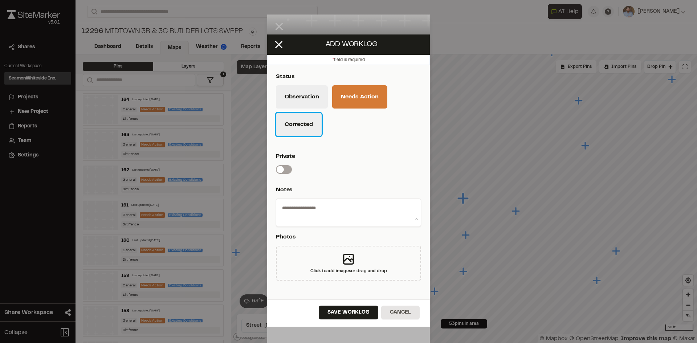
click at [305, 127] on button "Corrected" at bounding box center [299, 124] width 46 height 23
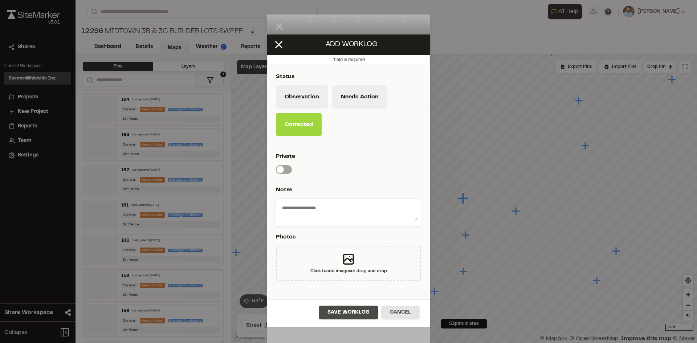
click at [361, 314] on button "Save Worklog" at bounding box center [349, 313] width 60 height 14
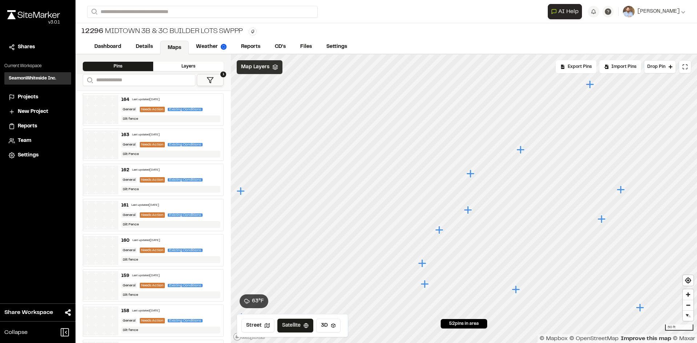
click at [472, 175] on icon "Map marker" at bounding box center [471, 174] width 8 height 8
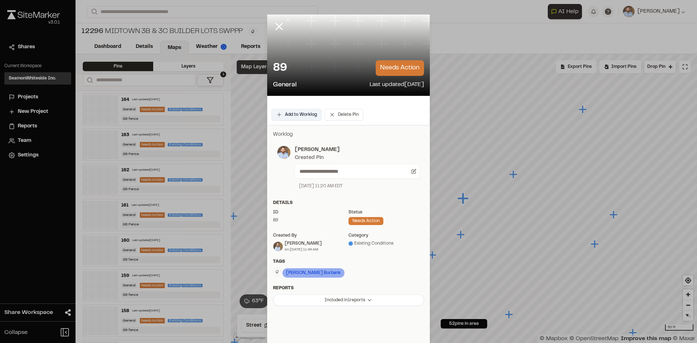
click at [293, 114] on button "Add to Worklog" at bounding box center [297, 115] width 50 height 12
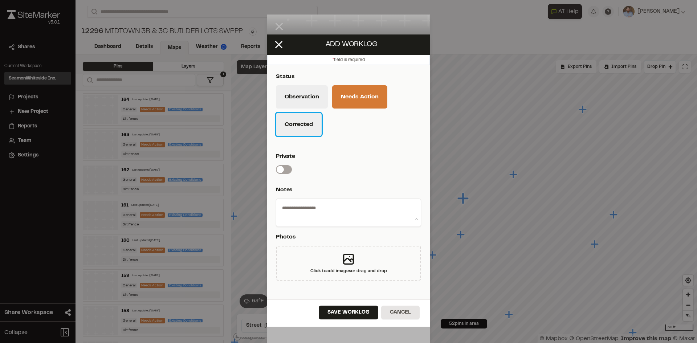
click at [301, 128] on button "Corrected" at bounding box center [299, 124] width 46 height 23
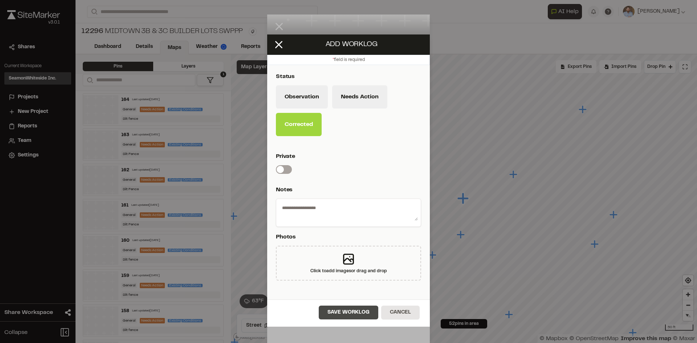
click at [356, 309] on button "Save Worklog" at bounding box center [349, 313] width 60 height 14
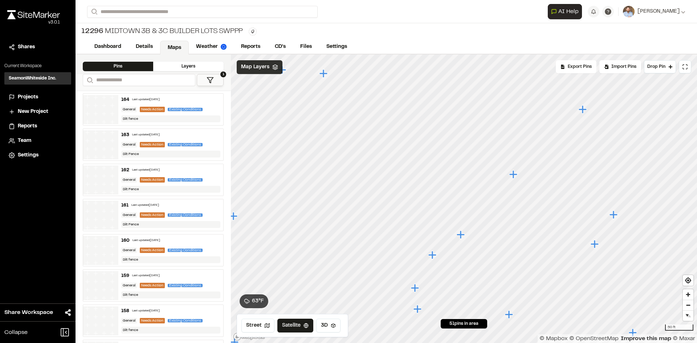
click at [461, 235] on icon "Map marker" at bounding box center [461, 235] width 8 height 8
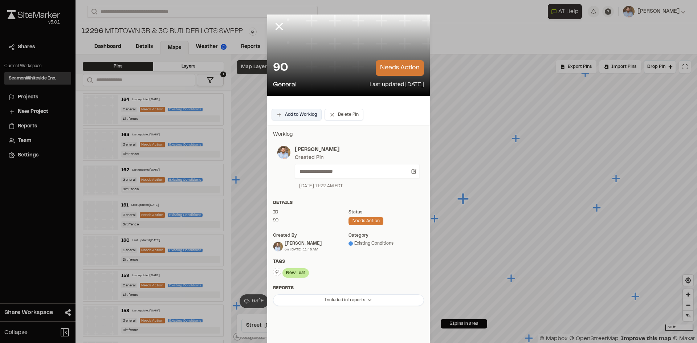
click at [297, 116] on button "Add to Worklog" at bounding box center [297, 115] width 50 height 12
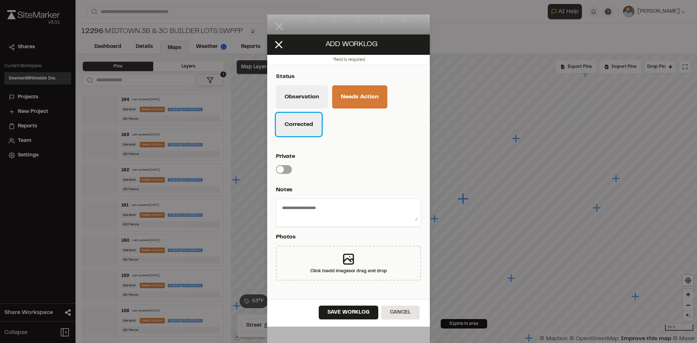
click at [311, 130] on button "Corrected" at bounding box center [299, 124] width 46 height 23
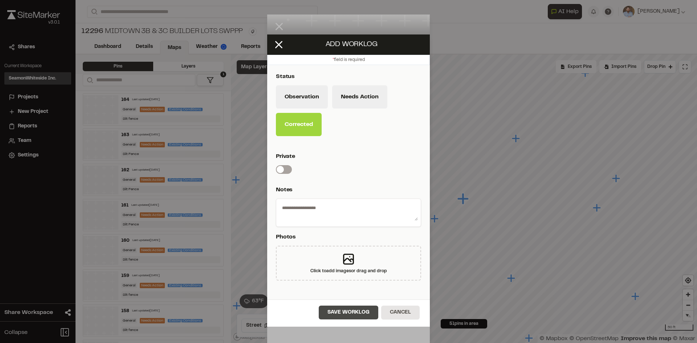
click at [355, 312] on button "Save Worklog" at bounding box center [349, 313] width 60 height 14
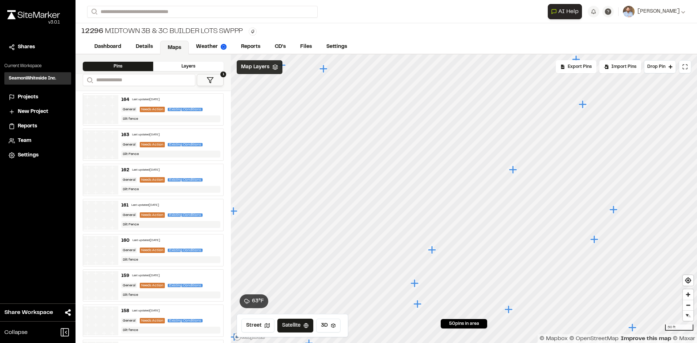
click at [515, 170] on icon "Map marker" at bounding box center [513, 170] width 8 height 8
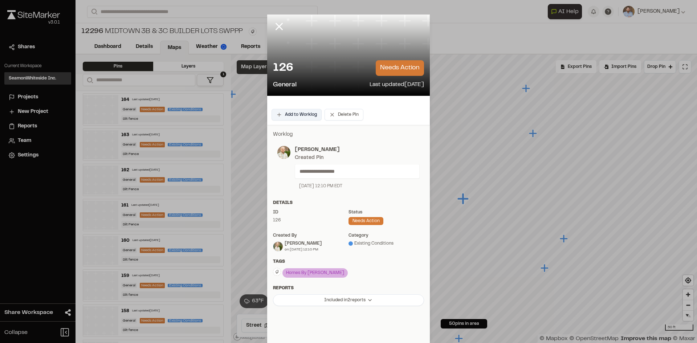
click at [302, 115] on button "Add to Worklog" at bounding box center [297, 115] width 50 height 12
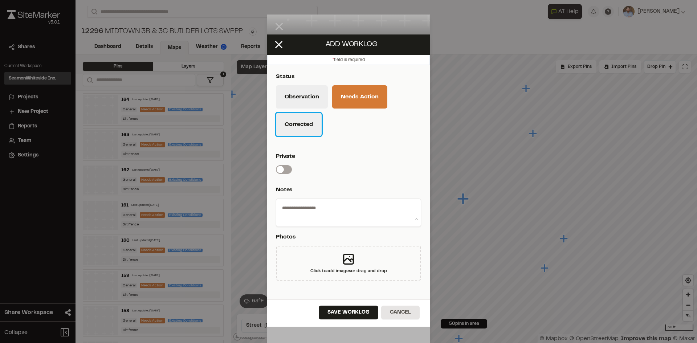
click at [305, 129] on button "Corrected" at bounding box center [299, 124] width 46 height 23
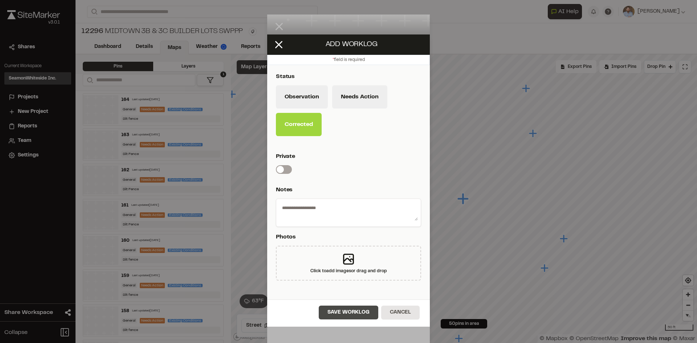
click at [352, 315] on button "Save Worklog" at bounding box center [349, 313] width 60 height 14
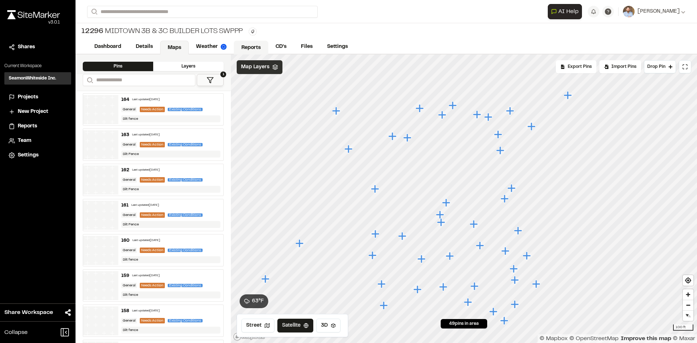
click at [252, 47] on link "Reports" at bounding box center [251, 48] width 35 height 14
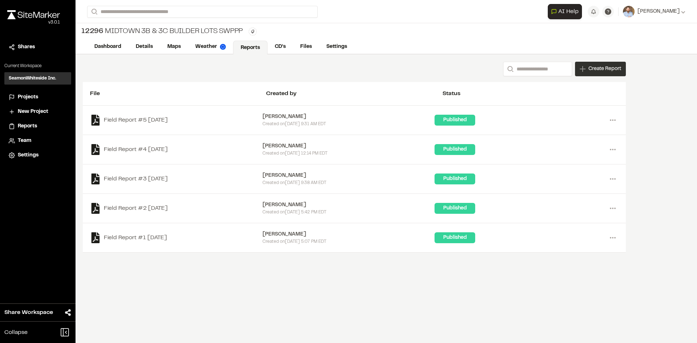
click at [602, 72] on span "Create Report" at bounding box center [605, 69] width 33 height 8
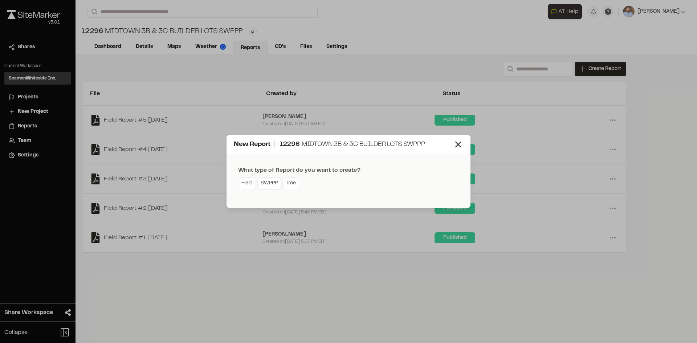
click at [272, 186] on link "SWPPP" at bounding box center [270, 184] width 24 height 12
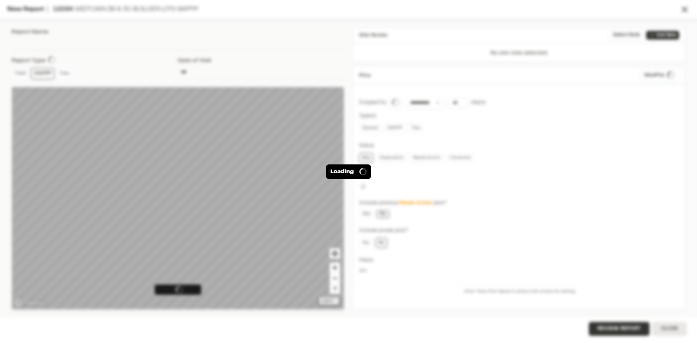
type input "**********"
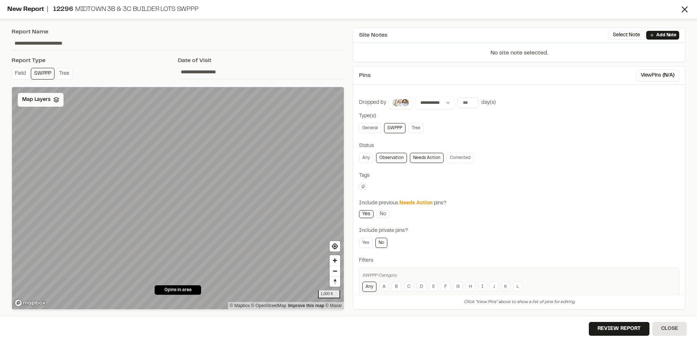
click at [46, 100] on span "Map Layers" at bounding box center [36, 100] width 28 height 8
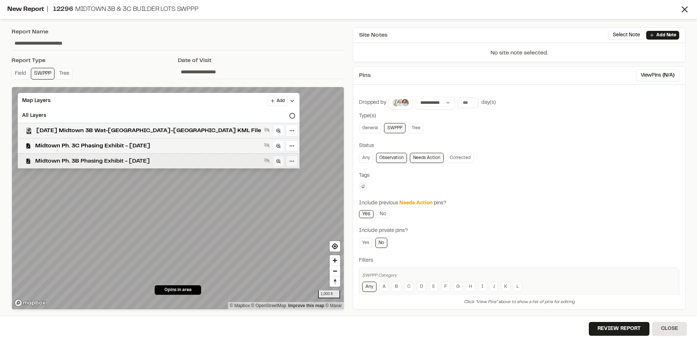
click at [86, 157] on span "Midtown Ph. 3B Phasing Exhibit - 03.06.24" at bounding box center [148, 161] width 226 height 9
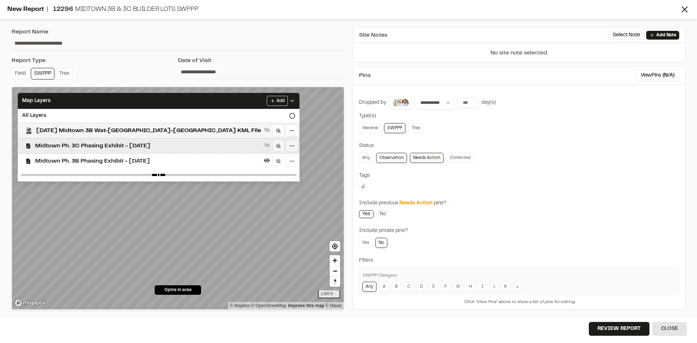
click at [96, 147] on span "Midtown Ph. 3C Phasing Exhibit - 03.06.24" at bounding box center [148, 146] width 226 height 9
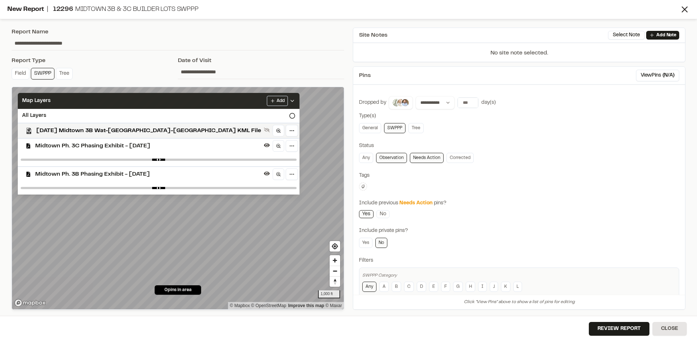
click at [289, 100] on icon at bounding box center [292, 101] width 6 height 6
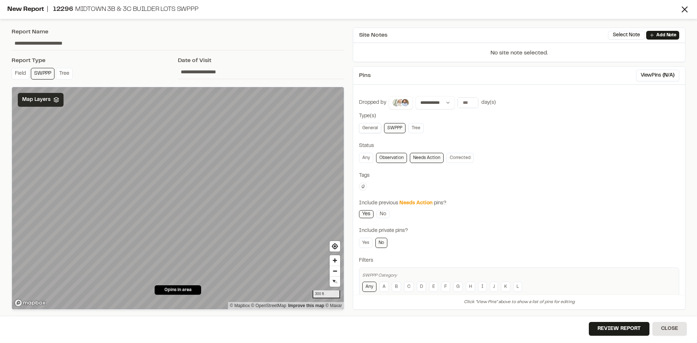
click at [375, 129] on link "General" at bounding box center [370, 128] width 22 height 10
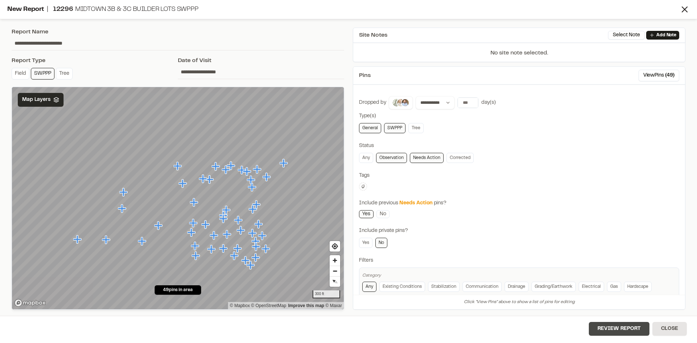
click at [627, 333] on button "Review Report" at bounding box center [619, 329] width 61 height 14
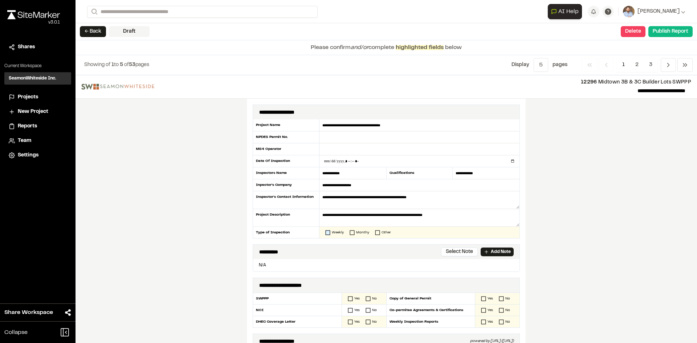
click at [325, 232] on icon at bounding box center [327, 232] width 5 height 5
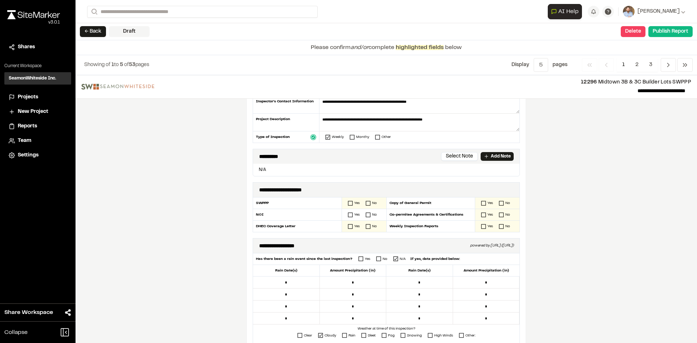
scroll to position [109, 0]
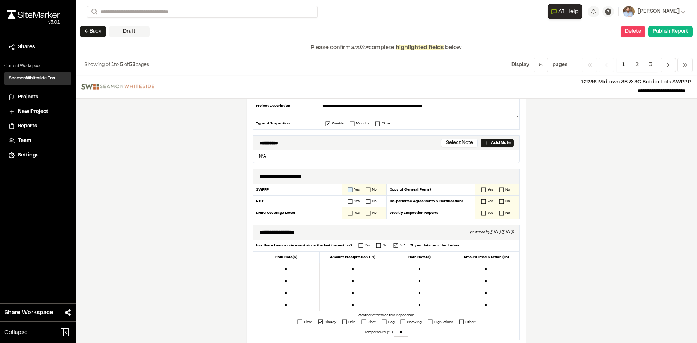
click at [348, 189] on icon at bounding box center [350, 189] width 5 height 5
click at [348, 201] on icon at bounding box center [350, 201] width 5 height 5
click at [348, 212] on icon at bounding box center [350, 213] width 5 height 5
click at [481, 188] on icon at bounding box center [483, 189] width 5 height 5
click at [481, 201] on icon at bounding box center [483, 201] width 5 height 5
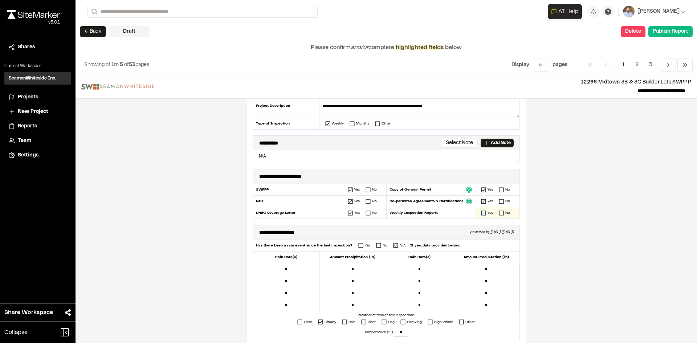
click at [482, 212] on icon at bounding box center [483, 213] width 5 height 5
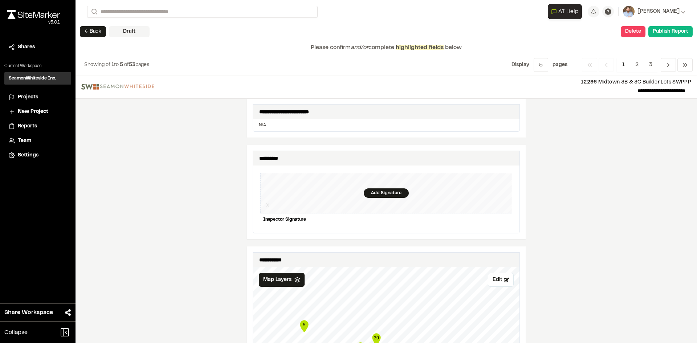
scroll to position [654, 0]
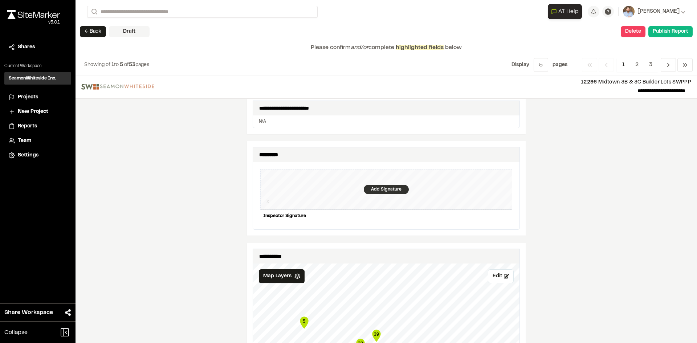
click at [388, 185] on div "Add Signature" at bounding box center [386, 189] width 45 height 9
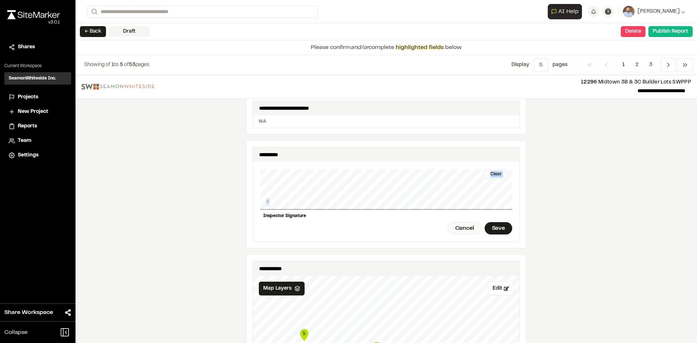
click at [362, 194] on div "Clear X Inspector Signature Cancel Save" at bounding box center [386, 202] width 252 height 80
drag, startPoint x: 499, startPoint y: 168, endPoint x: 484, endPoint y: 170, distance: 14.6
click at [499, 169] on div "Clear" at bounding box center [496, 174] width 27 height 10
click at [498, 225] on div "Save" at bounding box center [499, 228] width 28 height 12
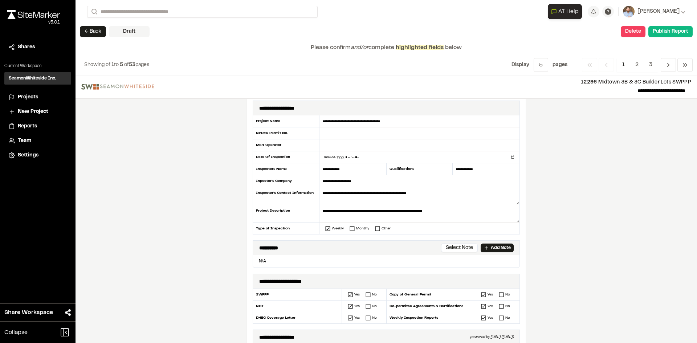
scroll to position [0, 0]
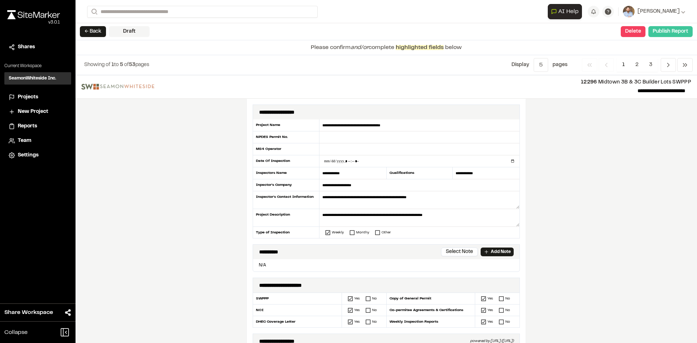
click at [666, 34] on button "Publish Report" at bounding box center [671, 31] width 44 height 11
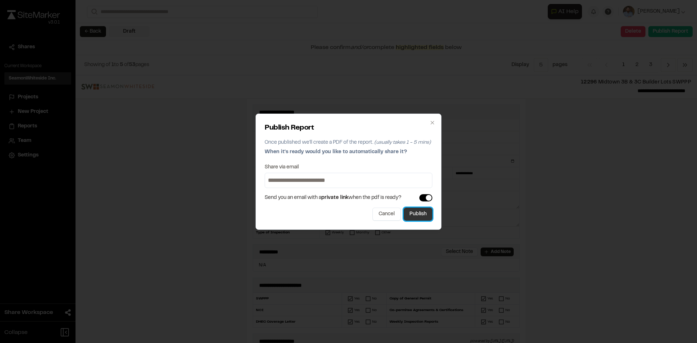
click at [428, 216] on button "Publish" at bounding box center [418, 214] width 29 height 13
